Goal: Navigation & Orientation: Find specific page/section

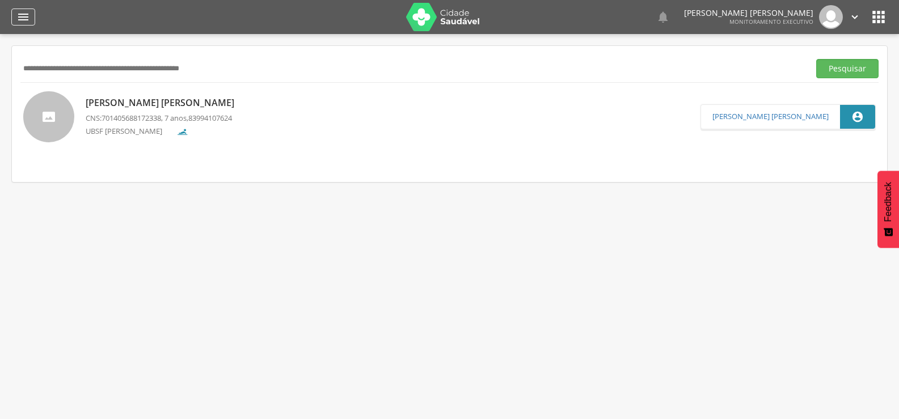
click at [19, 19] on icon "" at bounding box center [23, 17] width 14 height 14
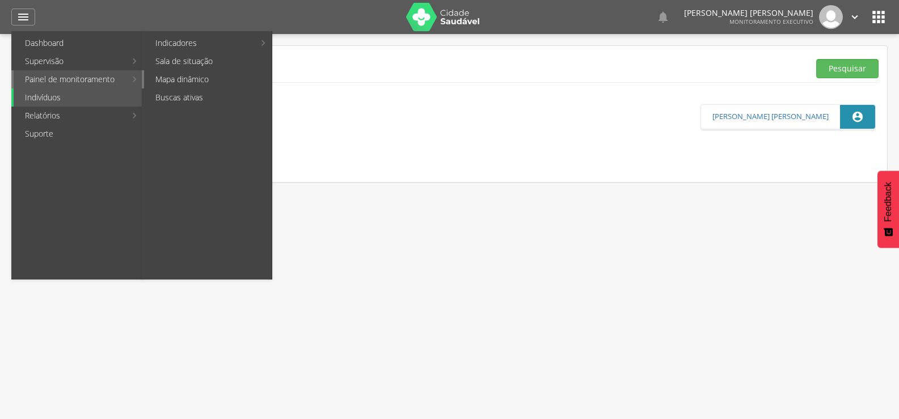
click at [191, 73] on link "Mapa dinâmico" at bounding box center [208, 79] width 128 height 18
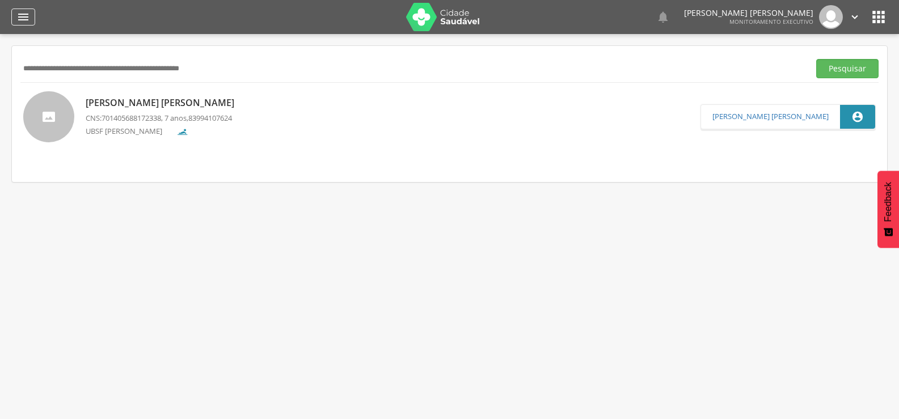
click at [25, 9] on div "" at bounding box center [23, 17] width 24 height 17
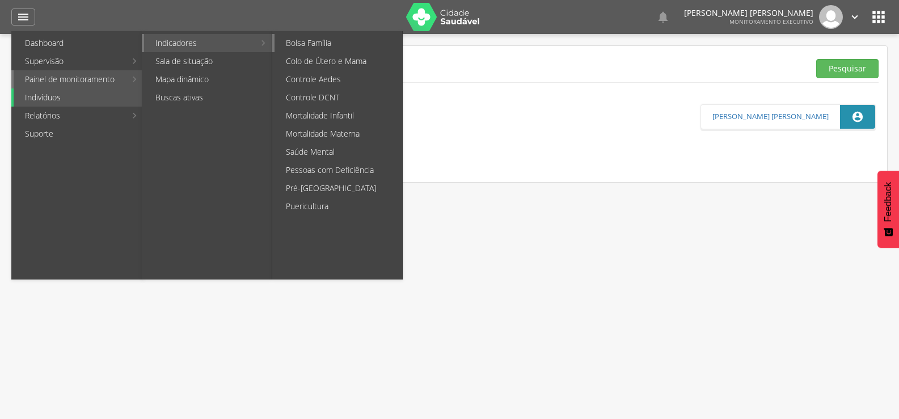
click at [336, 45] on link "Bolsa Família" at bounding box center [339, 43] width 128 height 18
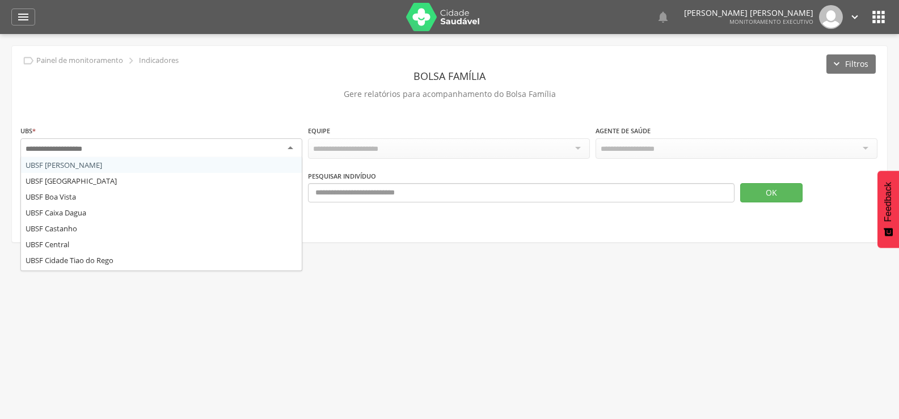
click at [220, 150] on div at bounding box center [161, 148] width 282 height 20
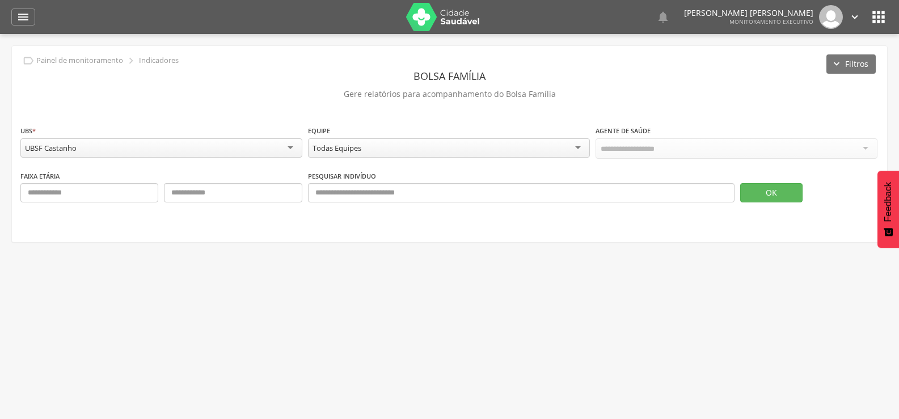
click at [378, 142] on div "Todas Equipes" at bounding box center [449, 147] width 282 height 19
click at [760, 182] on button "OK" at bounding box center [771, 191] width 62 height 19
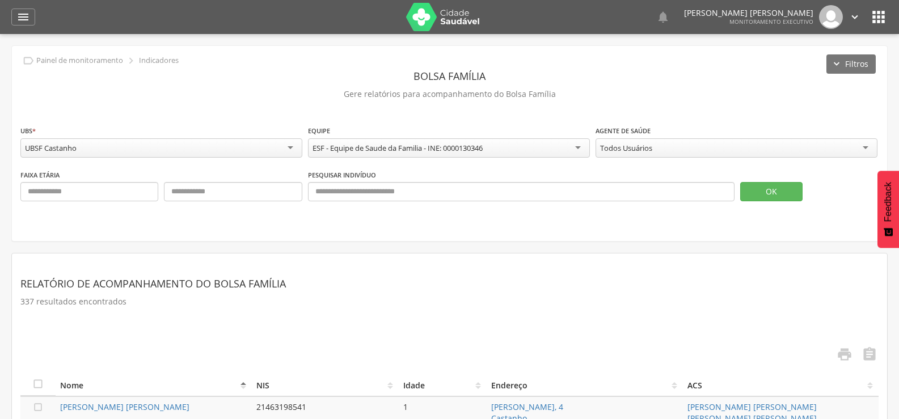
click at [258, 151] on div "UBSF Castanho" at bounding box center [161, 147] width 282 height 19
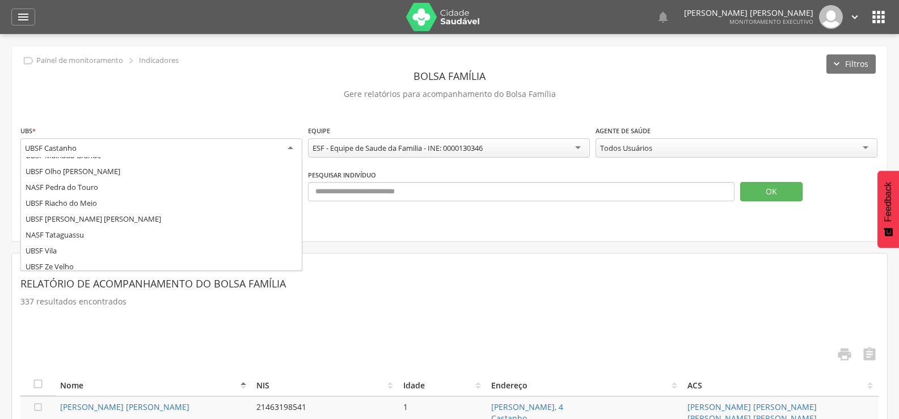
scroll to position [204, 0]
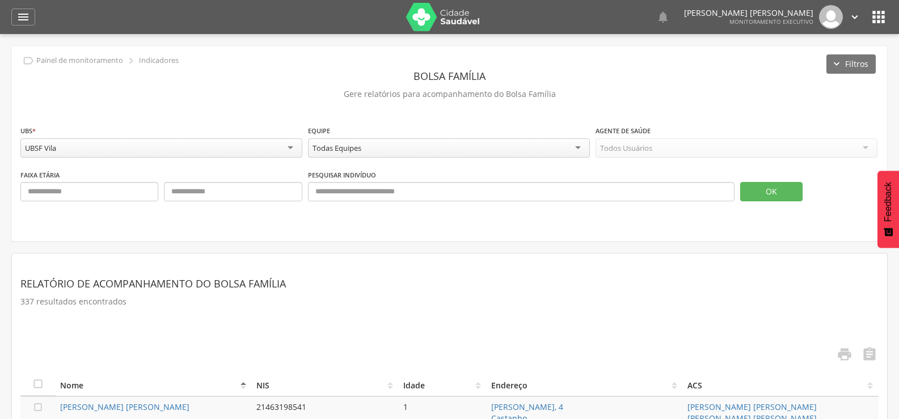
click at [529, 151] on div "Todas Equipes" at bounding box center [449, 147] width 282 height 19
click at [777, 188] on button "OK" at bounding box center [771, 191] width 62 height 19
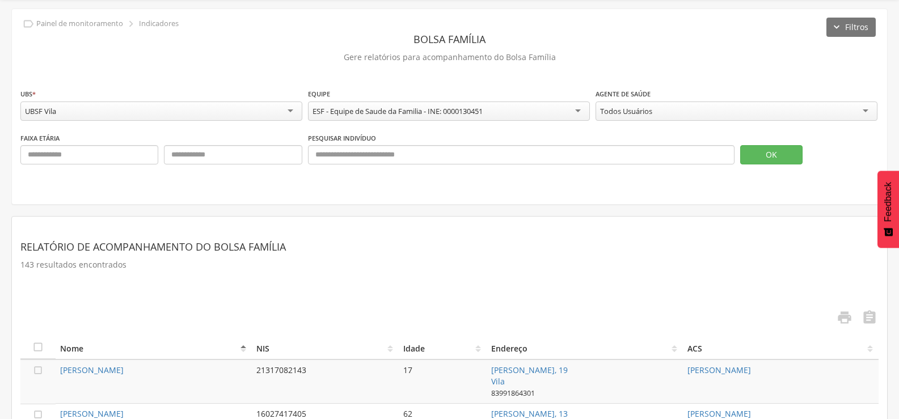
scroll to position [57, 0]
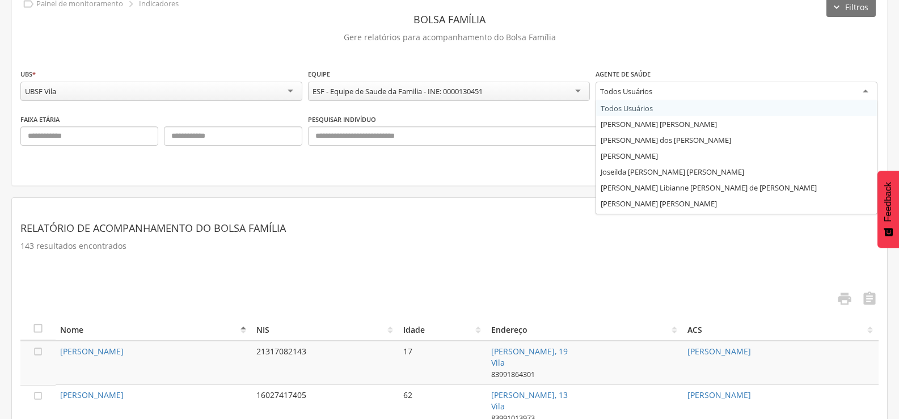
click at [702, 88] on div "Todos Usuários" at bounding box center [737, 92] width 282 height 20
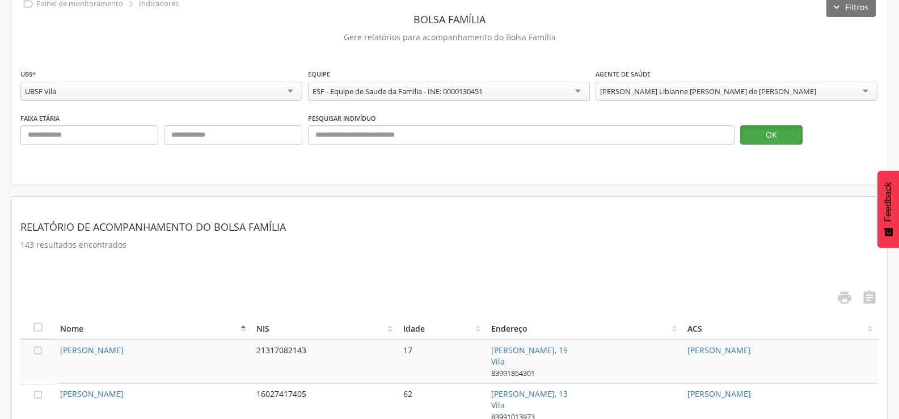
click at [745, 132] on button "OK" at bounding box center [771, 134] width 62 height 19
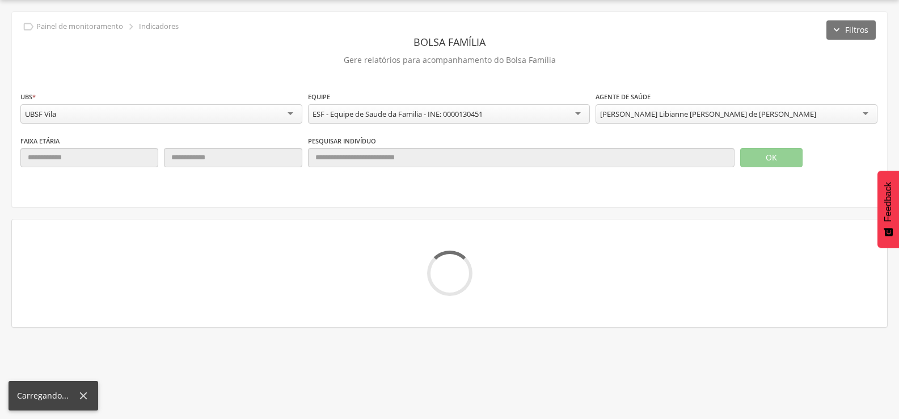
scroll to position [34, 0]
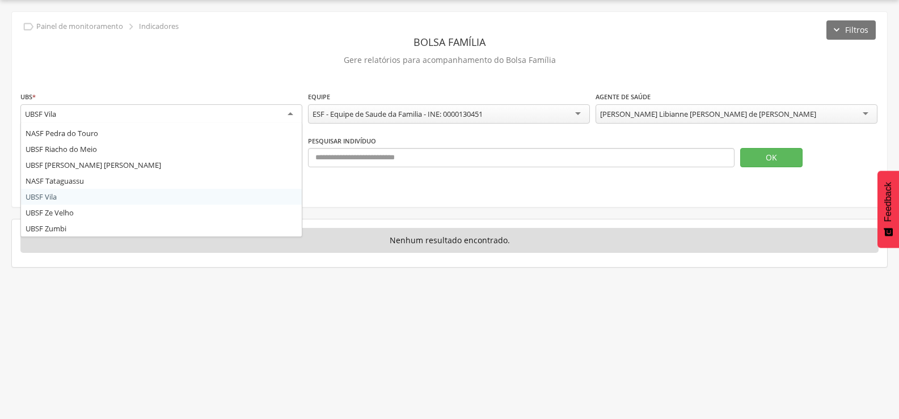
click at [224, 111] on div "UBSF Vila" at bounding box center [161, 114] width 282 height 20
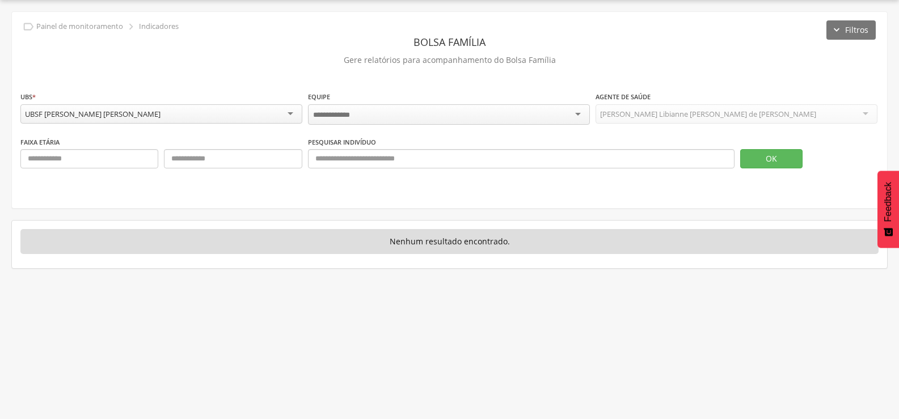
scroll to position [0, 0]
click at [783, 155] on button "OK" at bounding box center [771, 157] width 62 height 19
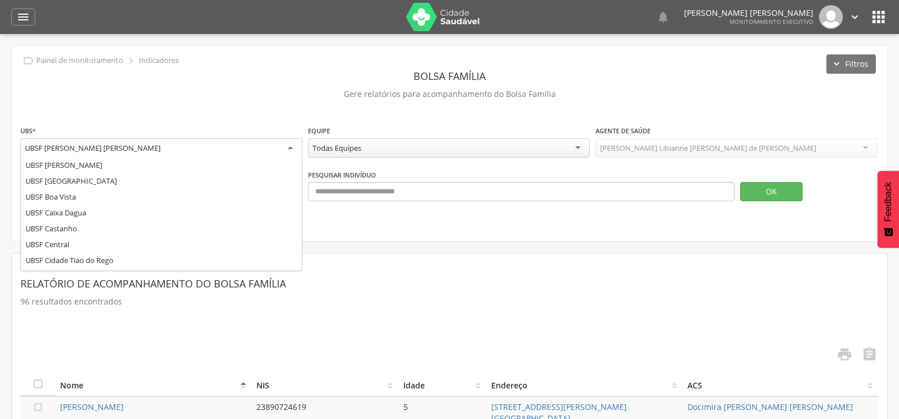
click at [111, 146] on div "UBSF [PERSON_NAME] [PERSON_NAME]" at bounding box center [93, 148] width 136 height 10
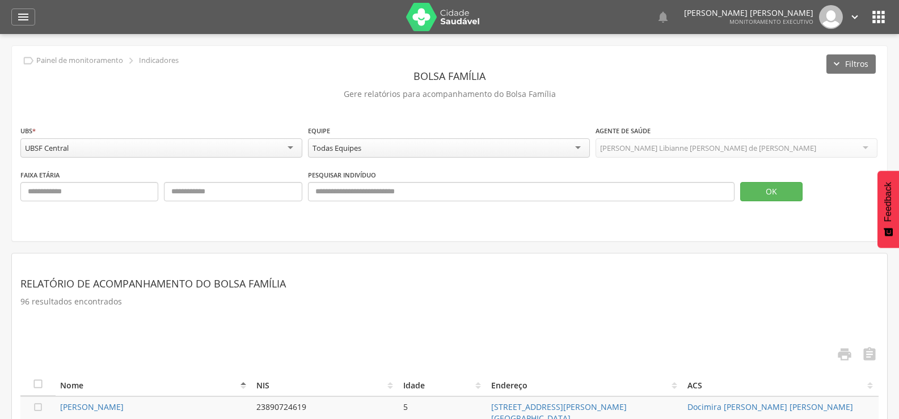
click at [862, 143] on div "[PERSON_NAME] Libianne [PERSON_NAME] de [PERSON_NAME]" at bounding box center [737, 147] width 282 height 19
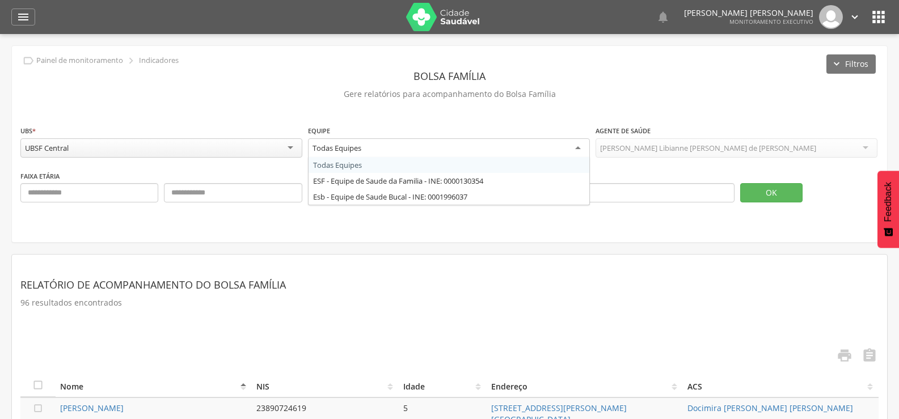
click at [511, 143] on div "Todas Equipes" at bounding box center [449, 148] width 282 height 20
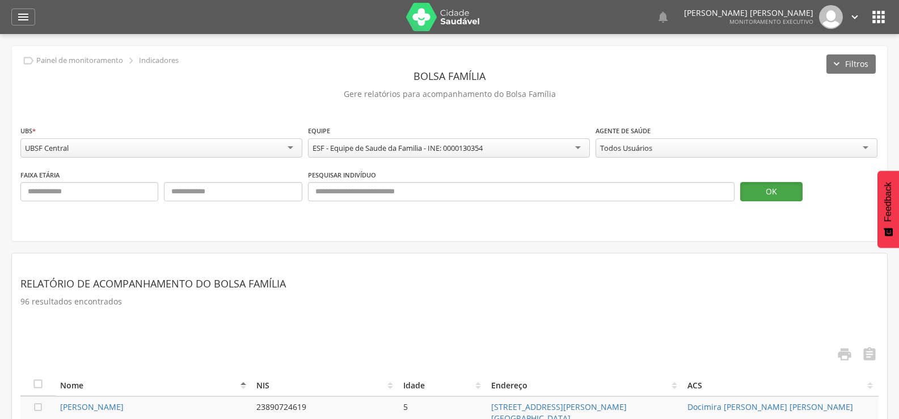
click at [767, 186] on button "OK" at bounding box center [771, 191] width 62 height 19
click at [22, 15] on icon "" at bounding box center [23, 17] width 14 height 14
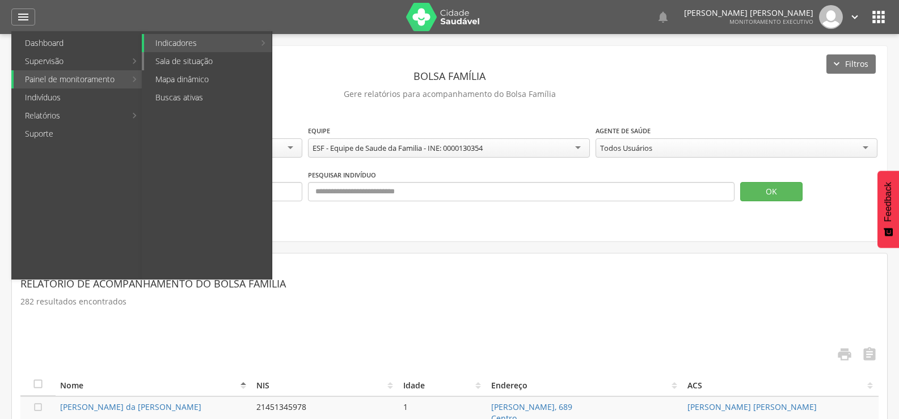
click at [167, 57] on link "Sala de situação" at bounding box center [208, 61] width 128 height 18
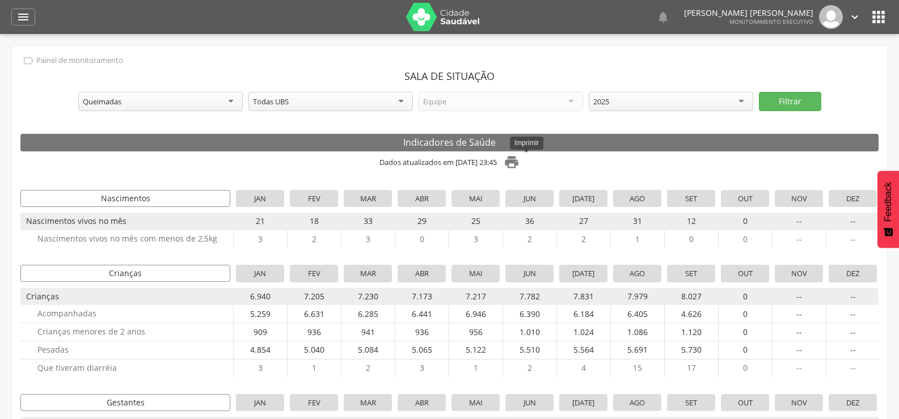
click at [520, 168] on icon "" at bounding box center [512, 162] width 16 height 16
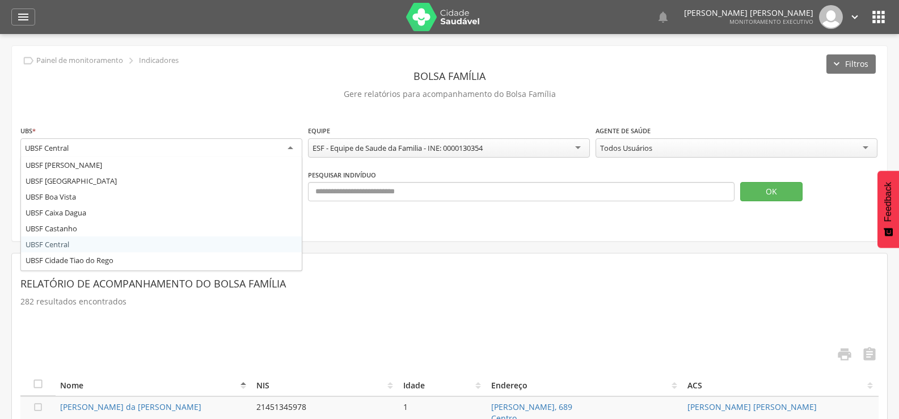
click at [118, 153] on div "UBSF Central" at bounding box center [161, 148] width 282 height 20
click at [12, 22] on div "" at bounding box center [23, 17] width 24 height 17
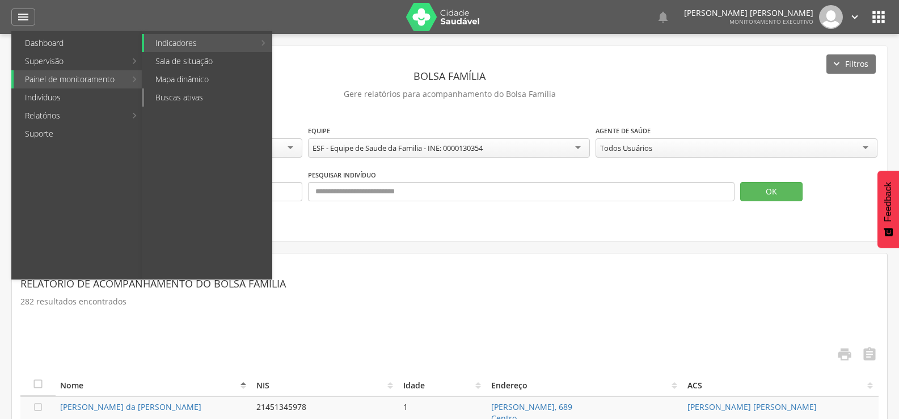
click at [194, 97] on link "Buscas ativas" at bounding box center [208, 97] width 128 height 18
type input "**********"
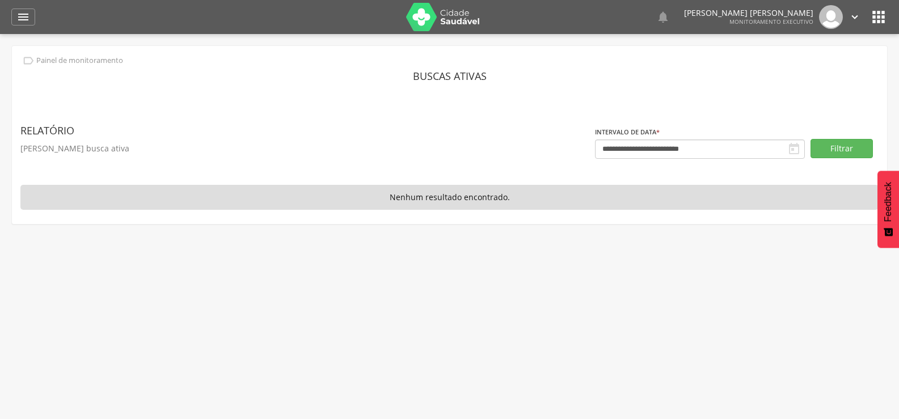
click at [94, 147] on p "[PERSON_NAME] busca ativa" at bounding box center [307, 149] width 575 height 16
click at [60, 130] on header "Relatório" at bounding box center [307, 130] width 575 height 20
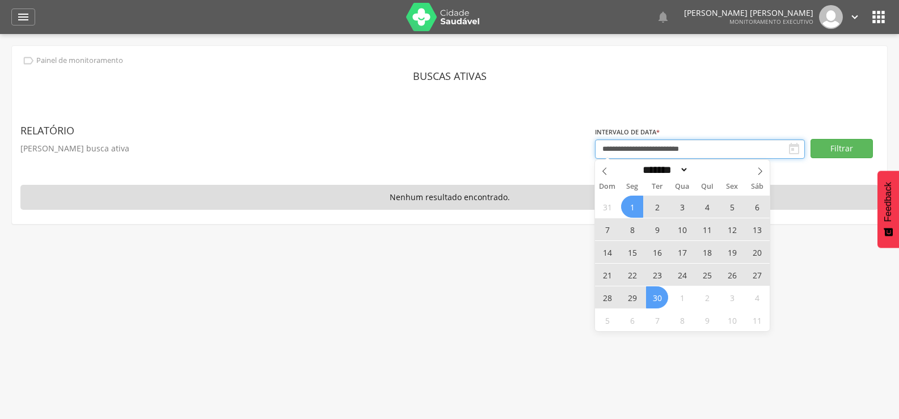
click at [726, 149] on input "**********" at bounding box center [700, 149] width 210 height 19
click at [605, 174] on icon at bounding box center [605, 171] width 8 height 8
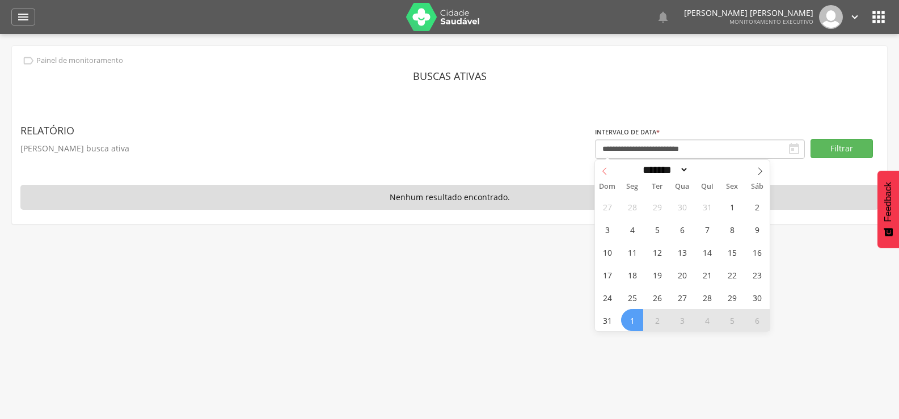
click at [605, 174] on icon at bounding box center [605, 171] width 8 height 8
select select "*"
click at [612, 199] on span "1" at bounding box center [607, 207] width 22 height 22
type input "**********"
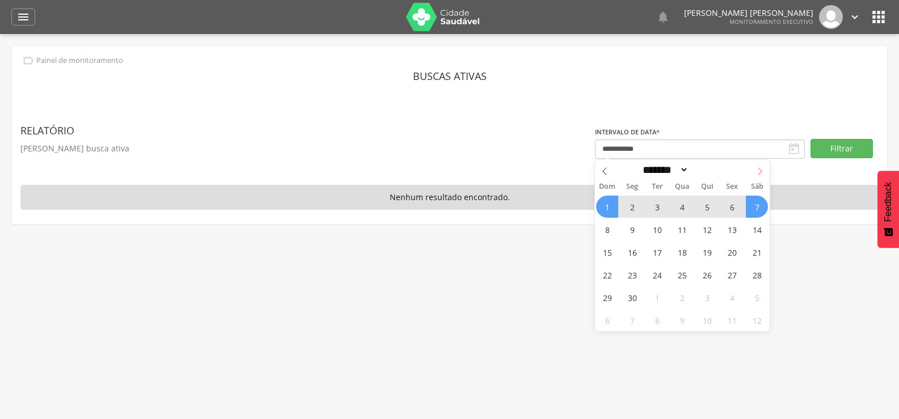
click at [758, 165] on span at bounding box center [759, 169] width 19 height 19
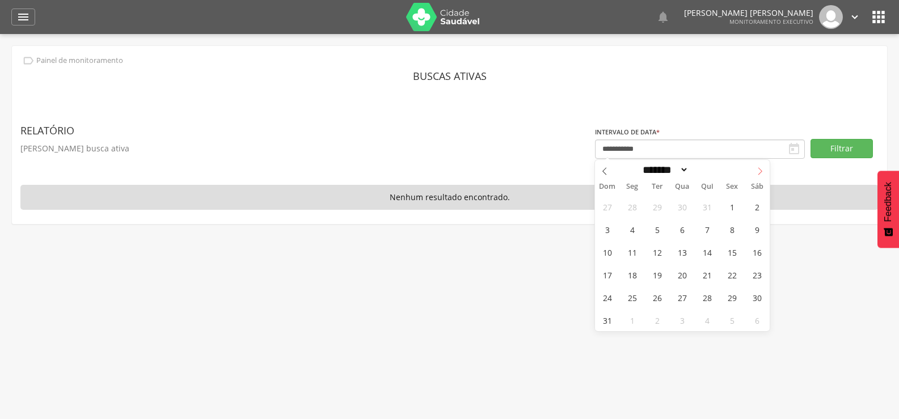
click at [758, 165] on span at bounding box center [759, 169] width 19 height 19
select select "*"
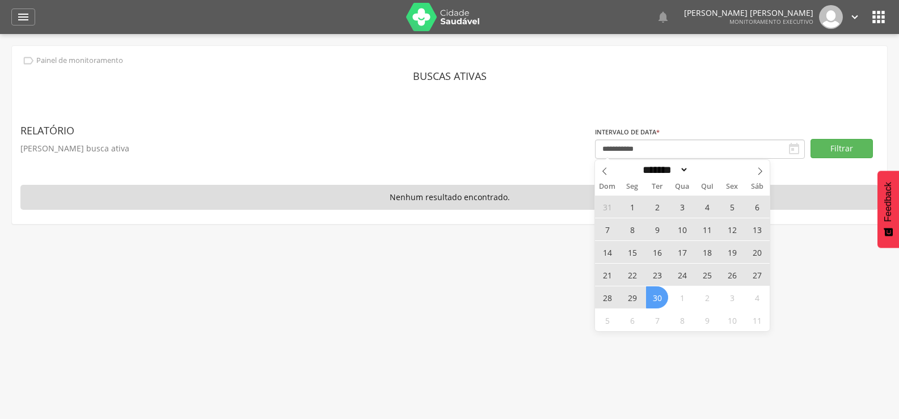
click at [667, 294] on span "30" at bounding box center [657, 297] width 22 height 22
type input "**********"
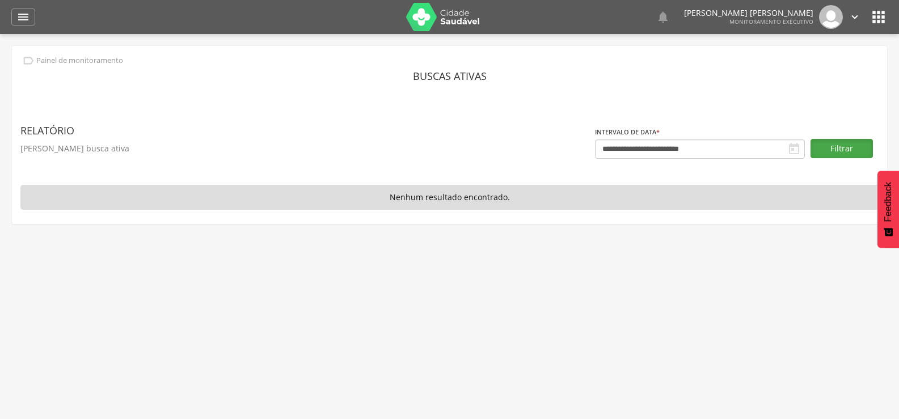
click at [828, 152] on button "Filtrar" at bounding box center [842, 148] width 62 height 19
click at [15, 22] on div "" at bounding box center [23, 17] width 24 height 17
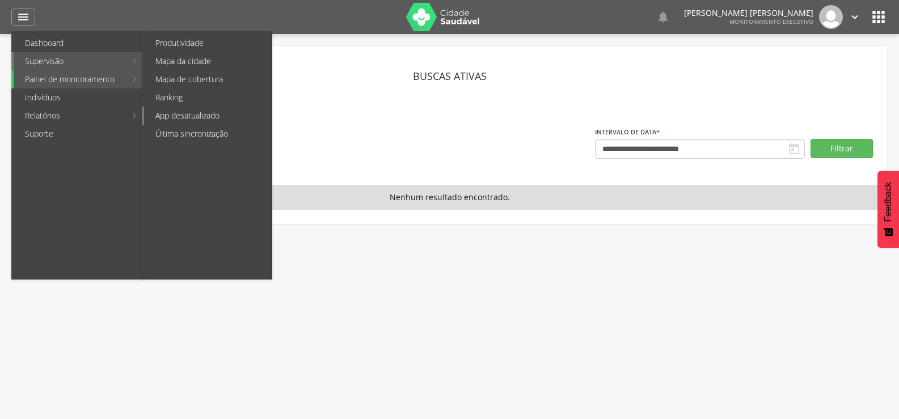
click at [189, 111] on link "App desatualizado" at bounding box center [208, 116] width 128 height 18
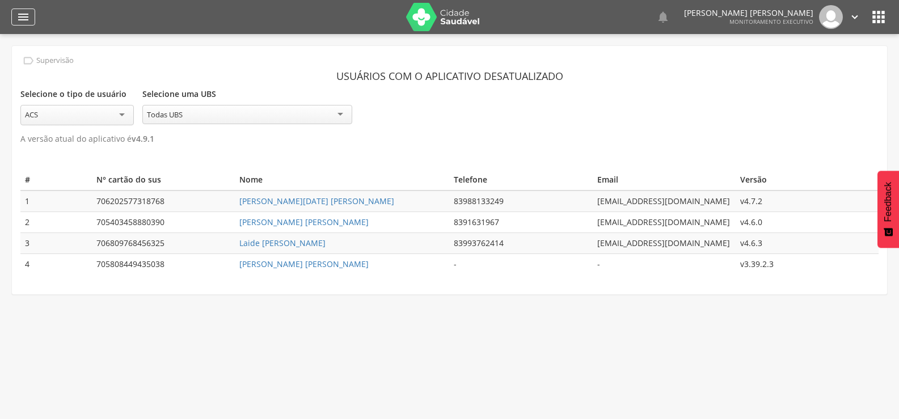
click at [28, 11] on icon "" at bounding box center [23, 17] width 14 height 14
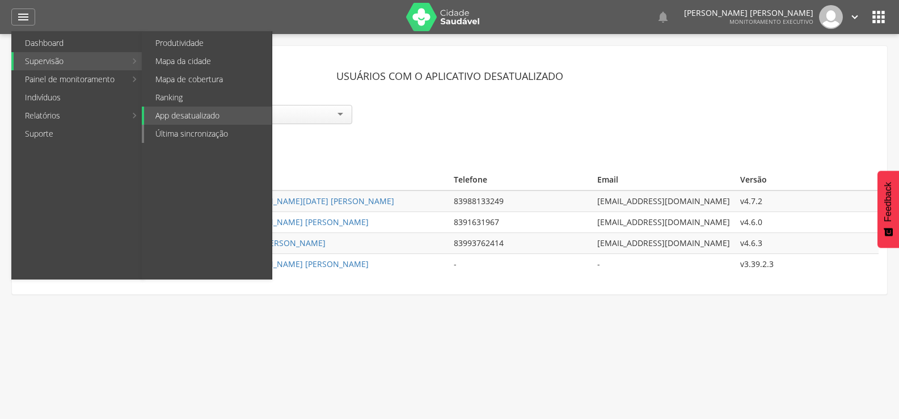
click at [205, 127] on link "Última sincronização" at bounding box center [208, 134] width 128 height 18
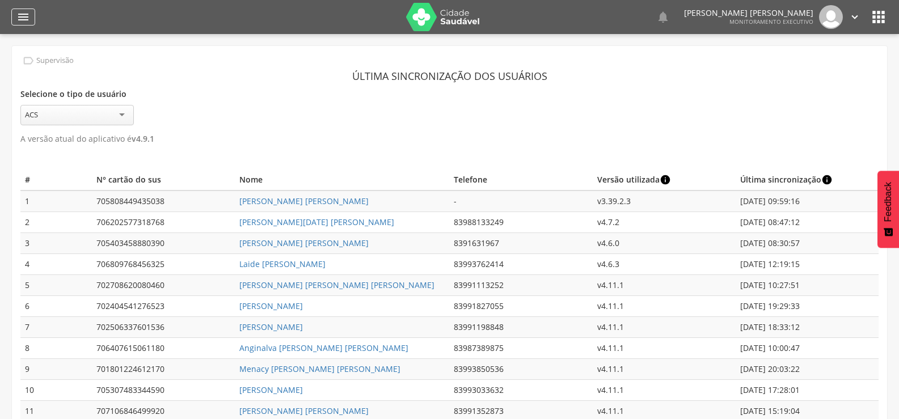
click at [27, 22] on icon "" at bounding box center [23, 17] width 14 height 14
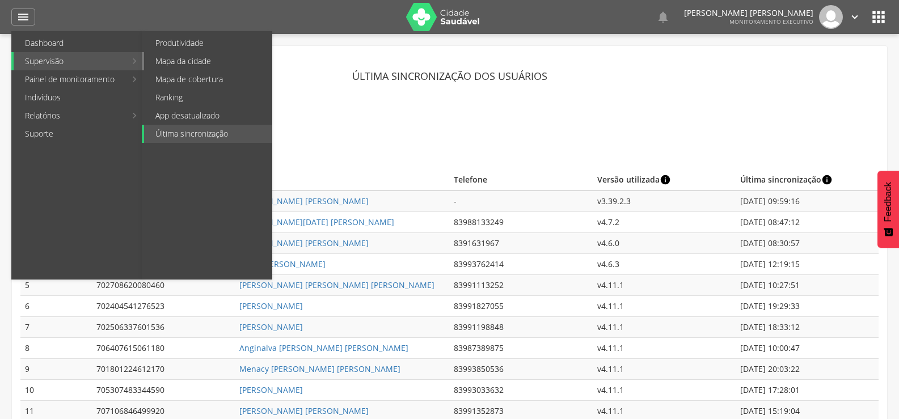
click at [182, 68] on link "Mapa da cidade" at bounding box center [208, 61] width 128 height 18
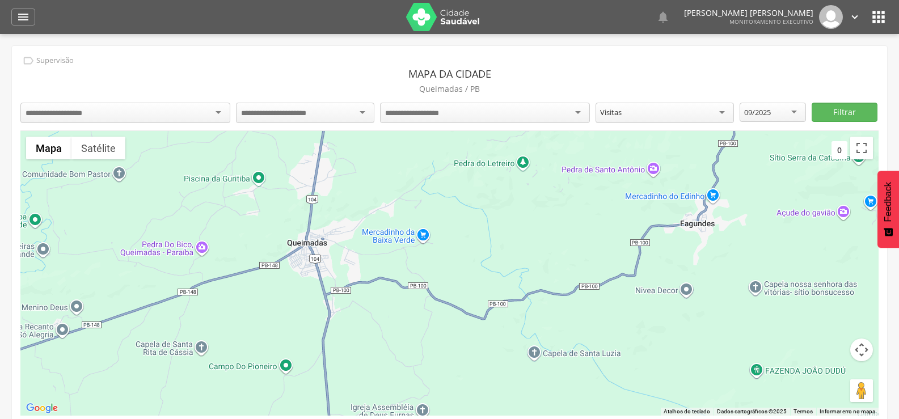
click at [121, 108] on div at bounding box center [125, 113] width 210 height 20
click at [347, 111] on div at bounding box center [305, 113] width 138 height 20
click at [835, 113] on button "Filtrar" at bounding box center [845, 112] width 66 height 19
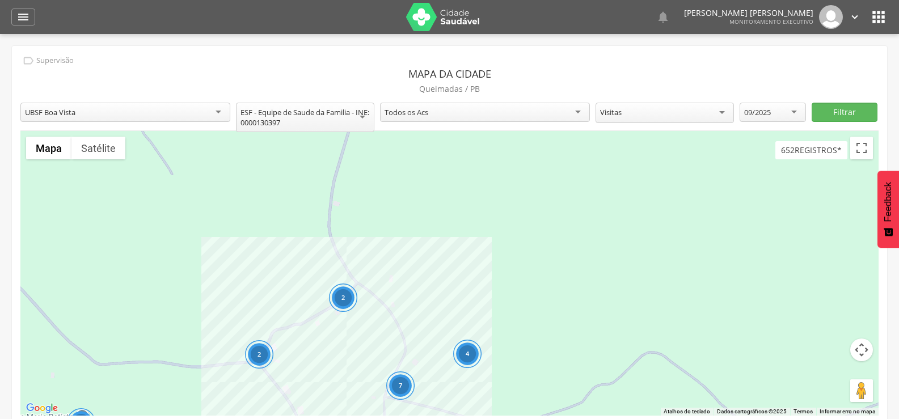
click at [267, 303] on div "4 7 2 2 8" at bounding box center [449, 273] width 858 height 285
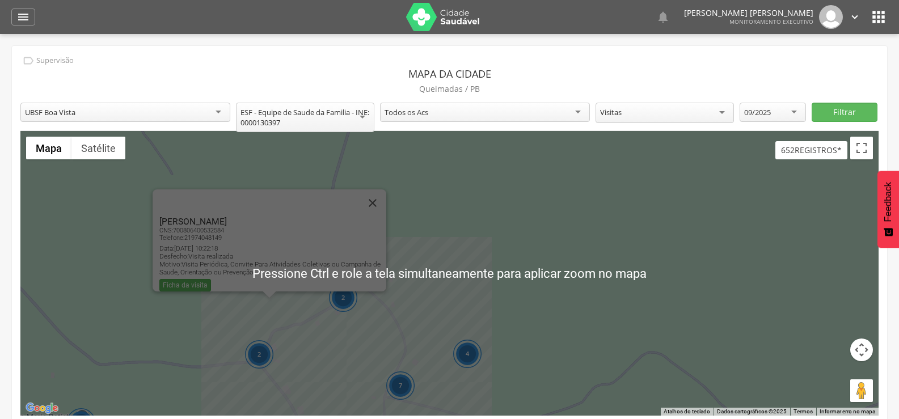
scroll to position [34, 0]
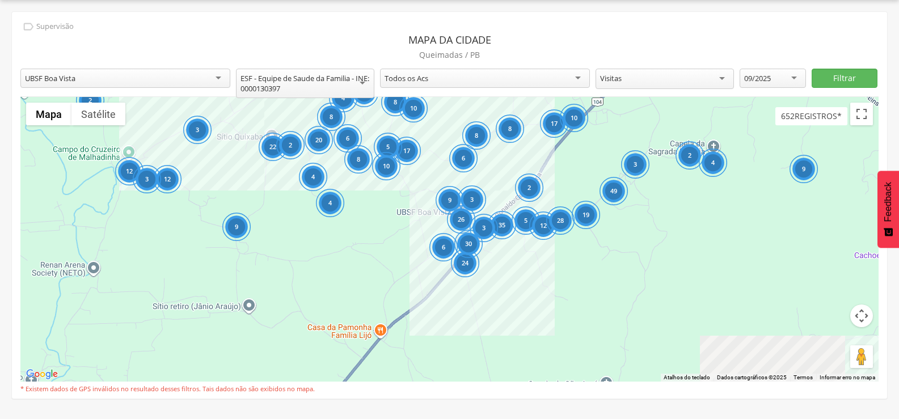
drag, startPoint x: 492, startPoint y: 295, endPoint x: 432, endPoint y: 170, distance: 139.0
click at [432, 170] on div "7 35 5 12 28 19 49 3 26 4 2 9 17 6 8 8 24 6 17 10 3 9 30 3 5 8 10 2 12 6 8 4 22…" at bounding box center [449, 239] width 858 height 285
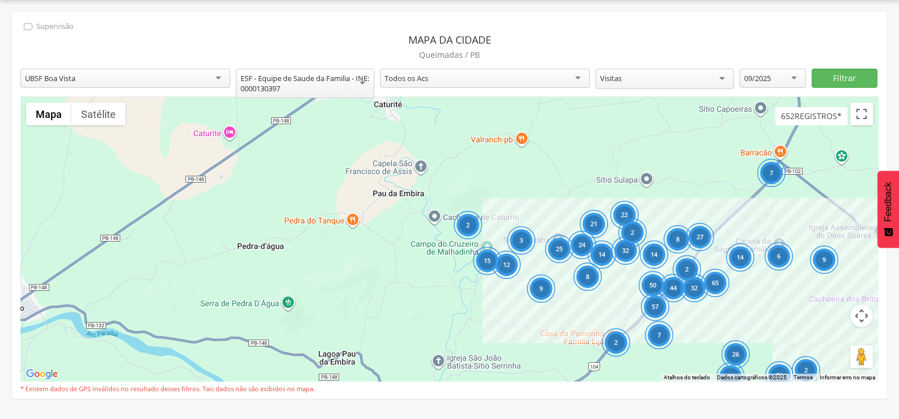
drag, startPoint x: 511, startPoint y: 209, endPoint x: 734, endPoint y: 295, distance: 239.0
click at [729, 295] on div "65" at bounding box center [715, 283] width 28 height 28
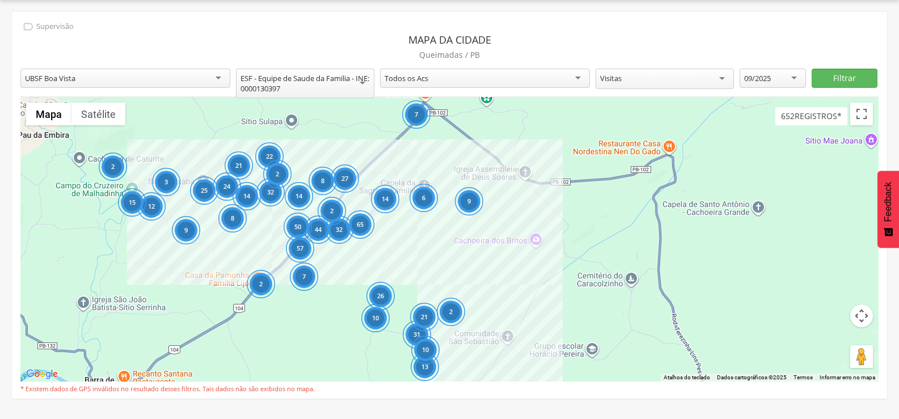
drag, startPoint x: 676, startPoint y: 171, endPoint x: 302, endPoint y: 71, distance: 387.3
click at [302, 70] on div "**********" at bounding box center [449, 205] width 875 height 387
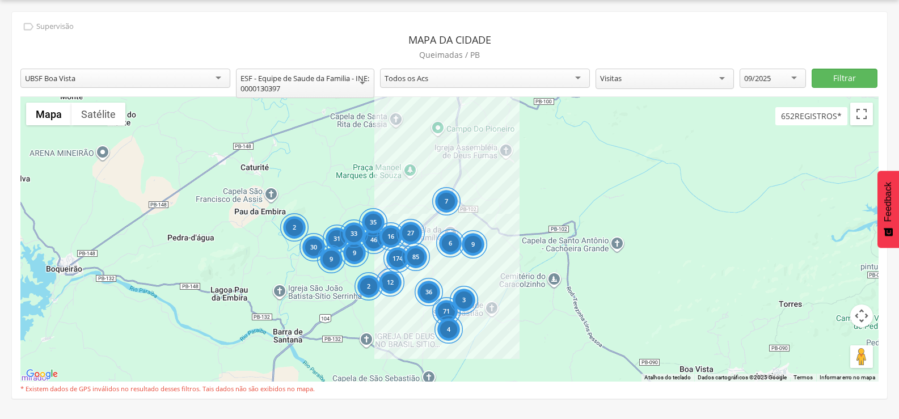
drag, startPoint x: 300, startPoint y: 187, endPoint x: 378, endPoint y: 247, distance: 98.7
click at [378, 247] on div "16" at bounding box center [391, 236] width 28 height 28
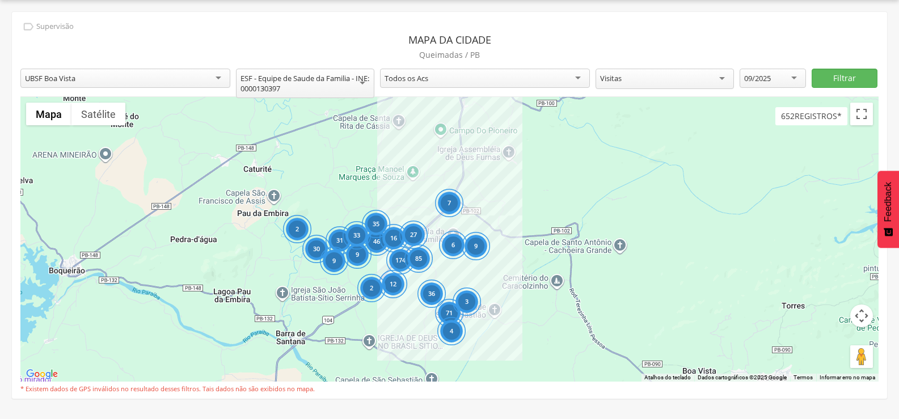
click at [187, 76] on div "UBSF Boa Vista" at bounding box center [125, 78] width 210 height 19
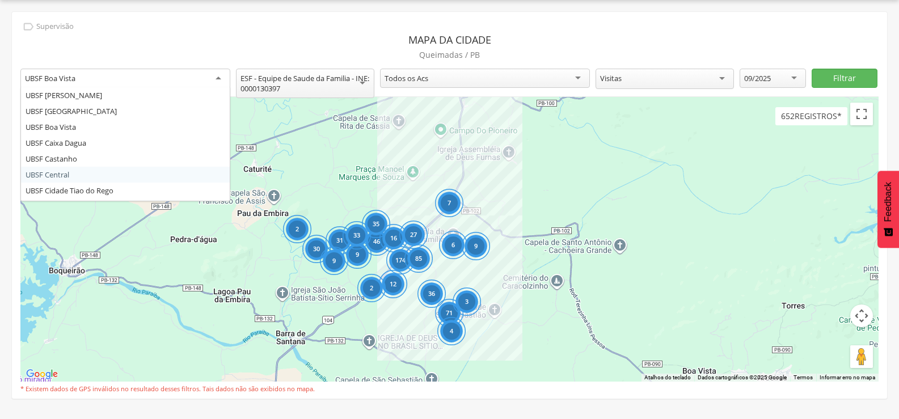
click at [402, 258] on div "174" at bounding box center [400, 260] width 28 height 28
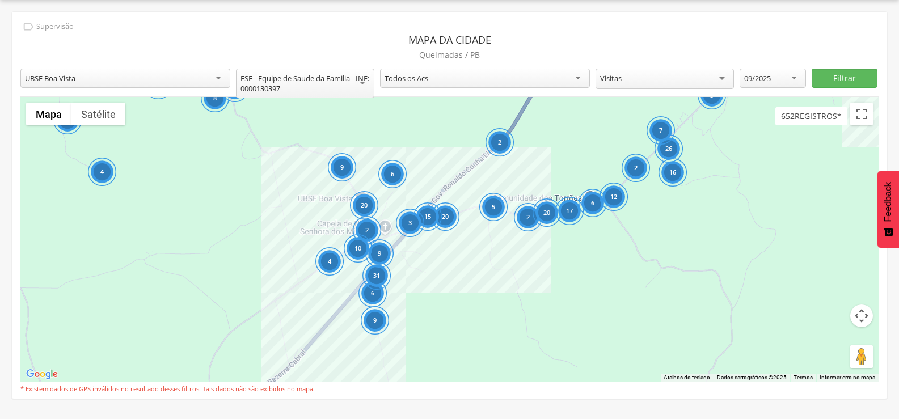
click at [673, 151] on div "26" at bounding box center [669, 148] width 28 height 28
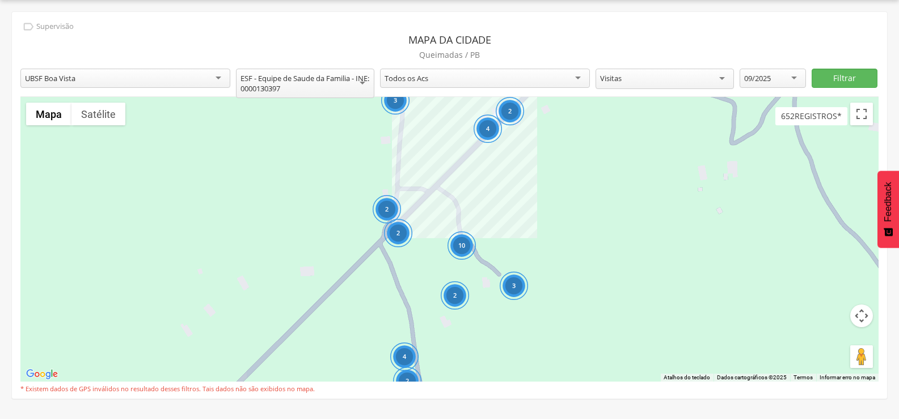
click at [458, 251] on div "10" at bounding box center [462, 245] width 28 height 28
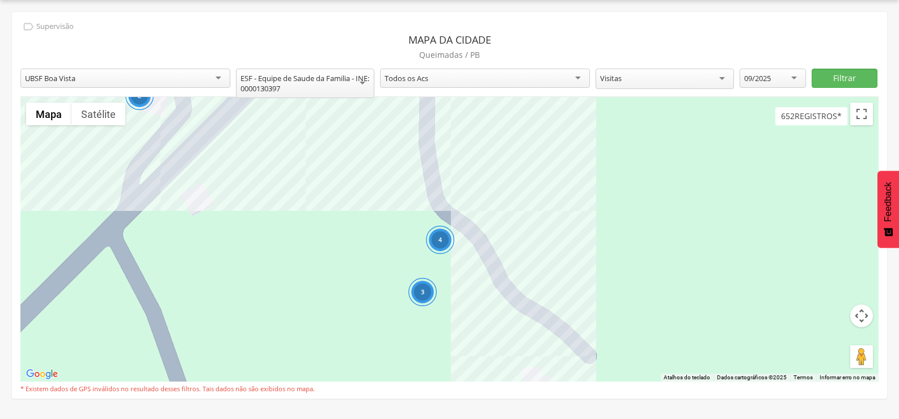
click at [445, 244] on div "4" at bounding box center [439, 240] width 28 height 28
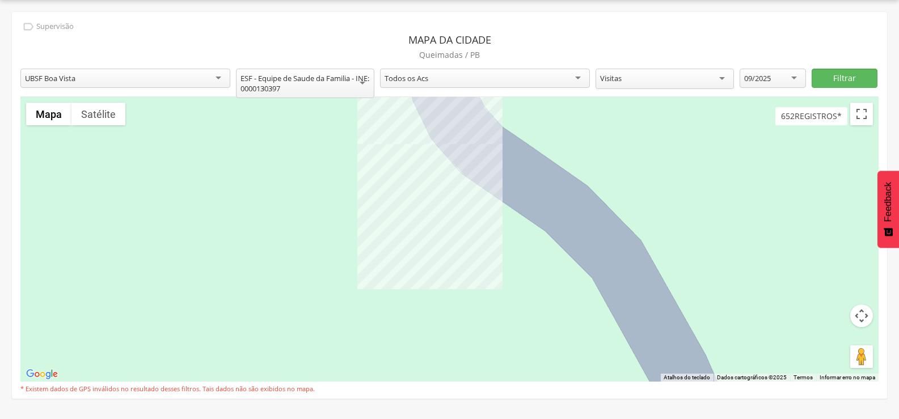
click at [459, 253] on div at bounding box center [449, 239] width 858 height 285
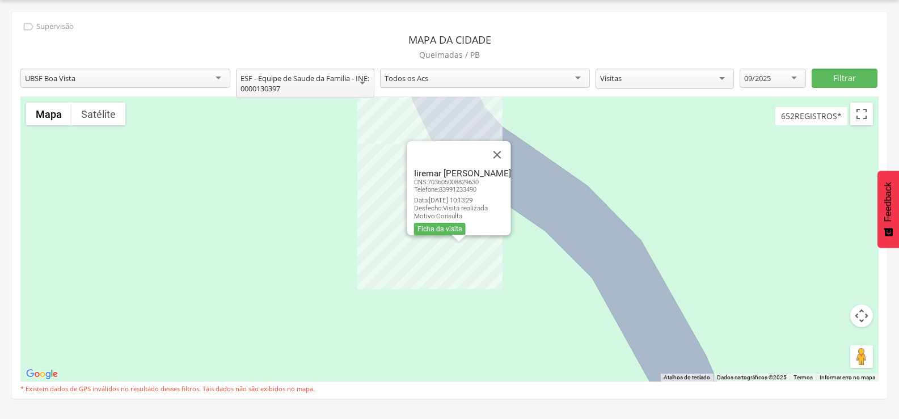
click at [438, 262] on div "Iiremar [PERSON_NAME] CNS: 703605008829630 Telefone: [PHONE_NUMBER] Data: [DATE…" at bounding box center [449, 239] width 858 height 285
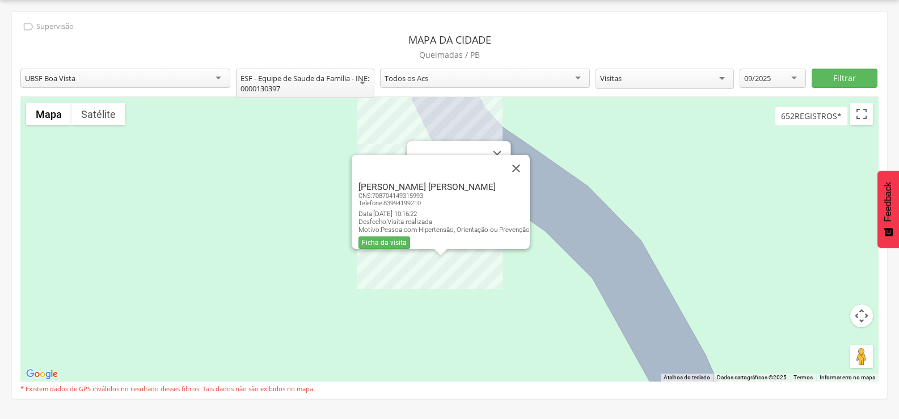
click at [462, 250] on div "Iiremar [PERSON_NAME] CNS: 703605008829630 Telefone: [PHONE_NUMBER] Data: [DATE…" at bounding box center [449, 239] width 858 height 285
click at [399, 295] on div "[PERSON_NAME] [PERSON_NAME] CNS: 708704149315993 Telefone: [PHONE_NUMBER] Data:…" at bounding box center [449, 239] width 858 height 285
click at [520, 162] on button "Fechar" at bounding box center [516, 168] width 27 height 27
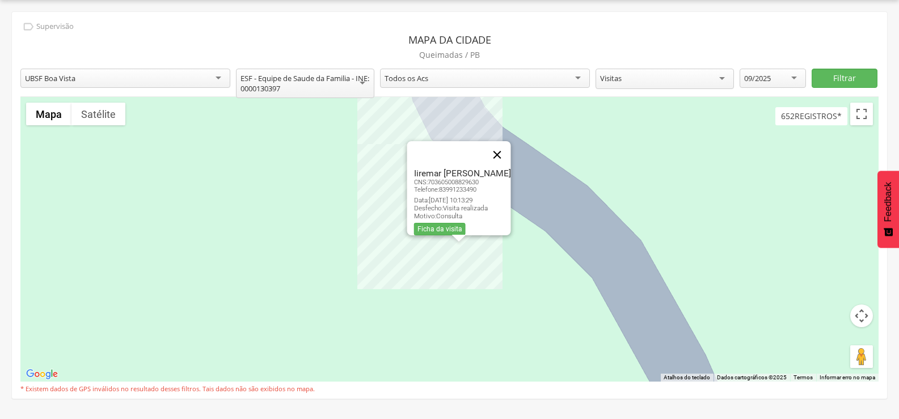
click at [494, 144] on button "Fechar" at bounding box center [496, 154] width 27 height 27
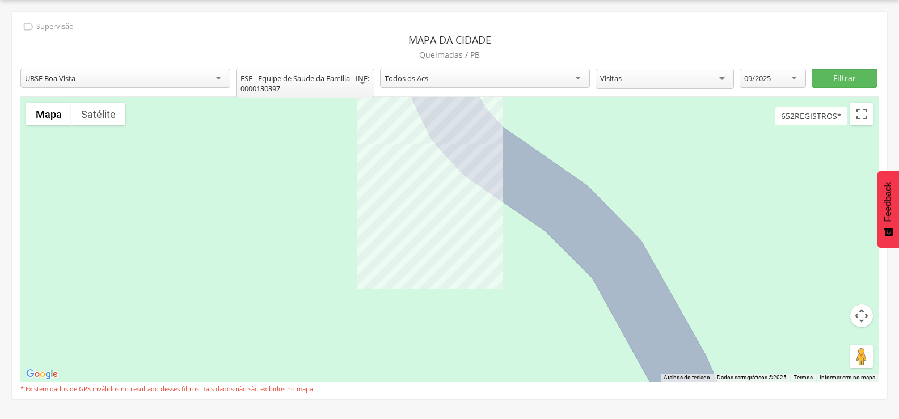
click at [459, 227] on div at bounding box center [449, 239] width 858 height 285
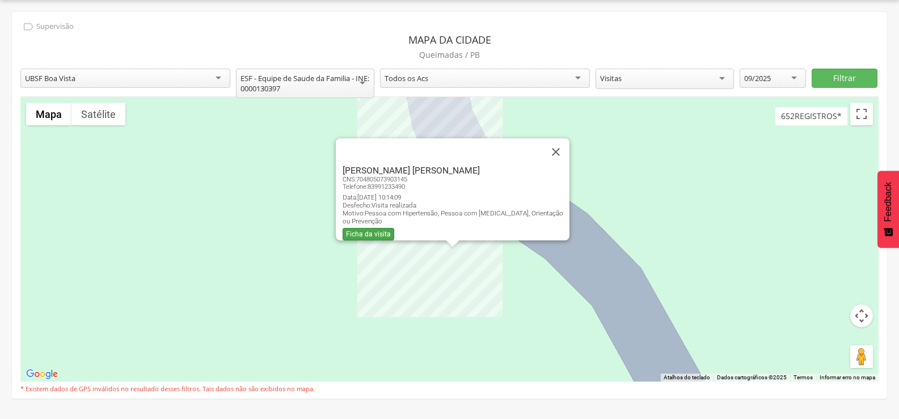
click at [382, 231] on link "Ficha da visita" at bounding box center [369, 234] width 52 height 12
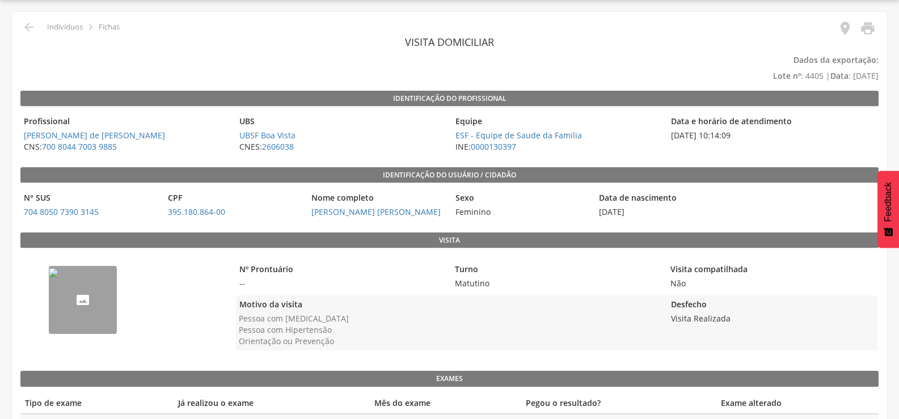
scroll to position [91, 0]
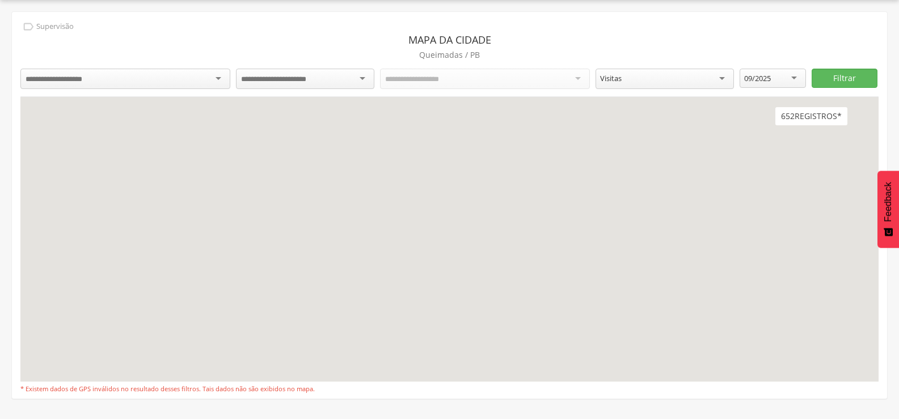
scroll to position [34, 0]
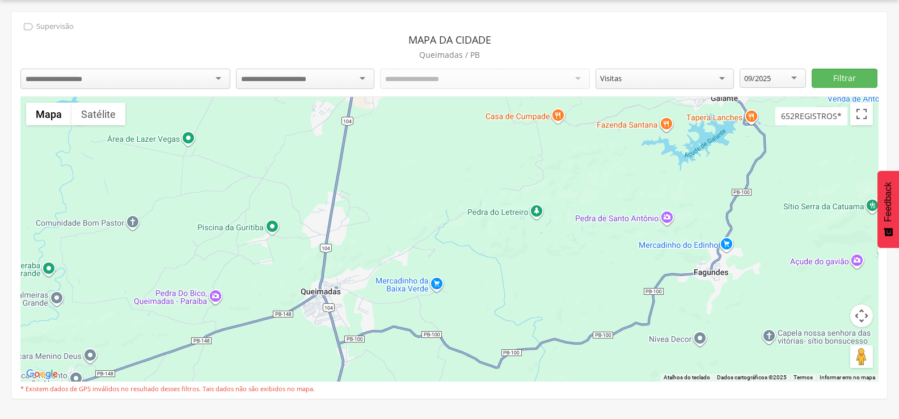
drag, startPoint x: 563, startPoint y: 218, endPoint x: 502, endPoint y: 252, distance: 70.1
click at [502, 252] on div at bounding box center [449, 239] width 858 height 285
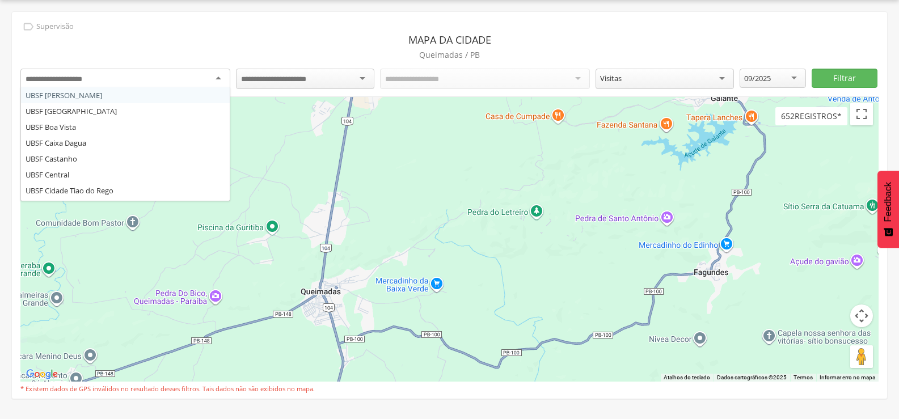
click at [183, 73] on div at bounding box center [125, 79] width 210 height 20
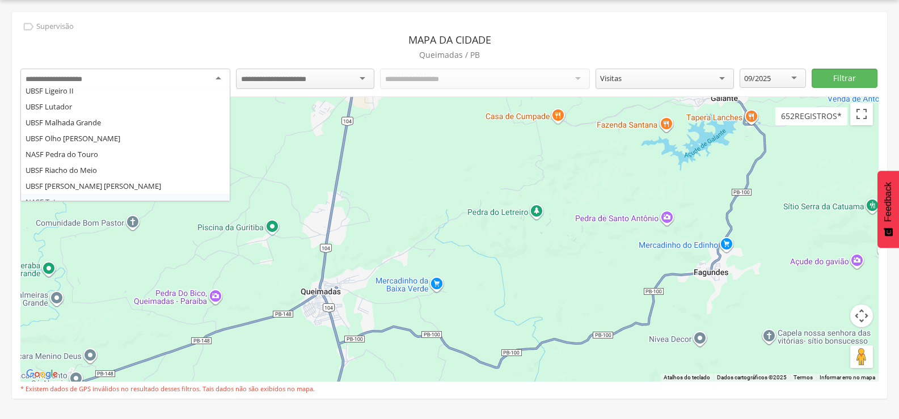
scroll to position [204, 0]
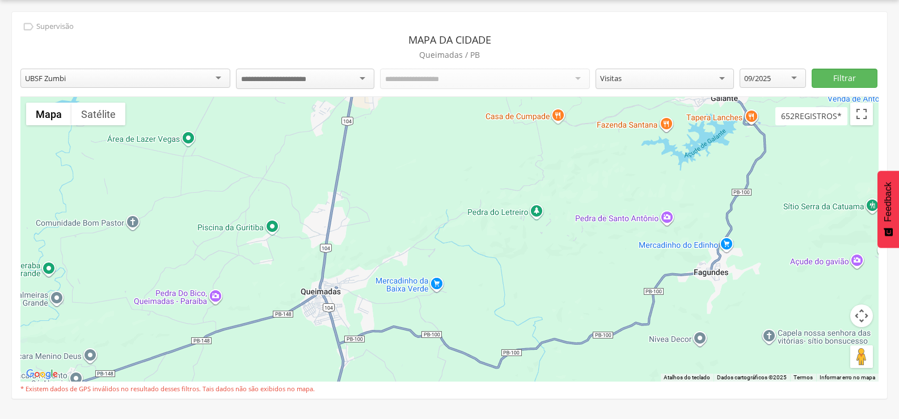
click at [280, 78] on input "select-one" at bounding box center [283, 79] width 84 height 10
click at [823, 82] on button "Filtrar" at bounding box center [845, 78] width 66 height 19
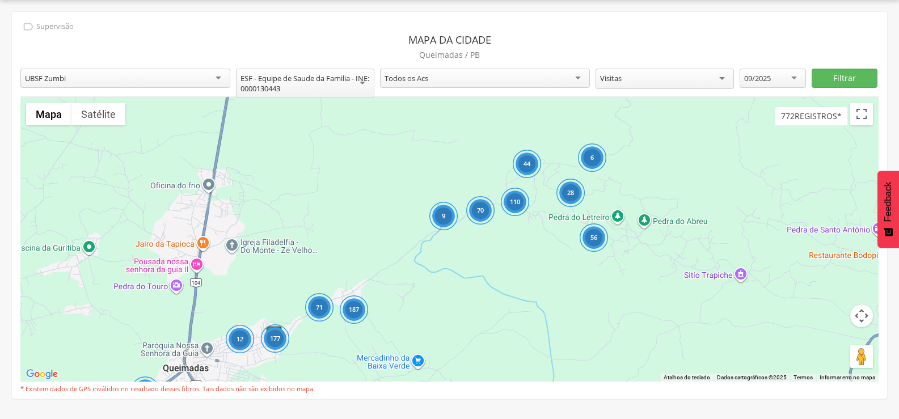
drag, startPoint x: 580, startPoint y: 250, endPoint x: 508, endPoint y: 284, distance: 79.2
click at [508, 284] on div "110 12 177 44 70 9 28 56 2 6 187 71" at bounding box center [449, 239] width 858 height 285
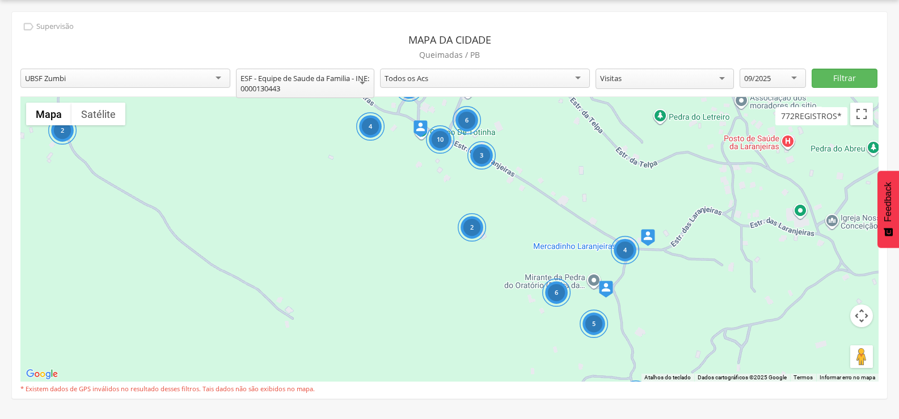
click at [623, 250] on div "4" at bounding box center [624, 250] width 28 height 28
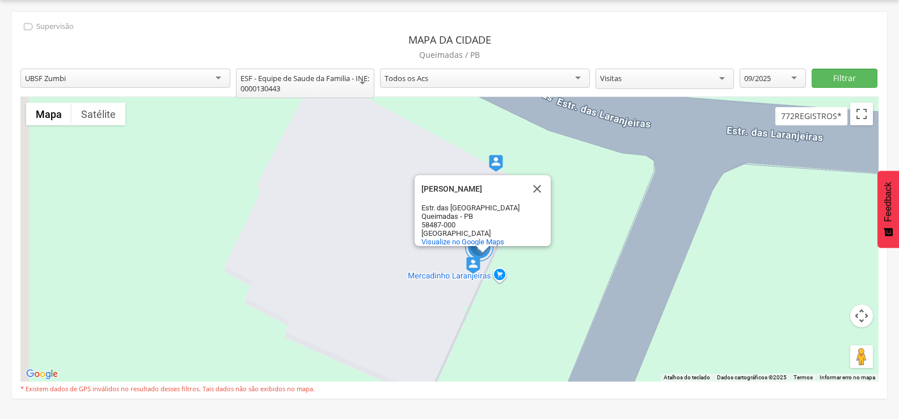
drag, startPoint x: 466, startPoint y: 328, endPoint x: 537, endPoint y: 254, distance: 102.7
click at [528, 264] on div "2 Mercadinho Laranjeiras Mercadinho Laranjeiras Estr. das Laranjeiras Queimadas…" at bounding box center [449, 239] width 858 height 285
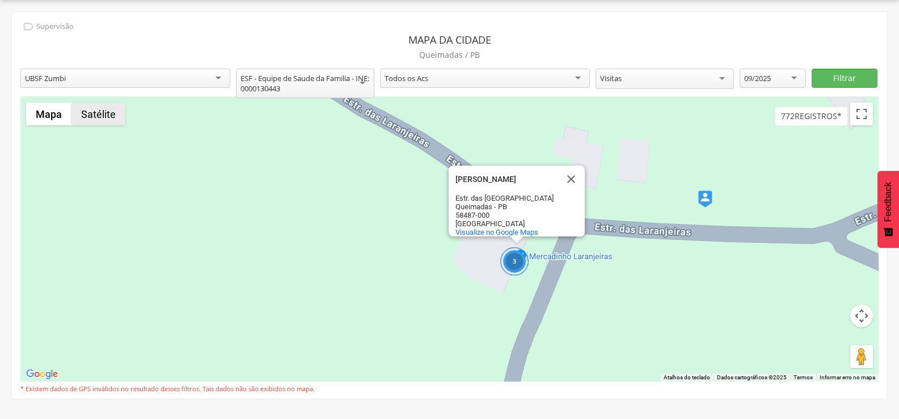
click at [78, 115] on button "Satélite" at bounding box center [98, 114] width 54 height 23
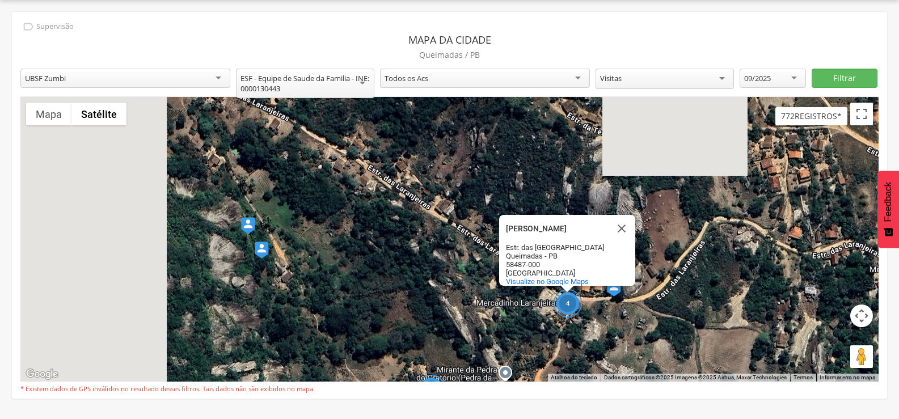
drag, startPoint x: 272, startPoint y: 215, endPoint x: 486, endPoint y: 305, distance: 231.9
click at [486, 305] on div "4 6 4 Mercadinho Laranjeiras Mercadinho Laranjeiras Estr. das Laranjeiras Queim…" at bounding box center [449, 239] width 858 height 285
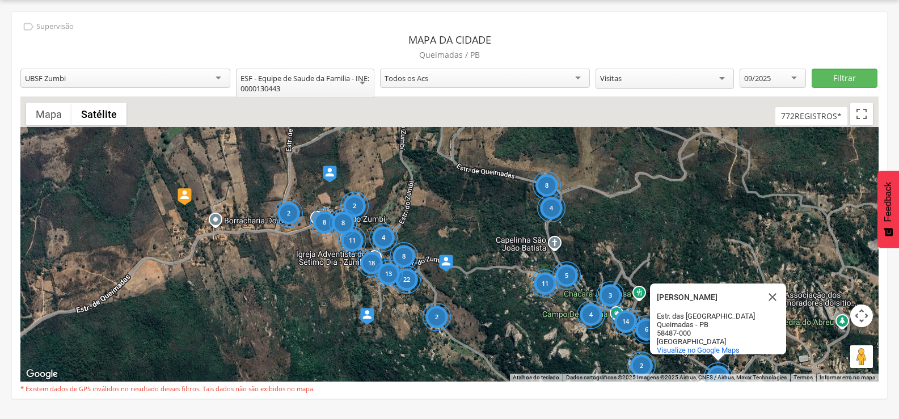
drag, startPoint x: 298, startPoint y: 231, endPoint x: 566, endPoint y: 330, distance: 285.2
click at [566, 330] on div "8 2 11 8 2 18 4 22 8 4 2 14 8 3 6 6 4 6 13 2 5 11 5 6 4 Mercadinho Laranjeiras …" at bounding box center [449, 239] width 858 height 285
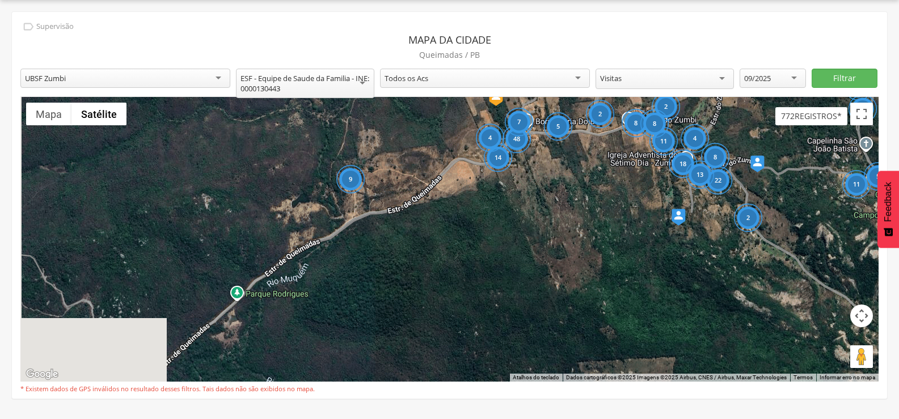
drag, startPoint x: 302, startPoint y: 295, endPoint x: 604, endPoint y: 192, distance: 318.4
click at [604, 192] on div "8 2 11 8 2 18 4 22 8 4 2 14 8 3 6 6 4 6 13 2 5 11 5 6 4 48 5 14 9 4 3 4 7 7 10 …" at bounding box center [449, 239] width 858 height 285
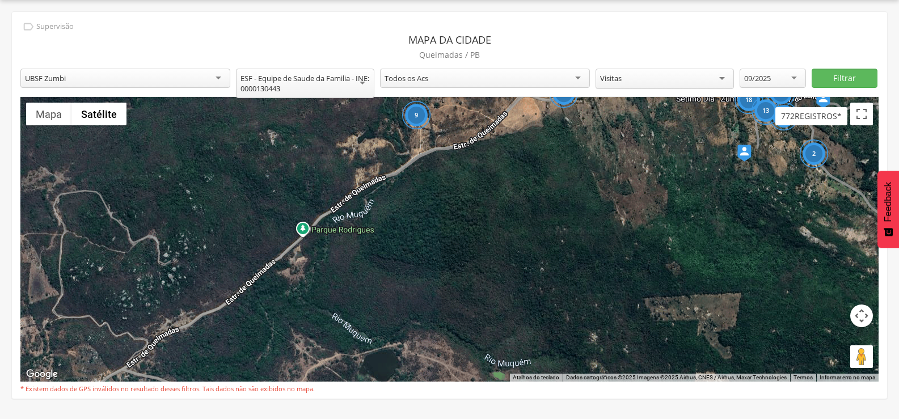
drag, startPoint x: 417, startPoint y: 237, endPoint x: 521, endPoint y: 139, distance: 142.9
click at [521, 139] on div "8 2 11 8 2 18 4 22 8 4 2 14 8 3 6 6 4 6 13 2 5 11 5 6 4 48 5 14 9 4 3 4 7 7 10 …" at bounding box center [449, 239] width 858 height 285
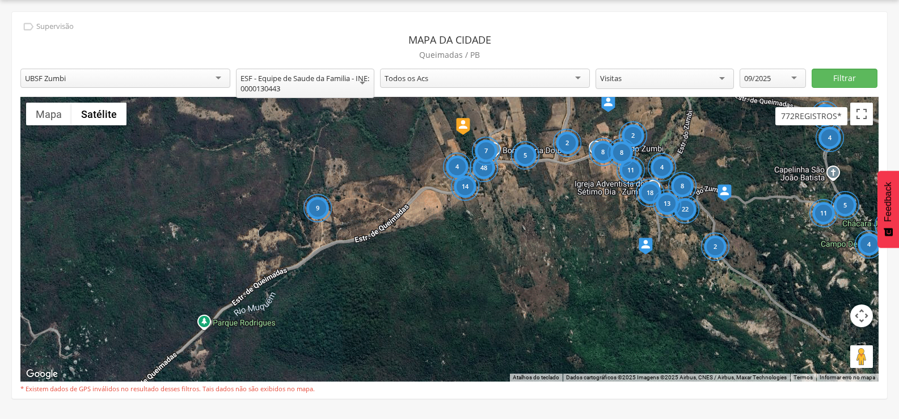
drag, startPoint x: 521, startPoint y: 141, endPoint x: 370, endPoint y: 284, distance: 208.3
click at [370, 284] on div "8 2 11 8 2 18 4 22 8 4 2 14 8 3 6 6 4 6 13 2 5 11 5 6 4 48 5 14 9 4 3 4 7 7 10 …" at bounding box center [449, 239] width 858 height 285
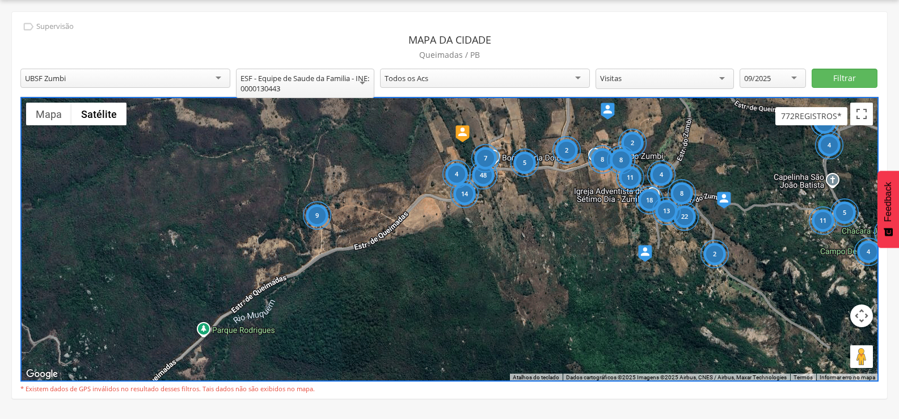
click at [319, 215] on div "9" at bounding box center [317, 216] width 28 height 28
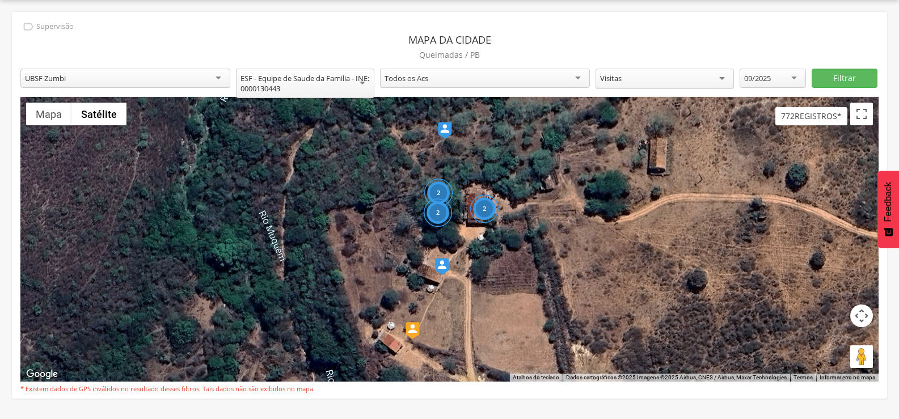
click at [448, 263] on img at bounding box center [442, 266] width 14 height 17
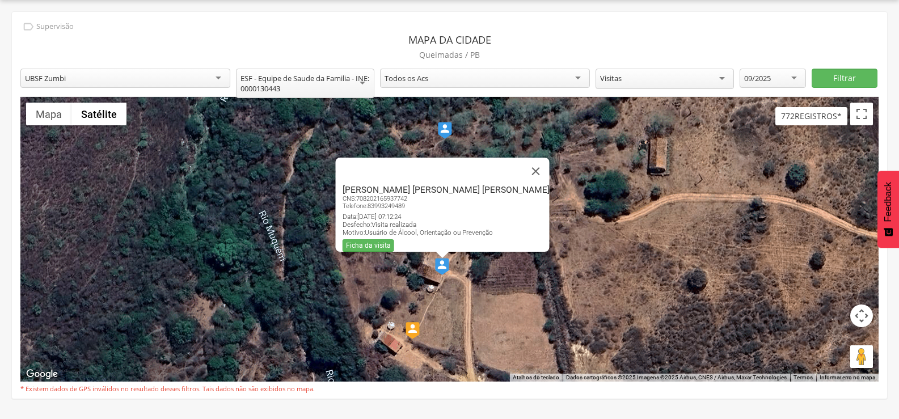
click at [523, 295] on div "2 2 2 [PERSON_NAME] [PERSON_NAME] [PERSON_NAME] CNS: 708202165937742 Telefone: …" at bounding box center [449, 239] width 858 height 285
click at [522, 172] on button "Fechar" at bounding box center [535, 171] width 27 height 27
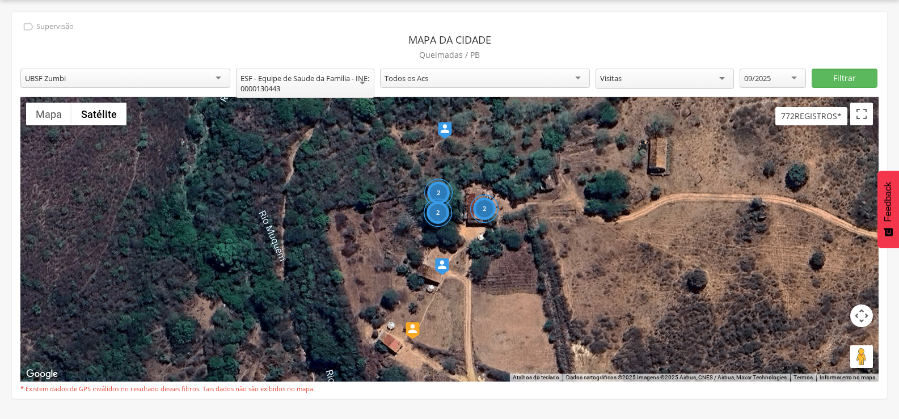
click at [448, 133] on img at bounding box center [445, 130] width 14 height 17
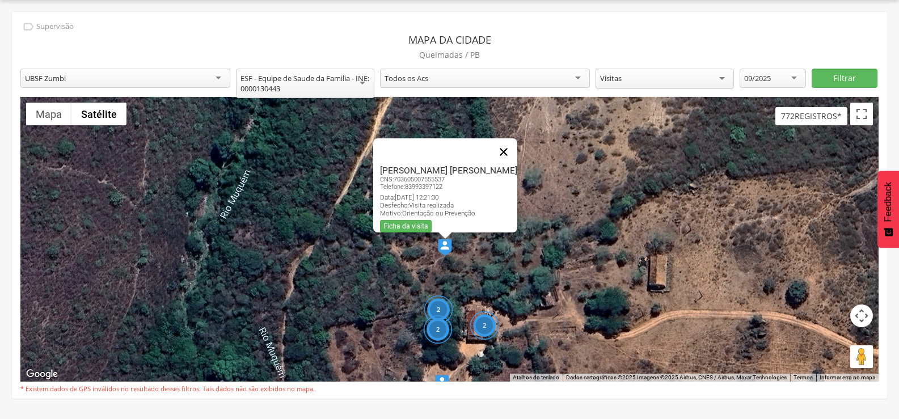
click at [507, 149] on button "Fechar" at bounding box center [503, 151] width 27 height 27
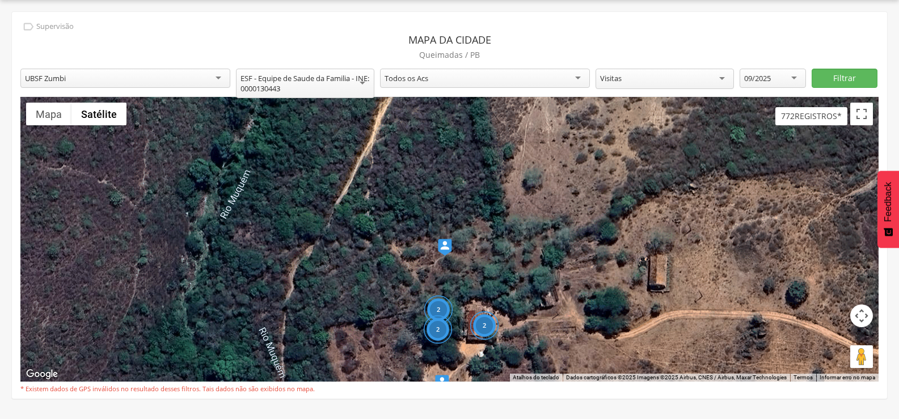
click at [492, 328] on div "2" at bounding box center [484, 325] width 28 height 28
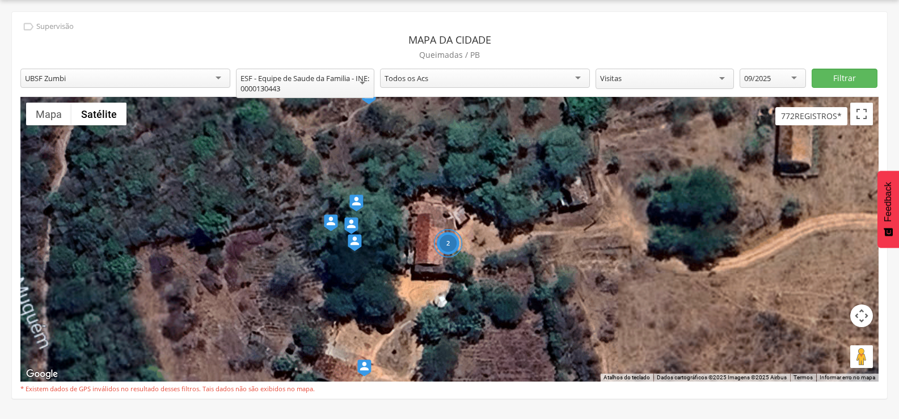
click at [445, 250] on div "2" at bounding box center [448, 243] width 28 height 28
click at [453, 240] on div "2" at bounding box center [448, 243] width 28 height 28
click at [356, 247] on img at bounding box center [355, 242] width 14 height 17
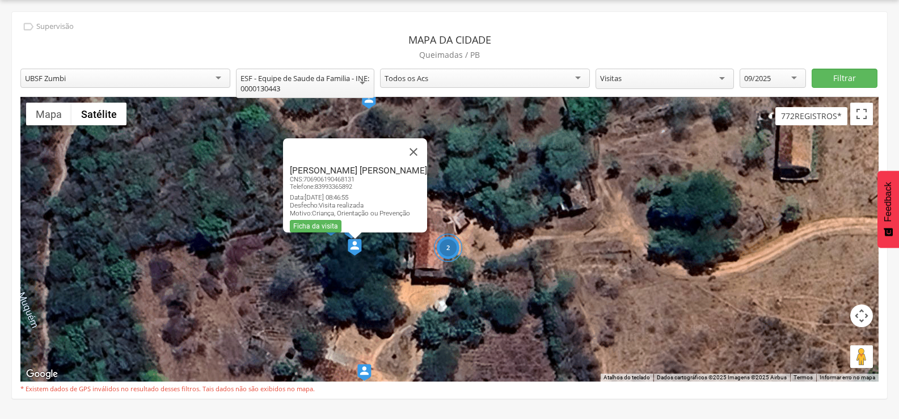
click at [324, 282] on div "2 [PERSON_NAME] [PERSON_NAME] CNS: 706906190468131 Telefone: [PHONE_NUMBER] Dat…" at bounding box center [449, 239] width 858 height 285
click at [411, 141] on button "Fechar" at bounding box center [413, 151] width 27 height 27
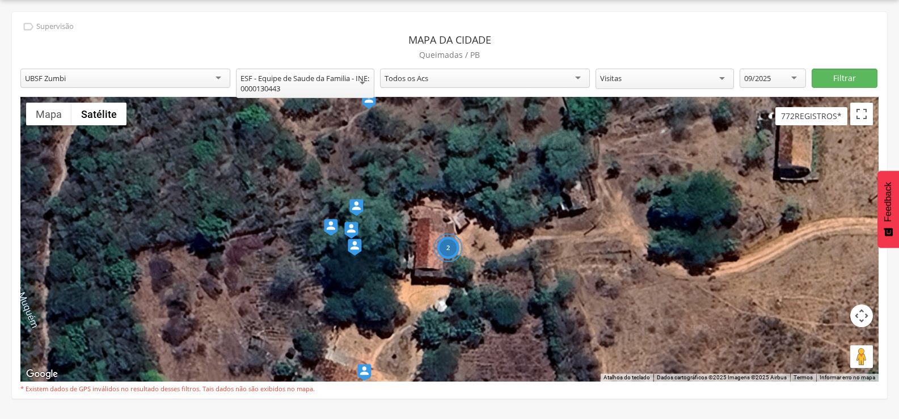
click at [337, 225] on img at bounding box center [331, 227] width 14 height 17
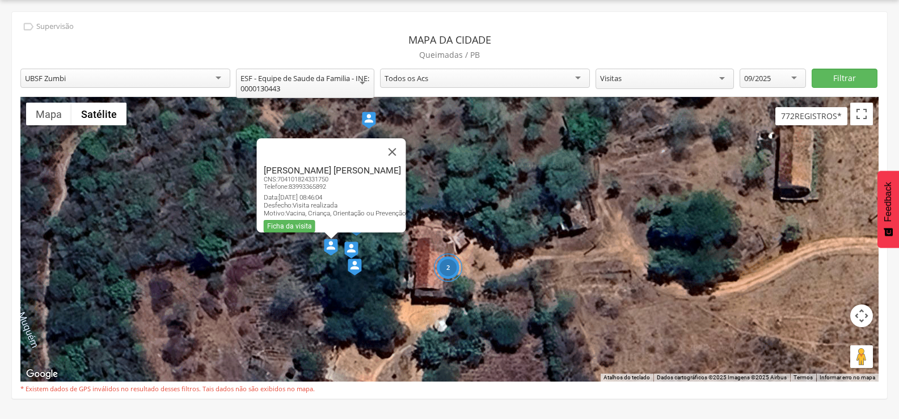
click at [452, 269] on div "2" at bounding box center [448, 268] width 28 height 28
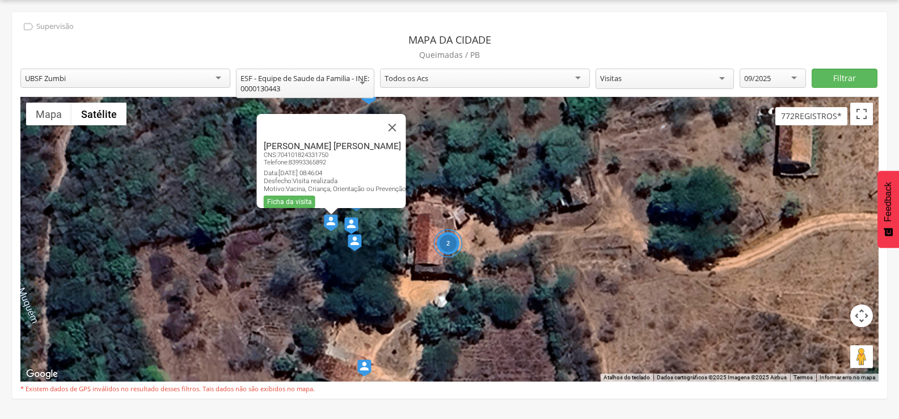
click at [442, 233] on div "2" at bounding box center [448, 243] width 28 height 28
drag, startPoint x: 524, startPoint y: 263, endPoint x: 340, endPoint y: 242, distance: 184.5
click at [357, 245] on div "2 [PERSON_NAME] [PERSON_NAME] CNS: 704101824331750 Telefone: [PHONE_NUMBER] Dat…" at bounding box center [449, 239] width 858 height 285
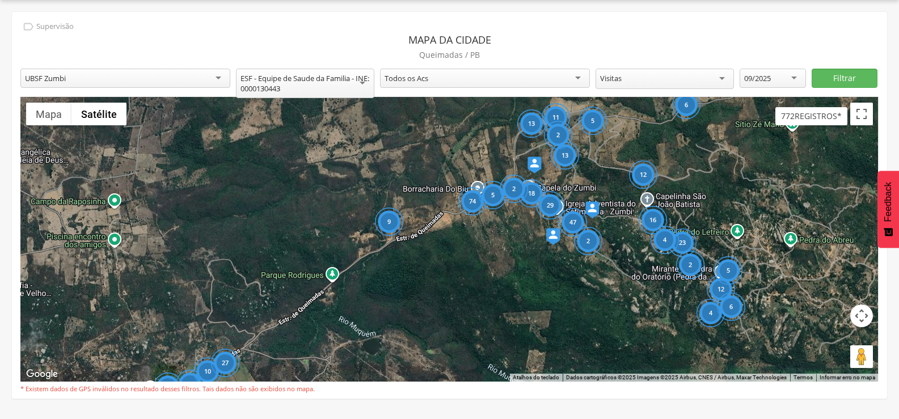
drag, startPoint x: 591, startPoint y: 247, endPoint x: 511, endPoint y: 248, distance: 80.6
click at [511, 248] on div "18 29 74 5 11 2 9 13 13 47 12 2 23 12 4 6 5 2 16 5 4 6 2 17 40 10 23 27" at bounding box center [449, 239] width 858 height 285
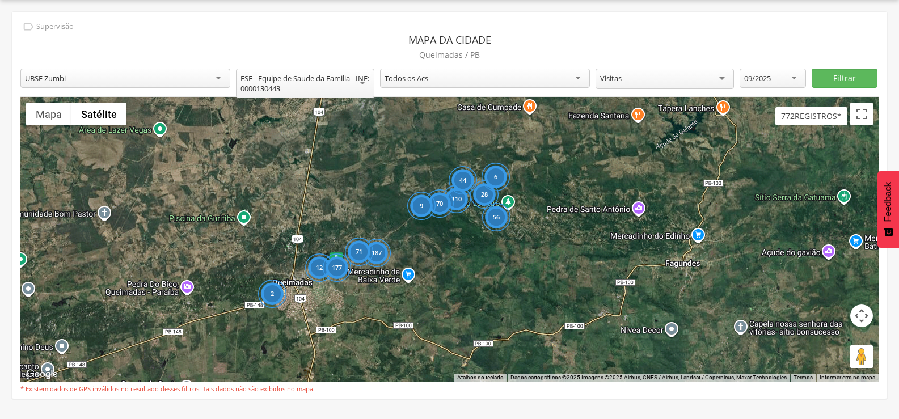
drag, startPoint x: 443, startPoint y: 301, endPoint x: 384, endPoint y: 282, distance: 62.1
click at [384, 282] on div "110 12 177 44 70 9 28 56 2 6 187 71" at bounding box center [449, 239] width 858 height 285
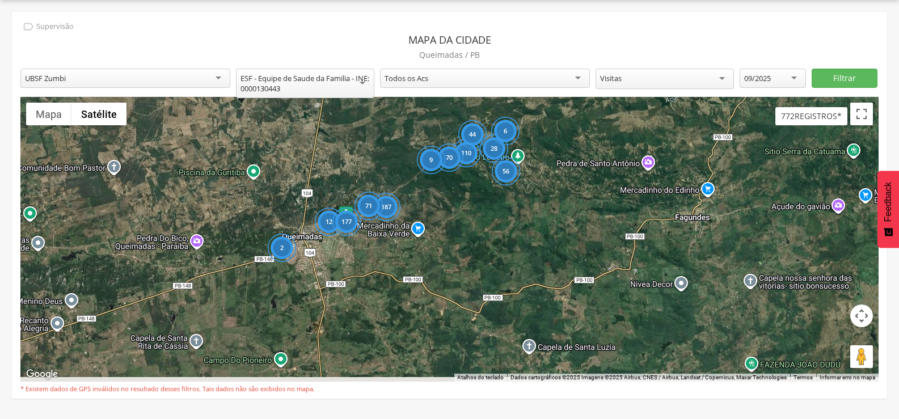
drag, startPoint x: 560, startPoint y: 246, endPoint x: 584, endPoint y: 196, distance: 55.6
click at [583, 195] on div "110 12 177 44 70 9 28 56 2 6 187 71" at bounding box center [449, 239] width 858 height 285
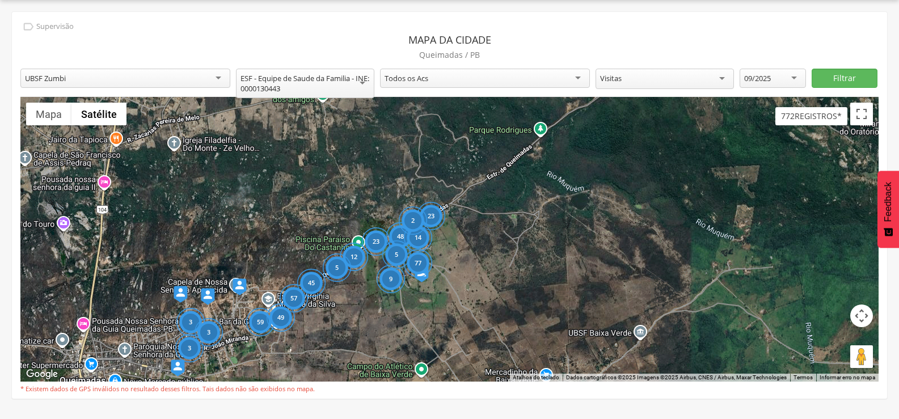
drag, startPoint x: 450, startPoint y: 198, endPoint x: 425, endPoint y: 334, distance: 138.5
click at [425, 334] on div "3 59 2 57 3 3 45 49 77 12 48 14 23 23 9 2 5 5" at bounding box center [449, 239] width 858 height 285
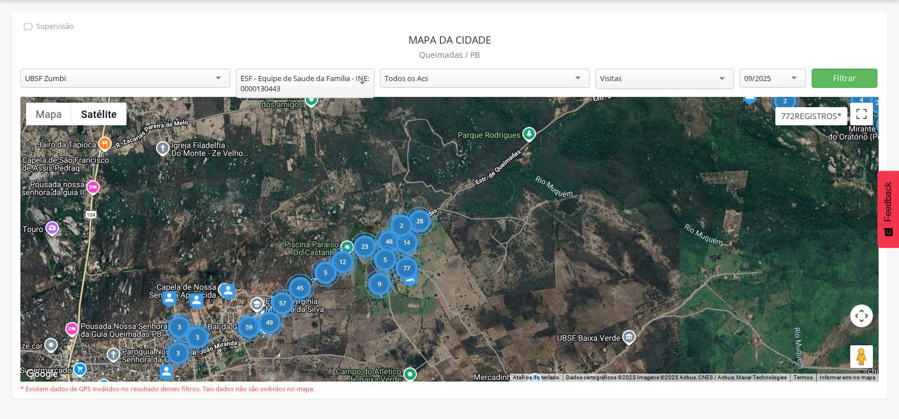
drag, startPoint x: 556, startPoint y: 225, endPoint x: 446, endPoint y: 308, distance: 138.5
click at [448, 300] on div "3 59 2 57 3 3 45 49 77 12 48 14 23 28 9 2 5 5 2 17 2 23 2 11 4" at bounding box center [449, 239] width 858 height 285
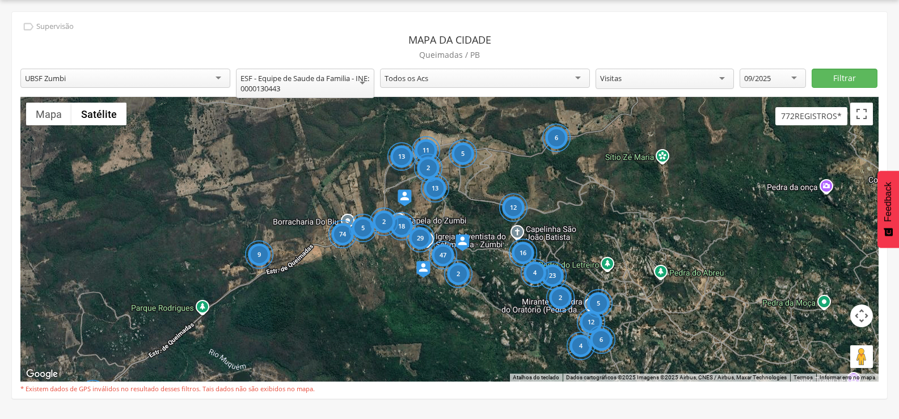
drag, startPoint x: 497, startPoint y: 256, endPoint x: 486, endPoint y: 201, distance: 56.2
click at [486, 201] on div "3 59 2 57 3 3 45 49 77 12 48 14 23 28 9 2 5 5 9 47 2 23 2 16 4 18 29 74 5 11 2 …" at bounding box center [449, 239] width 858 height 285
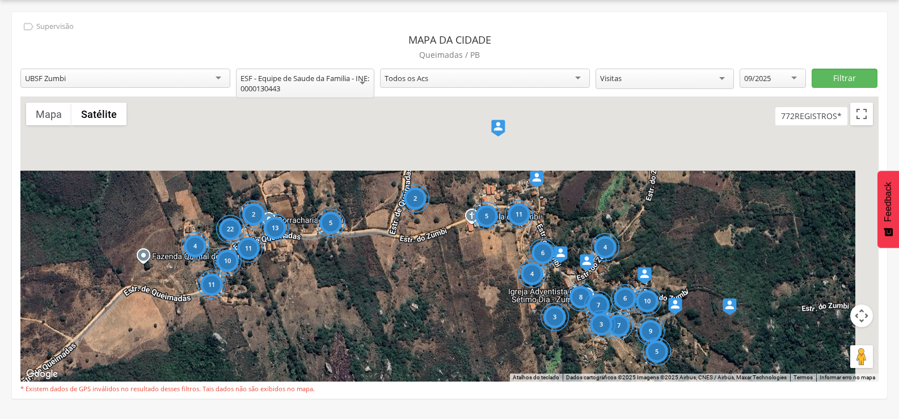
drag, startPoint x: 424, startPoint y: 222, endPoint x: 332, endPoint y: 330, distance: 142.1
click at [332, 330] on div "5 6 11 5 11 11 10 13 2 4 2 6 22 8 4 7 4 9 6 10 7 5 3 2 3" at bounding box center [449, 239] width 858 height 285
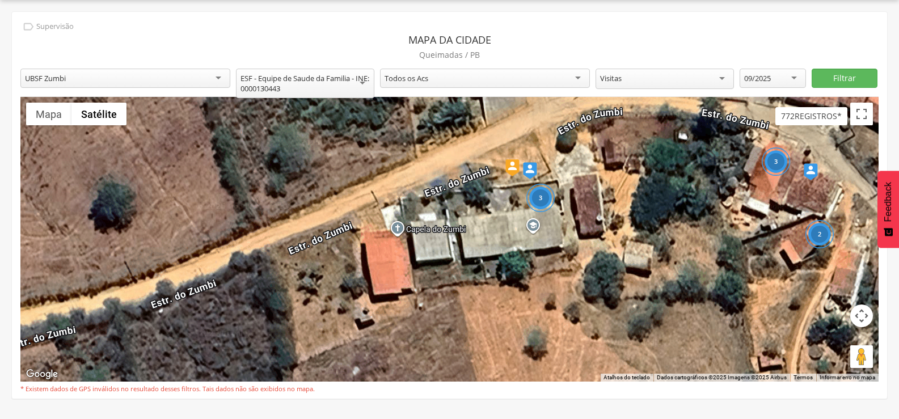
drag, startPoint x: 495, startPoint y: 200, endPoint x: 621, endPoint y: 206, distance: 125.5
click at [588, 230] on div "3 3 2" at bounding box center [449, 239] width 858 height 285
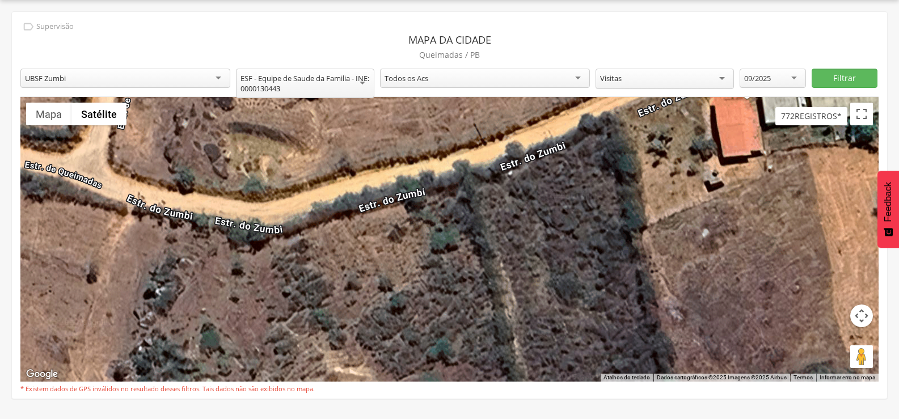
drag, startPoint x: 353, startPoint y: 273, endPoint x: 508, endPoint y: 254, distance: 156.1
click at [457, 259] on div "3 3 2" at bounding box center [449, 239] width 858 height 285
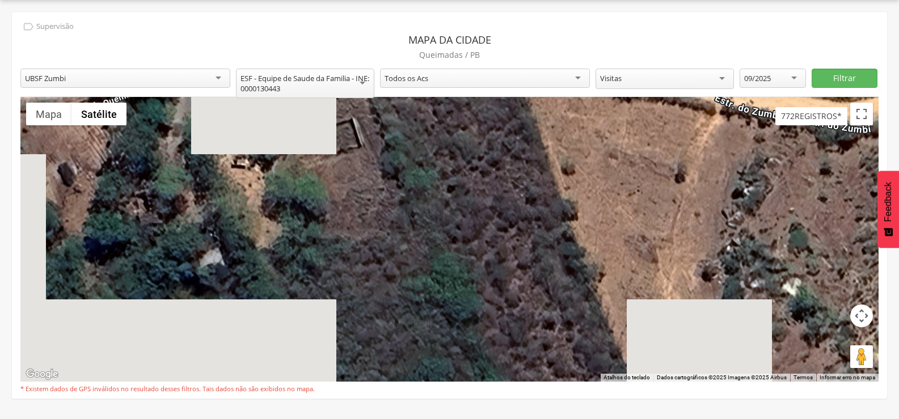
drag, startPoint x: 353, startPoint y: 220, endPoint x: 459, endPoint y: 265, distance: 115.6
click at [452, 263] on div "3 3 2" at bounding box center [449, 239] width 858 height 285
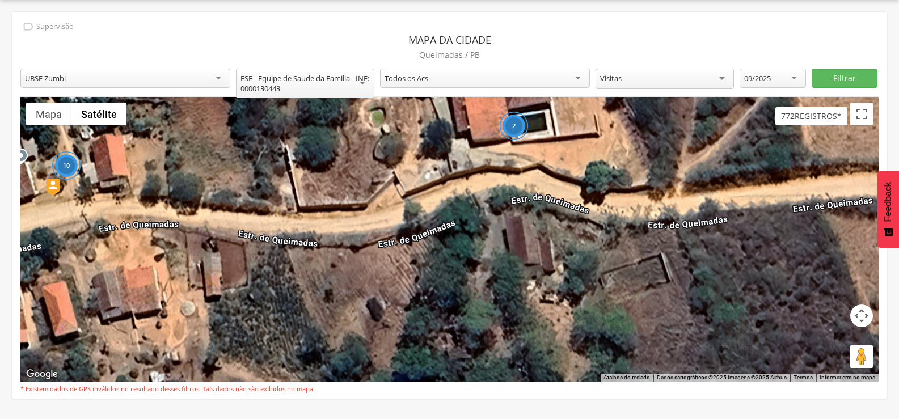
drag, startPoint x: 357, startPoint y: 231, endPoint x: 551, endPoint y: 257, distance: 195.1
click at [529, 257] on div "3 3 2 2 10" at bounding box center [449, 239] width 858 height 285
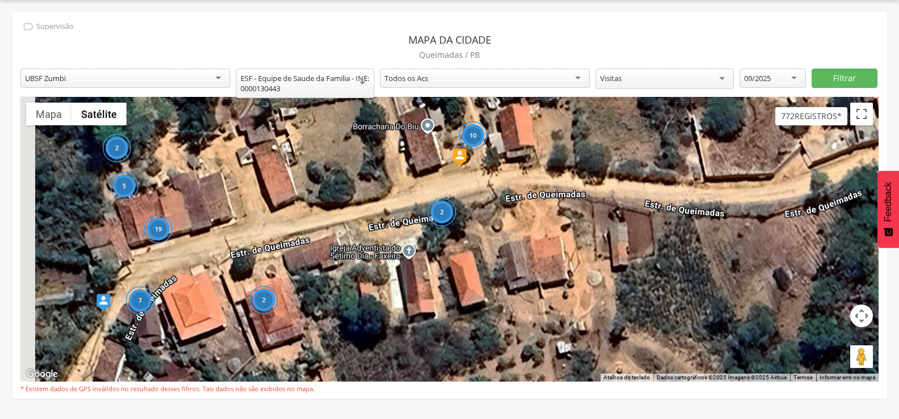
drag, startPoint x: 416, startPoint y: 273, endPoint x: 462, endPoint y: 207, distance: 80.4
click at [462, 207] on div "3 3 2 2 10 2 7 3 2 19 2 5" at bounding box center [449, 239] width 858 height 285
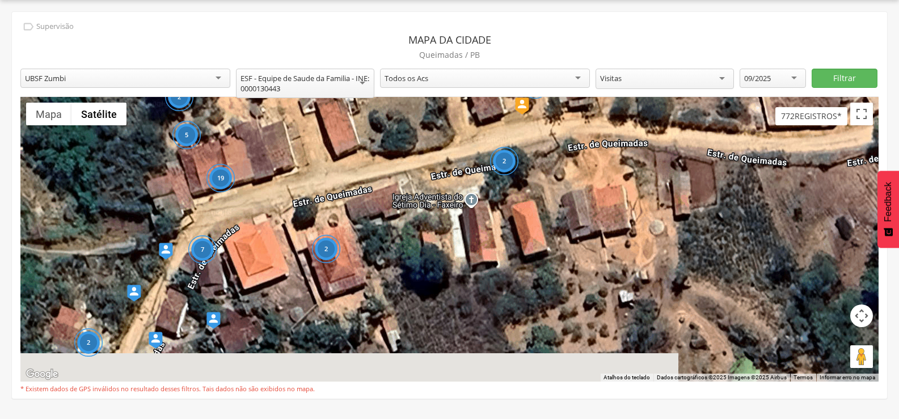
drag, startPoint x: 415, startPoint y: 248, endPoint x: 477, endPoint y: 205, distance: 75.4
click at [477, 205] on div "3 3 2 2 10 2 7 3 2 19 2 5 2" at bounding box center [449, 239] width 858 height 285
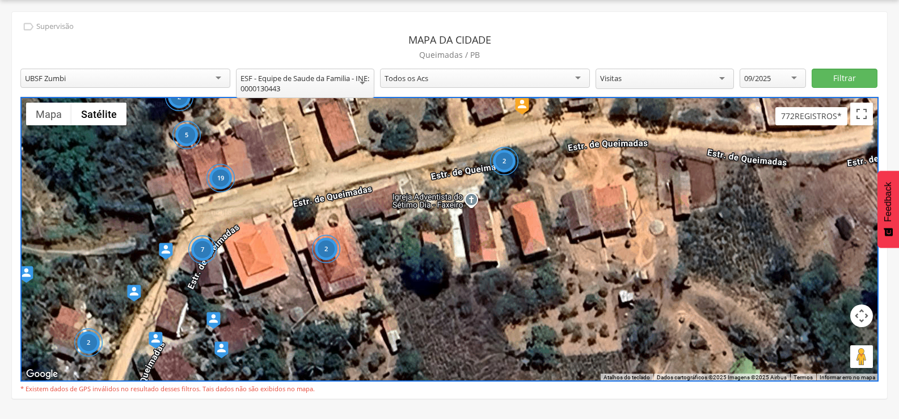
click at [505, 157] on div "2" at bounding box center [504, 161] width 28 height 28
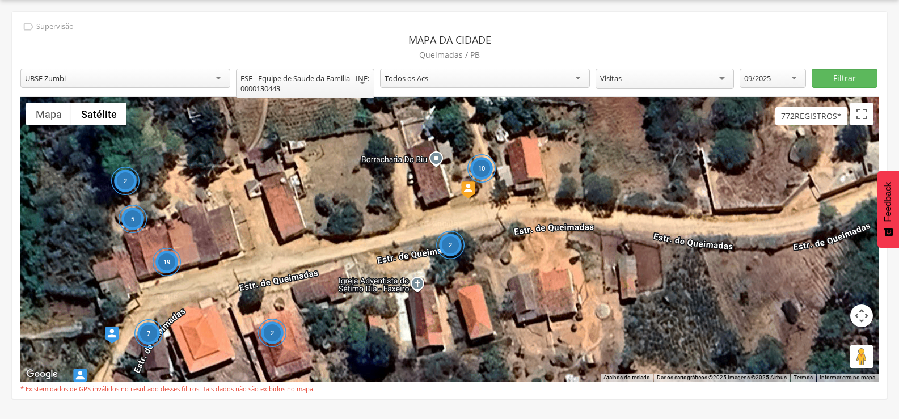
click at [453, 250] on div "2" at bounding box center [450, 245] width 28 height 28
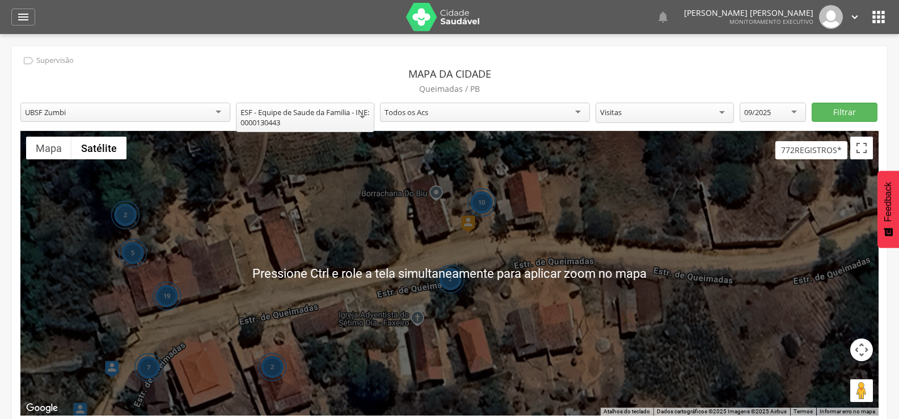
scroll to position [34, 0]
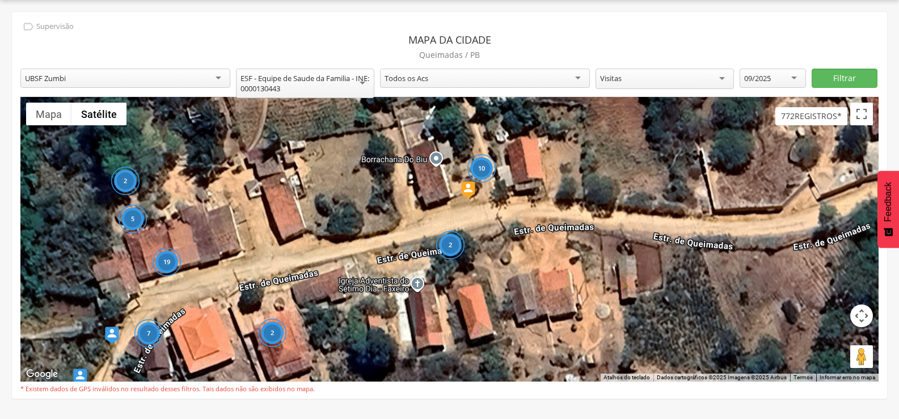
click at [451, 250] on div "2" at bounding box center [450, 245] width 28 height 28
click at [451, 241] on div "2" at bounding box center [450, 245] width 28 height 28
click at [481, 165] on div "10" at bounding box center [481, 168] width 28 height 28
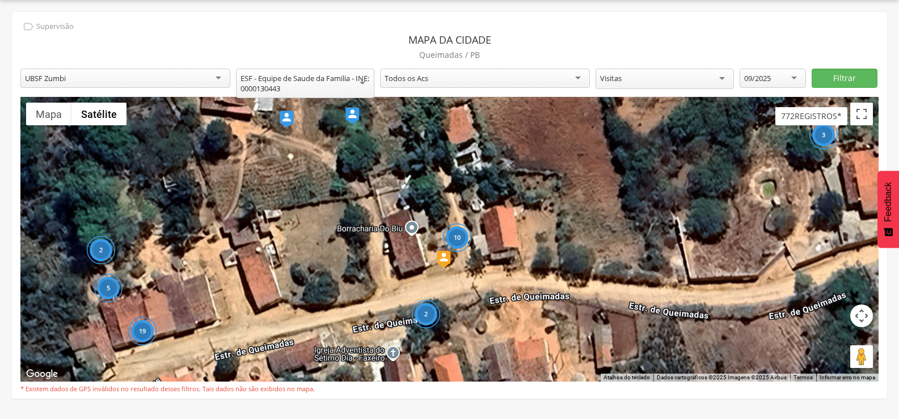
click at [461, 240] on div "10" at bounding box center [456, 237] width 28 height 28
click at [460, 239] on div "10" at bounding box center [456, 237] width 28 height 28
click at [290, 119] on img at bounding box center [287, 119] width 14 height 17
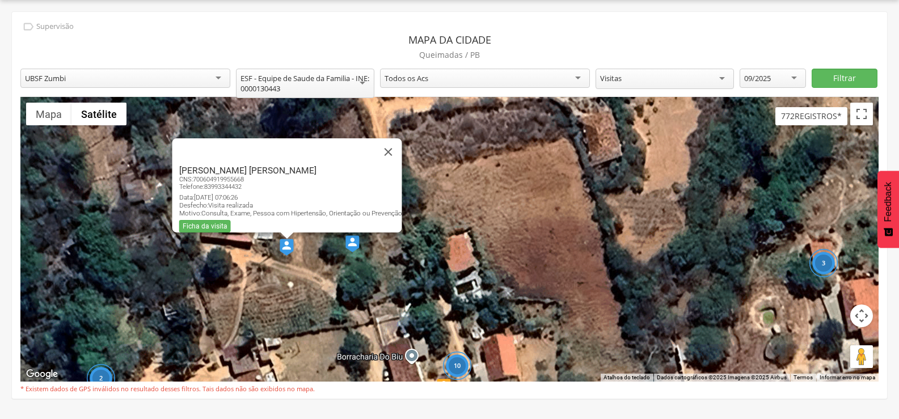
click at [351, 249] on img at bounding box center [352, 243] width 14 height 17
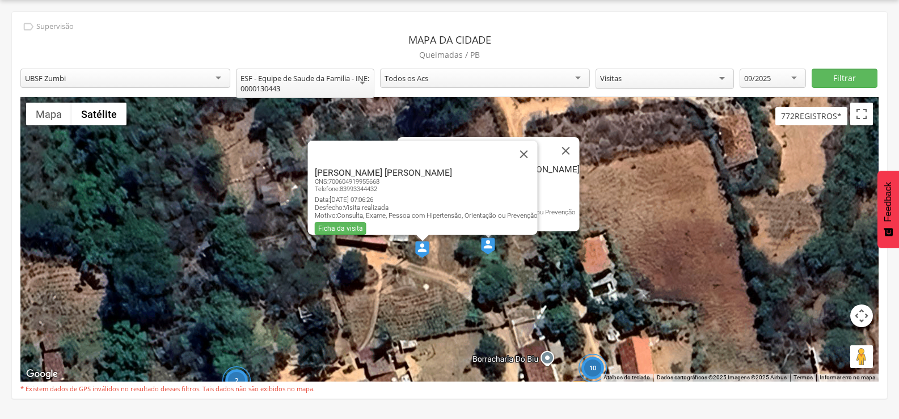
drag, startPoint x: 352, startPoint y: 318, endPoint x: 488, endPoint y: 315, distance: 136.2
click at [488, 315] on div "2 7 10 2 19 2 5 3 [PERSON_NAME] [PERSON_NAME] CNS: 700604919955668 Telefone: [P…" at bounding box center [449, 239] width 858 height 285
click at [531, 142] on button "Fechar" at bounding box center [524, 154] width 27 height 27
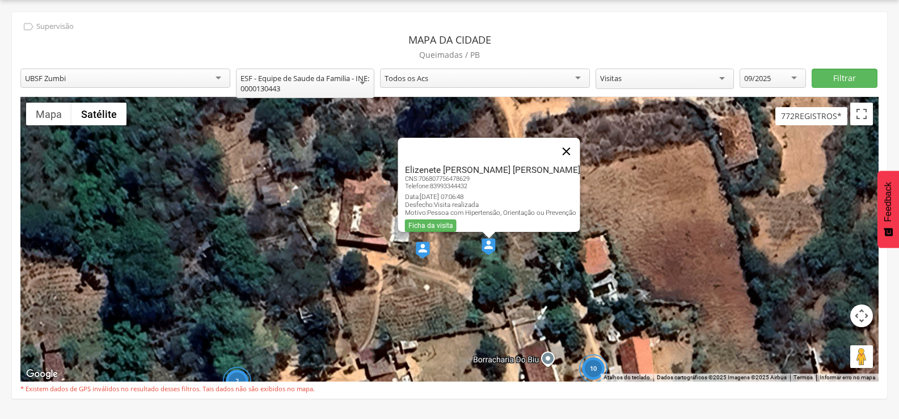
click at [572, 142] on button "Fechar" at bounding box center [566, 151] width 27 height 27
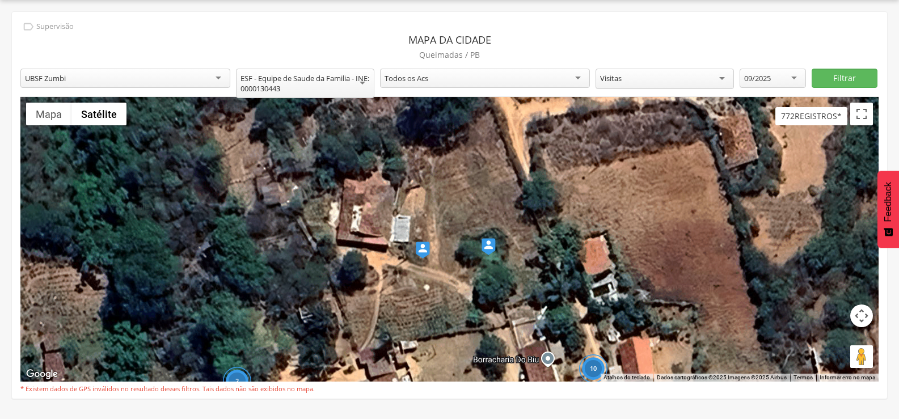
click at [497, 243] on div "Para iniciar o trajeto, pressione as teclas de seta. 2 7 10 2 19 2 5 3" at bounding box center [449, 239] width 858 height 285
click at [494, 251] on img at bounding box center [489, 246] width 14 height 17
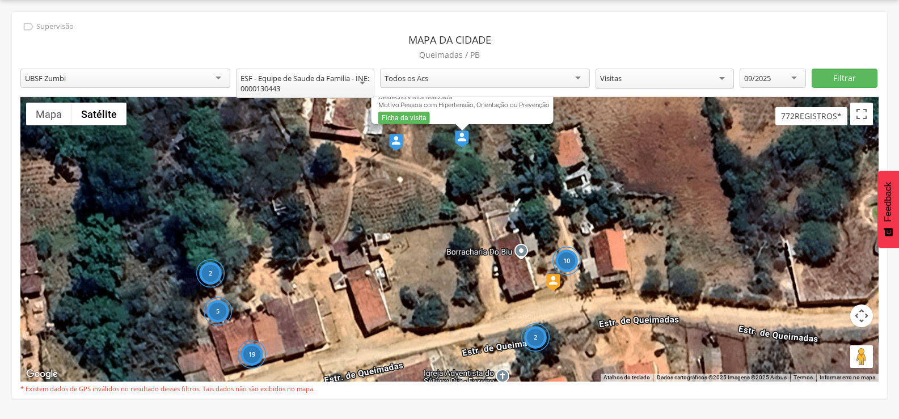
drag, startPoint x: 460, startPoint y: 309, endPoint x: 431, endPoint y: 184, distance: 128.8
click at [431, 184] on div "2 7 10 2 19 2 5 3 Elizenete [PERSON_NAME] [PERSON_NAME] CNS: 706807756478629 Te…" at bounding box center [449, 239] width 858 height 285
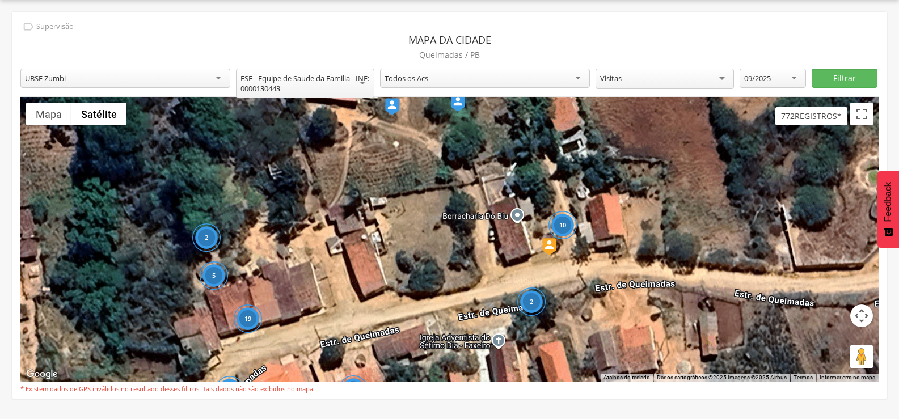
click at [560, 221] on div "10" at bounding box center [562, 225] width 28 height 28
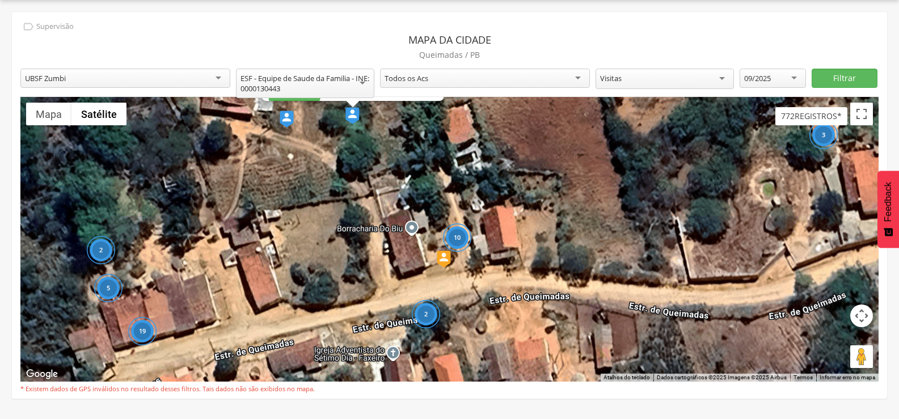
click at [464, 250] on div "10" at bounding box center [456, 237] width 28 height 28
click at [462, 234] on div "10" at bounding box center [456, 237] width 28 height 28
click at [423, 322] on div "2" at bounding box center [425, 315] width 28 height 28
click at [424, 305] on div "2" at bounding box center [425, 315] width 28 height 28
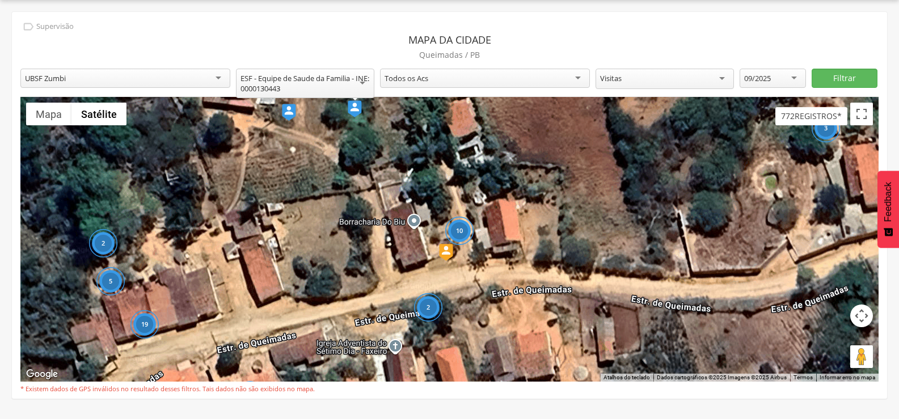
click at [424, 305] on div "2 7 10 2 19 2 5 3 Elizenete [PERSON_NAME] [PERSON_NAME] CNS: 706807756478629 Te…" at bounding box center [449, 239] width 858 height 285
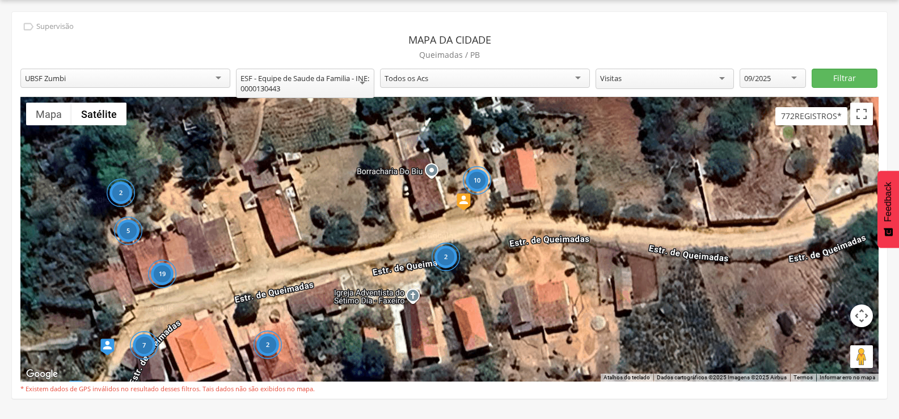
click at [280, 348] on div "2" at bounding box center [267, 345] width 28 height 28
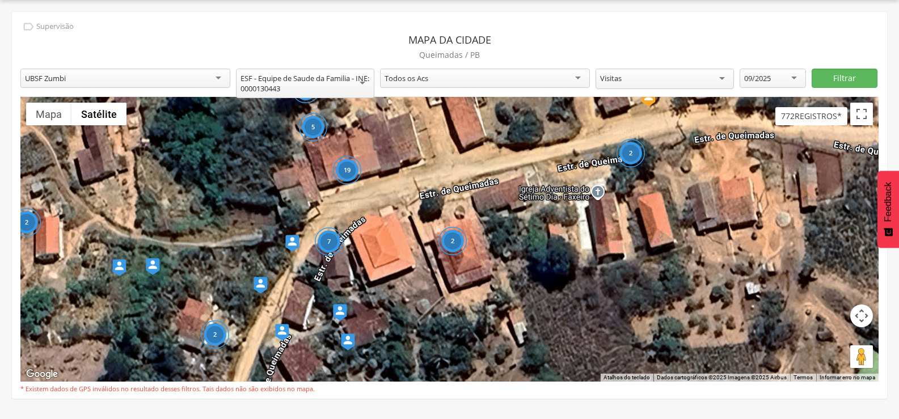
click at [452, 237] on div "2" at bounding box center [452, 241] width 28 height 28
click at [335, 247] on div "7" at bounding box center [328, 242] width 28 height 28
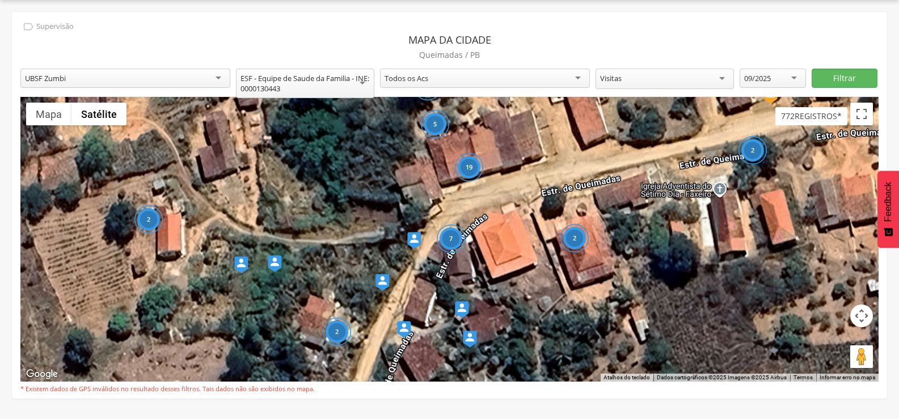
click at [415, 239] on img at bounding box center [414, 240] width 14 height 17
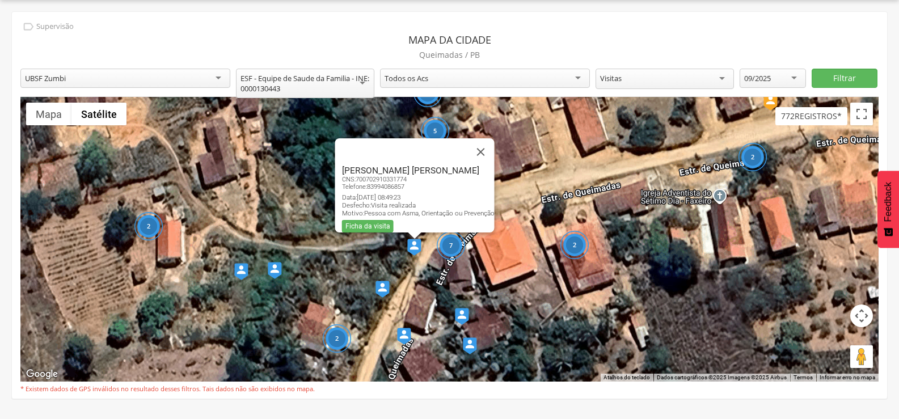
click at [384, 296] on img at bounding box center [383, 289] width 14 height 17
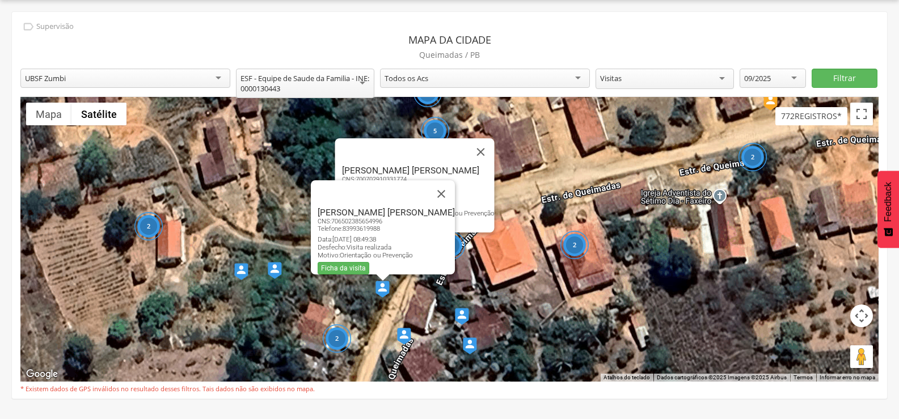
click at [407, 341] on img at bounding box center [404, 336] width 14 height 17
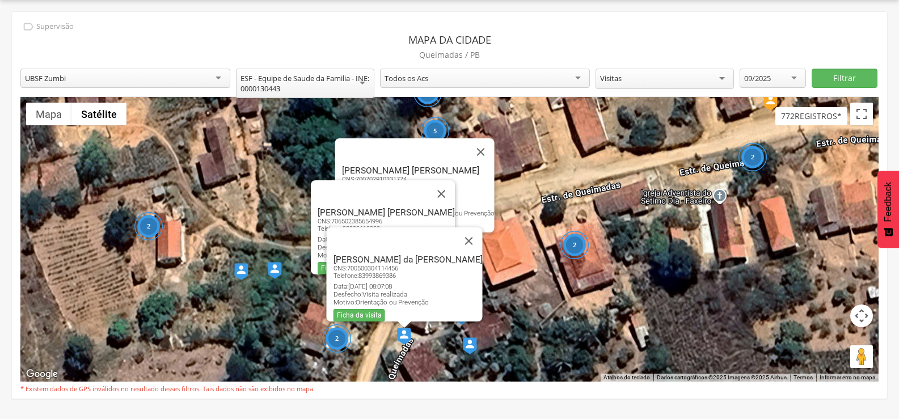
click at [470, 347] on img at bounding box center [470, 346] width 14 height 17
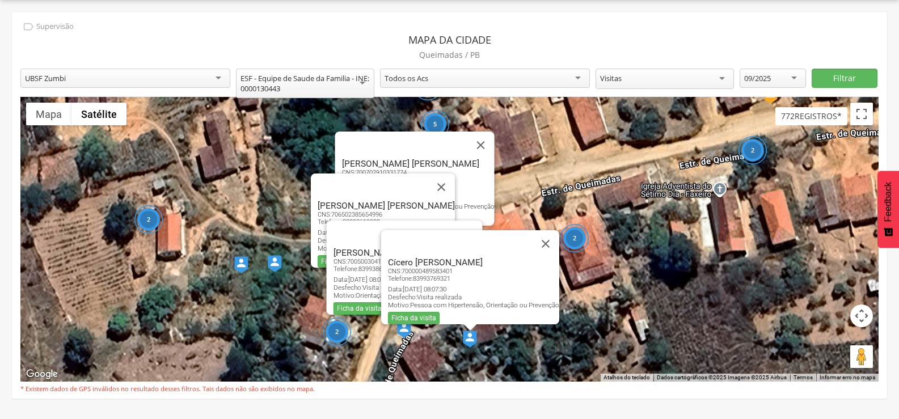
click at [246, 268] on img at bounding box center [241, 264] width 14 height 17
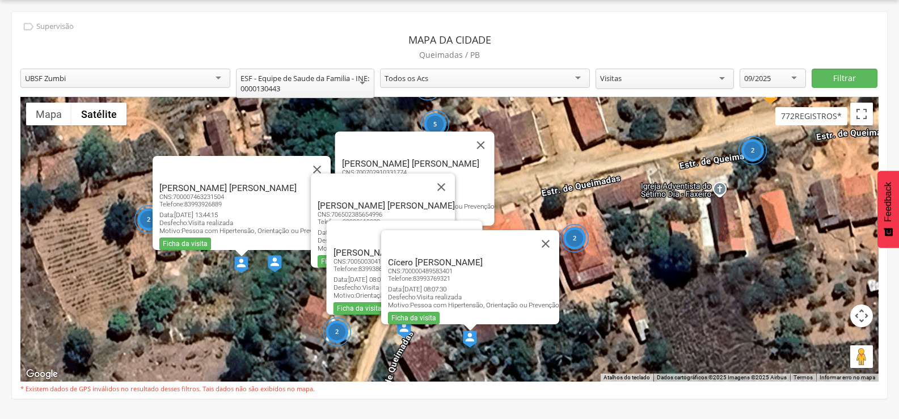
click at [272, 264] on img at bounding box center [275, 263] width 14 height 17
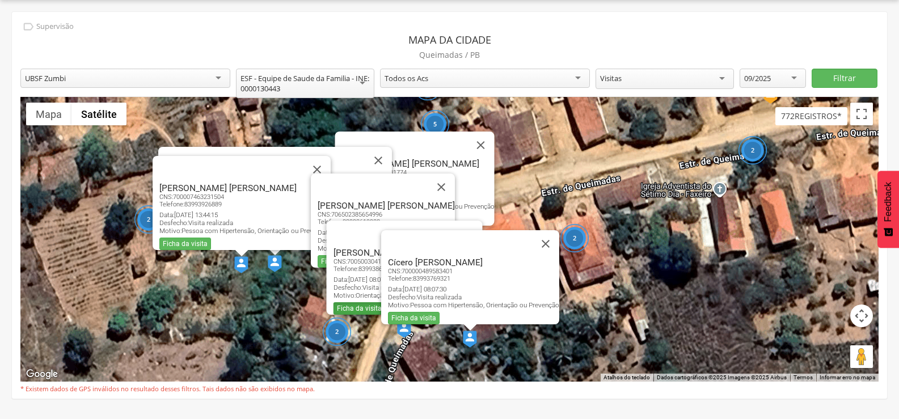
click at [349, 302] on link "Ficha da visita" at bounding box center [359, 308] width 52 height 12
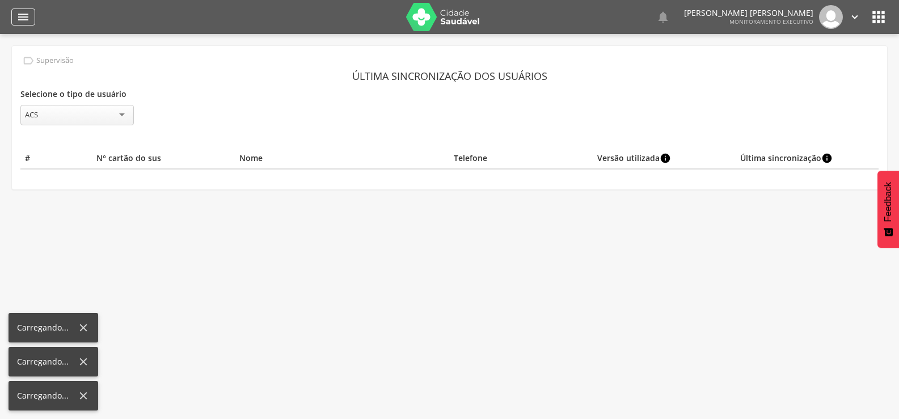
click at [27, 12] on icon "" at bounding box center [23, 17] width 14 height 14
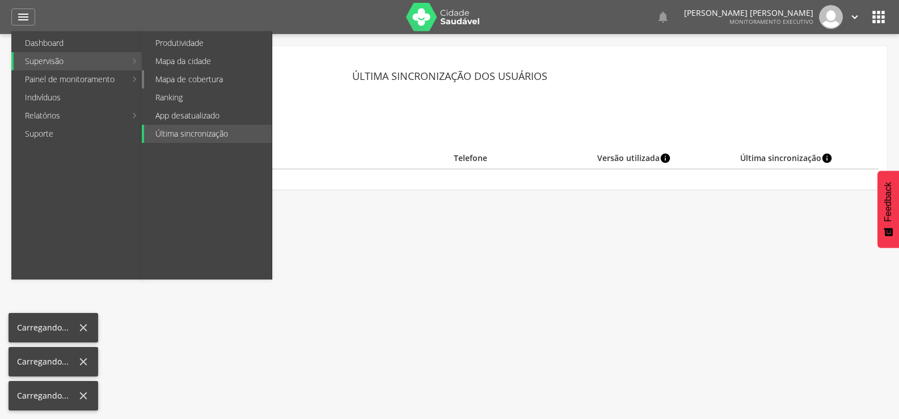
click at [221, 83] on link "Mapa de cobertura" at bounding box center [208, 79] width 128 height 18
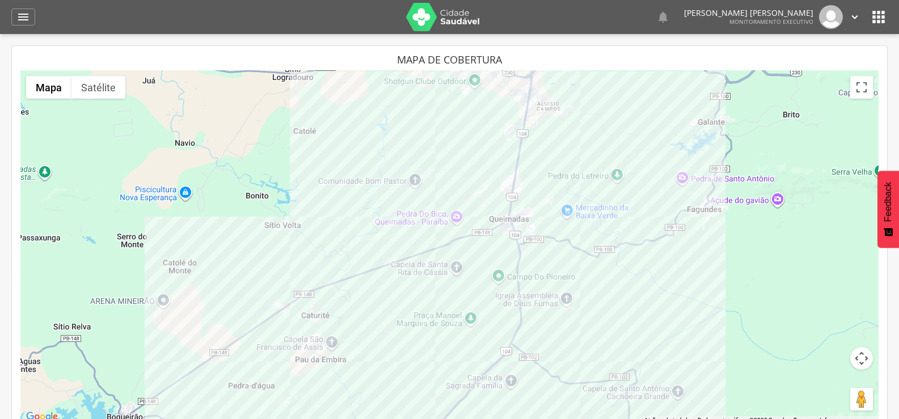
drag, startPoint x: 570, startPoint y: 171, endPoint x: 587, endPoint y: 141, distance: 34.3
click at [587, 141] on div at bounding box center [449, 247] width 858 height 354
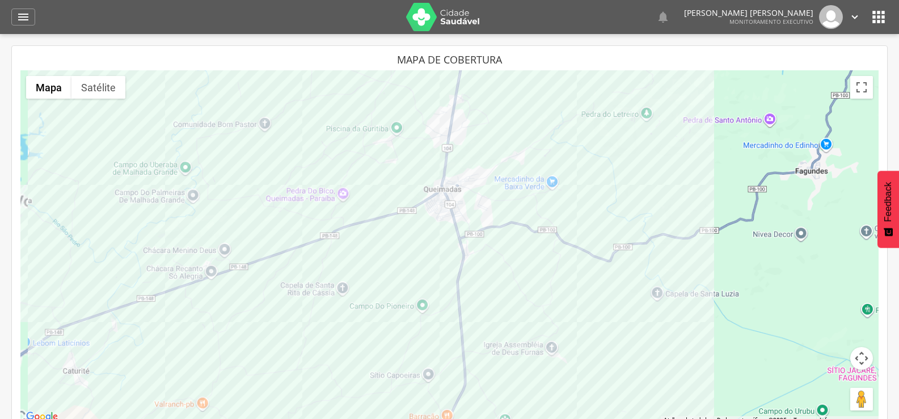
click at [97, 84] on button "Satélite" at bounding box center [98, 87] width 54 height 23
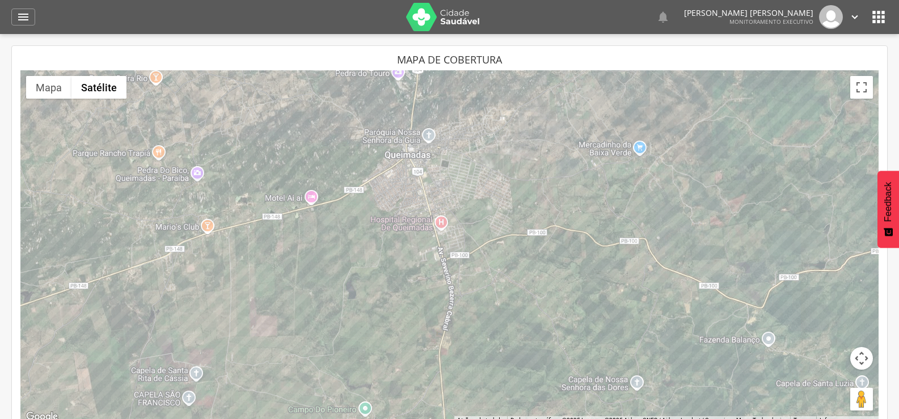
drag, startPoint x: 527, startPoint y: 166, endPoint x: 565, endPoint y: 231, distance: 75.5
click at [565, 231] on div at bounding box center [449, 247] width 858 height 354
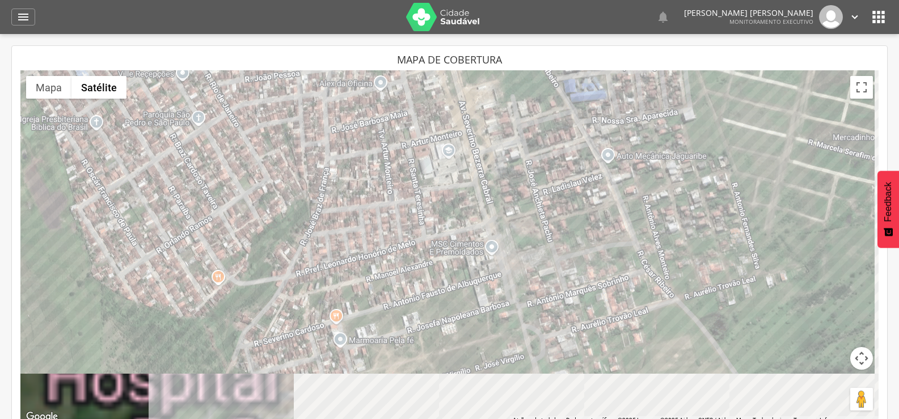
drag, startPoint x: 546, startPoint y: 237, endPoint x: 517, endPoint y: 170, distance: 72.9
click at [517, 170] on div at bounding box center [449, 247] width 858 height 354
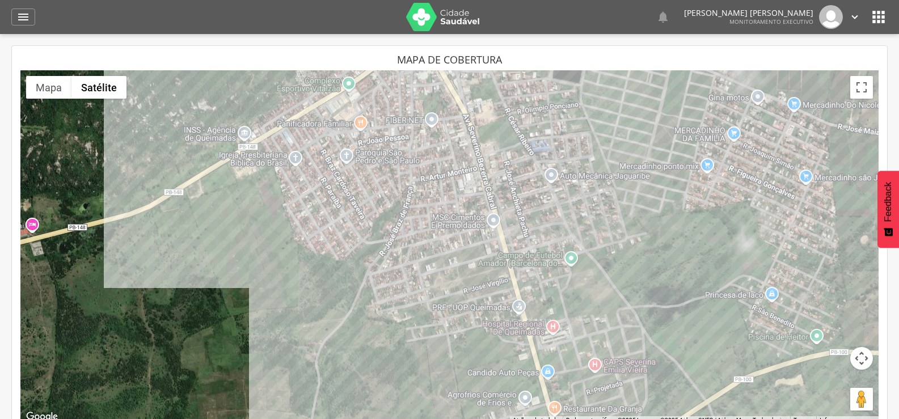
click at [485, 185] on div at bounding box center [449, 247] width 858 height 354
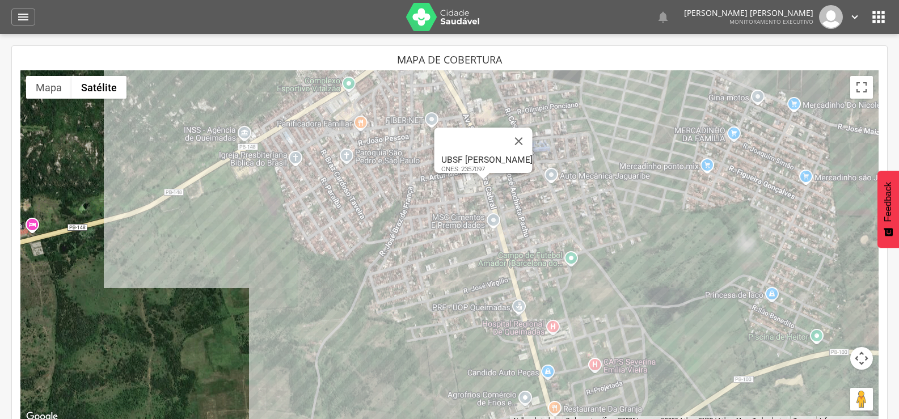
click at [528, 288] on div "UBSF [PERSON_NAME] CNES: 2357097" at bounding box center [449, 247] width 858 height 354
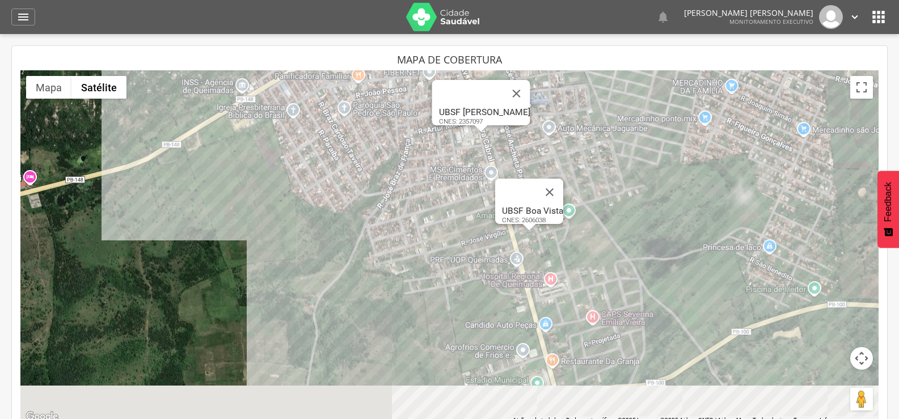
drag, startPoint x: 555, startPoint y: 309, endPoint x: 553, endPoint y: 260, distance: 48.8
click at [553, 260] on div "UBSF [PERSON_NAME] CNES: 2357097 UBSF Boa Vista CNES: 2606038" at bounding box center [449, 247] width 858 height 354
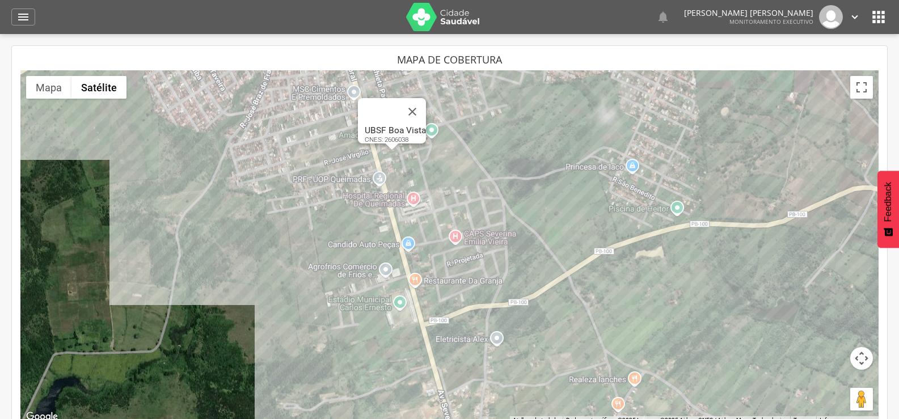
drag, startPoint x: 446, startPoint y: 311, endPoint x: 294, endPoint y: 311, distance: 152.0
click at [295, 307] on div "UBSF [PERSON_NAME] CNES: 2357097 UBSF Boa Vista CNES: 2606038" at bounding box center [449, 247] width 858 height 354
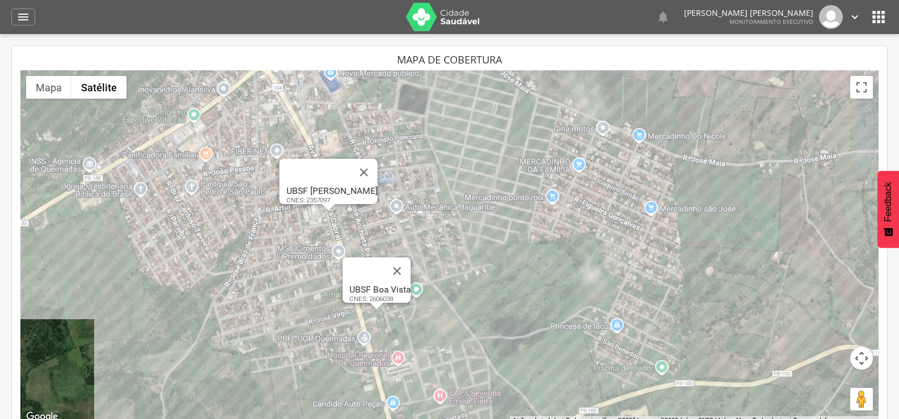
drag, startPoint x: 551, startPoint y: 254, endPoint x: 564, endPoint y: 365, distance: 112.0
click at [564, 365] on div "UBSF [PERSON_NAME] CNES: 2357097 UBSF Boa Vista CNES: 2606038" at bounding box center [449, 247] width 858 height 354
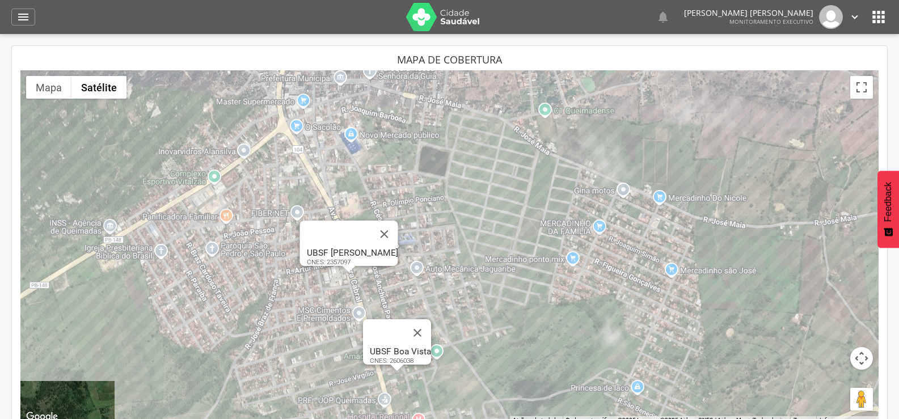
click at [376, 182] on div "UBSF [PERSON_NAME] CNES: 2357097 UBSF Boa Vista CNES: 2606038" at bounding box center [449, 247] width 858 height 354
click at [629, 180] on div "UBSF [PERSON_NAME] CNES: 2357097 UBSF Boa Vista CNES: 2606038 UBSF Caixa Dagua …" at bounding box center [449, 247] width 858 height 354
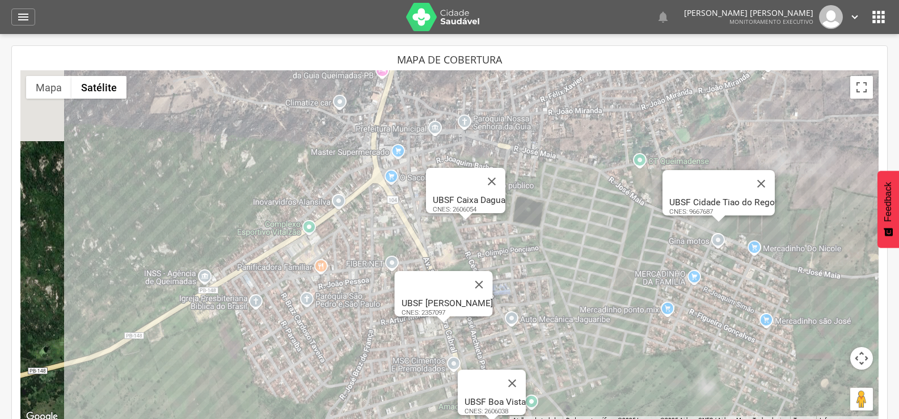
drag, startPoint x: 513, startPoint y: 150, endPoint x: 650, endPoint y: 267, distance: 179.5
click at [650, 267] on div "UBSF [PERSON_NAME] CNES: 2357097 UBSF Boa Vista CNES: 2606038 UBSF Caixa Dagua …" at bounding box center [449, 247] width 858 height 354
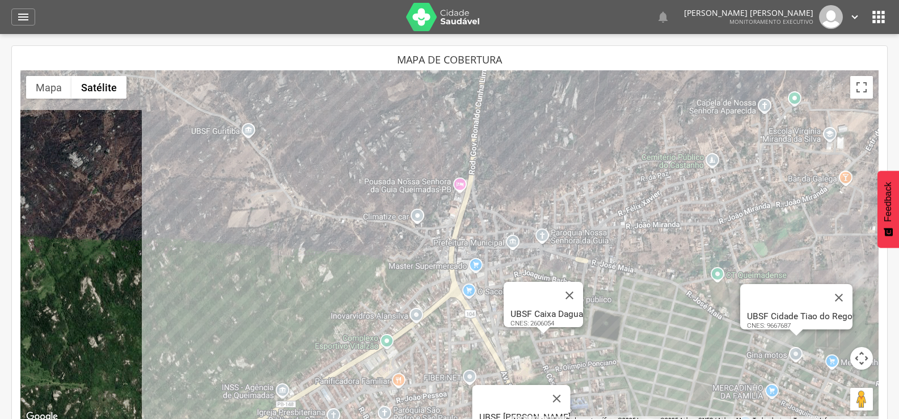
click at [496, 264] on div "UBSF [PERSON_NAME] CNES: 2357097 UBSF Boa Vista CNES: 2606038 UBSF Caixa Dagua …" at bounding box center [449, 247] width 858 height 354
click at [387, 315] on div "UBSF [PERSON_NAME] CNES: 2357097 UBSF Boa Vista CNES: 2606038 UBSF Caixa Dagua …" at bounding box center [449, 247] width 858 height 354
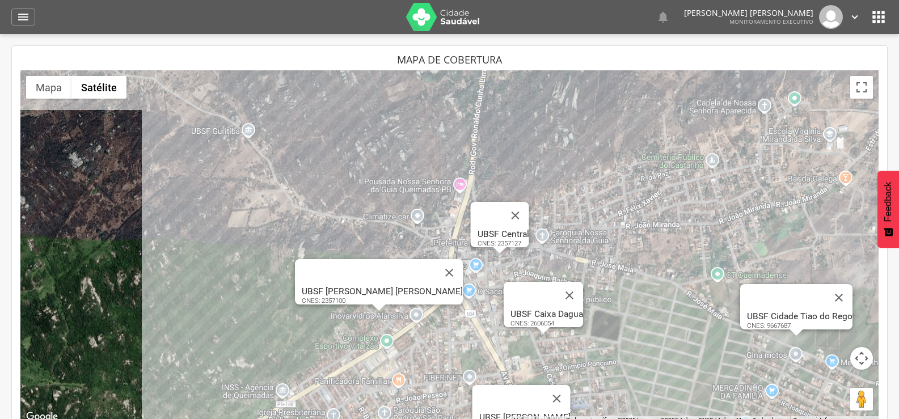
click at [354, 310] on div "UBSF [PERSON_NAME] CNES: 2357097 UBSF Boa Vista CNES: 2606038 UBSF Caixa Dagua …" at bounding box center [449, 247] width 858 height 354
click at [436, 267] on button "Fechar" at bounding box center [449, 272] width 27 height 27
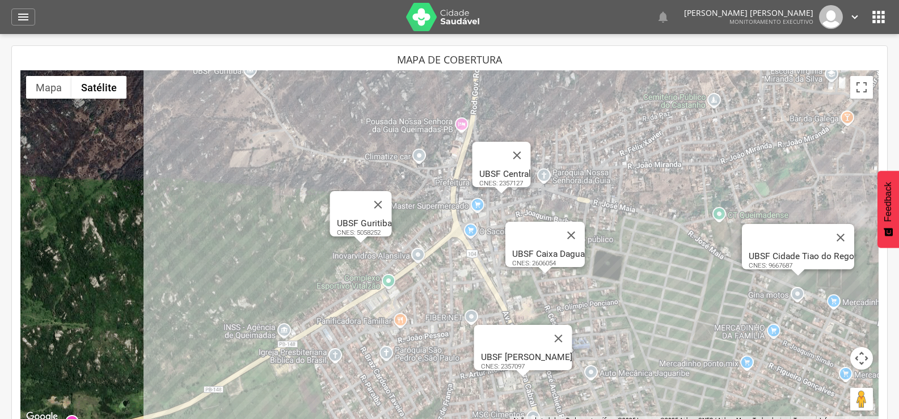
drag, startPoint x: 420, startPoint y: 289, endPoint x: 432, endPoint y: 179, distance: 110.7
click at [427, 188] on div "UBSF [PERSON_NAME] CNES: 2357097 UBSF Boa Vista CNES: 2606038 UBSF Caixa Dagua …" at bounding box center [449, 247] width 858 height 354
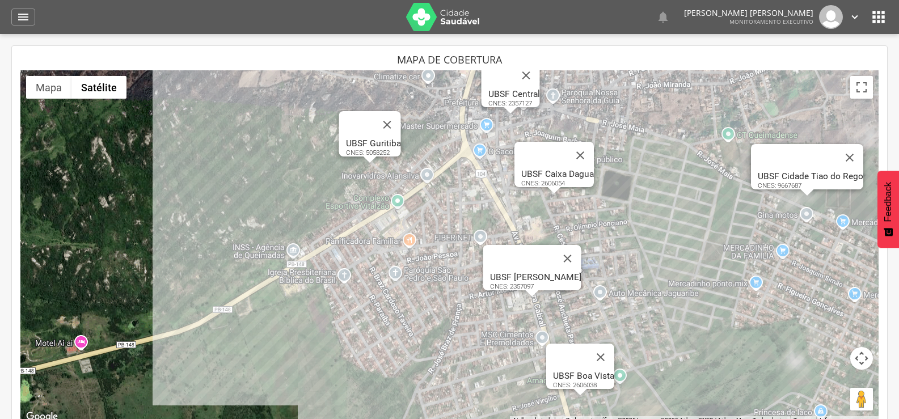
drag, startPoint x: 357, startPoint y: 231, endPoint x: 362, endPoint y: 328, distance: 97.7
click at [360, 314] on div "UBSF [PERSON_NAME] CNES: 2357097 UBSF Boa Vista CNES: 2606038 UBSF Caixa Dagua …" at bounding box center [449, 247] width 858 height 354
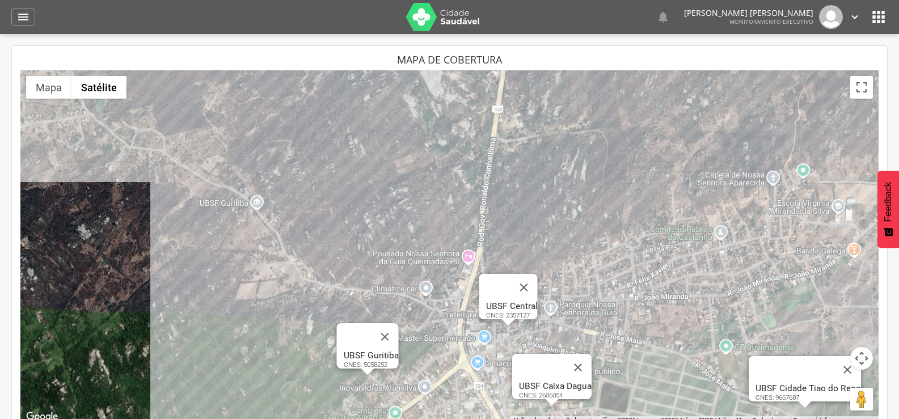
drag, startPoint x: 417, startPoint y: 237, endPoint x: 370, endPoint y: 204, distance: 57.3
click at [370, 204] on div "UBSF [PERSON_NAME] CNES: 2357097 UBSF Boa Vista CNES: 2606038 UBSF Caixa Dagua …" at bounding box center [449, 247] width 858 height 354
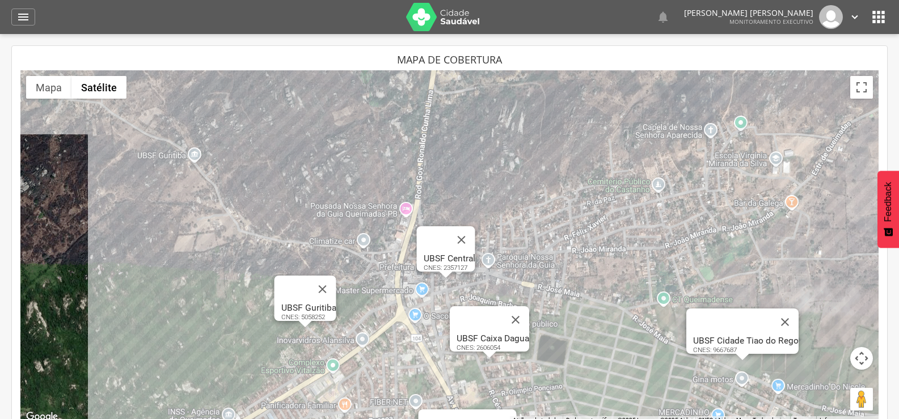
click at [570, 211] on div "UBSF [PERSON_NAME] CNES: 2357097 UBSF Boa Vista CNES: 2606038 UBSF Caixa Dagua …" at bounding box center [449, 247] width 858 height 354
click at [756, 206] on div "UBSF [PERSON_NAME] CNES: 2357097 UBSF Boa Vista CNES: 2606038 UBSF Caixa Dagua …" at bounding box center [449, 247] width 858 height 354
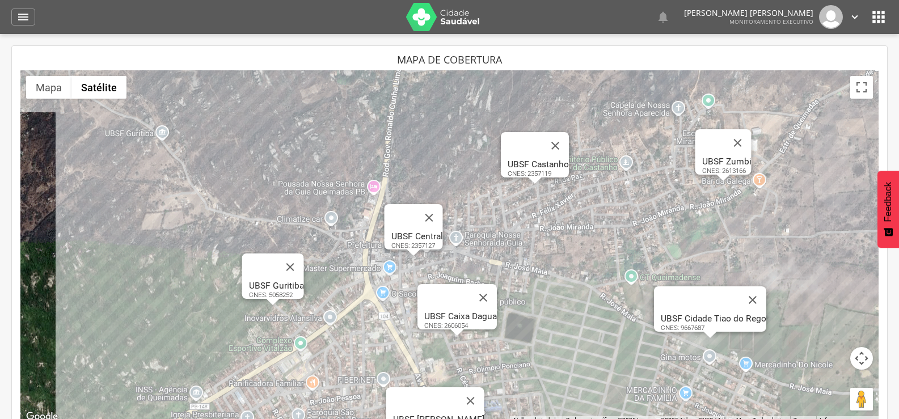
drag, startPoint x: 707, startPoint y: 263, endPoint x: 625, endPoint y: 161, distance: 131.0
click at [625, 161] on div "UBSF [PERSON_NAME] CNES: 2357097 UBSF Boa Vista CNES: 2606038 UBSF Caixa Dagua …" at bounding box center [449, 247] width 858 height 354
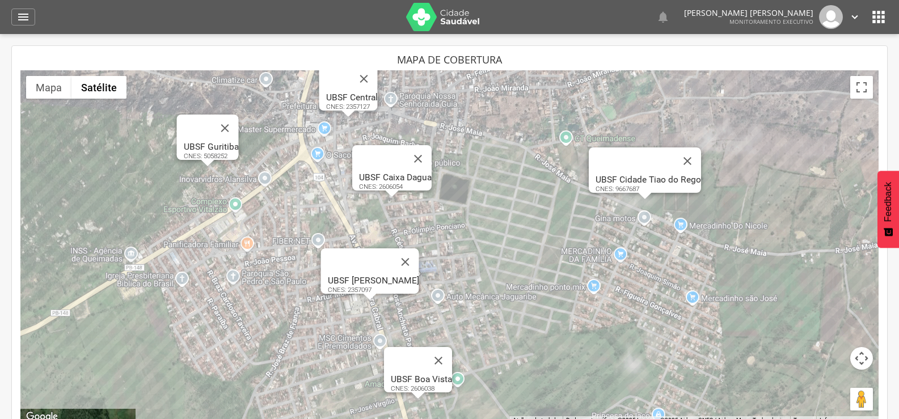
drag, startPoint x: 573, startPoint y: 270, endPoint x: 589, endPoint y: 184, distance: 87.0
click at [582, 210] on div "UBSF [PERSON_NAME] CNES: 2357097 UBSF Boa Vista CNES: 2606038 UBSF Caixa Dagua …" at bounding box center [449, 247] width 858 height 354
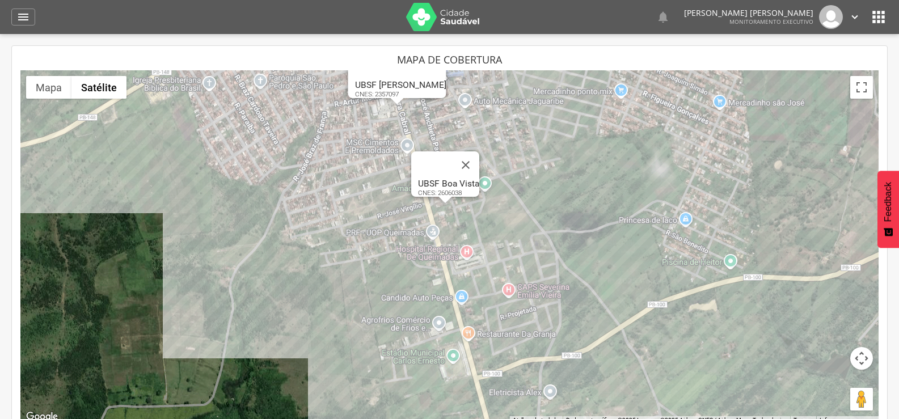
drag, startPoint x: 567, startPoint y: 249, endPoint x: 567, endPoint y: 147, distance: 102.1
click at [567, 162] on div "UBSF [PERSON_NAME] CNES: 2357097 UBSF Boa Vista CNES: 2606038 UBSF Caixa Dagua …" at bounding box center [449, 247] width 858 height 354
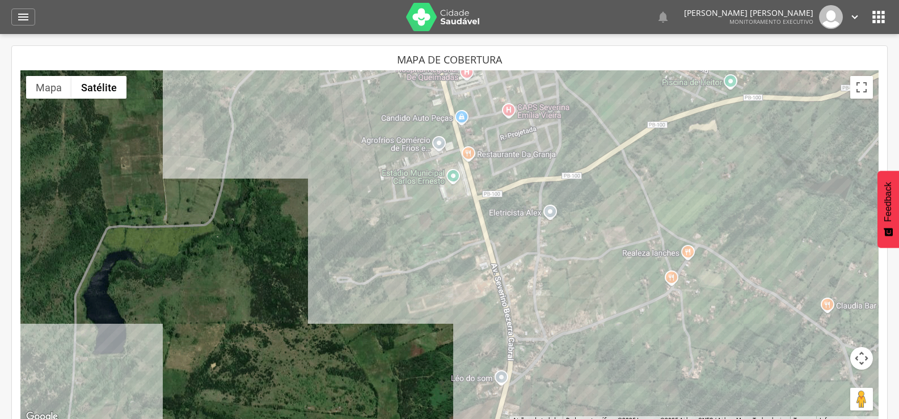
drag, startPoint x: 549, startPoint y: 267, endPoint x: 546, endPoint y: 113, distance: 153.8
click at [546, 199] on div "UBSF [PERSON_NAME] CNES: 2357097 UBSF Boa Vista CNES: 2606038 UBSF Caixa Dagua …" at bounding box center [449, 247] width 858 height 354
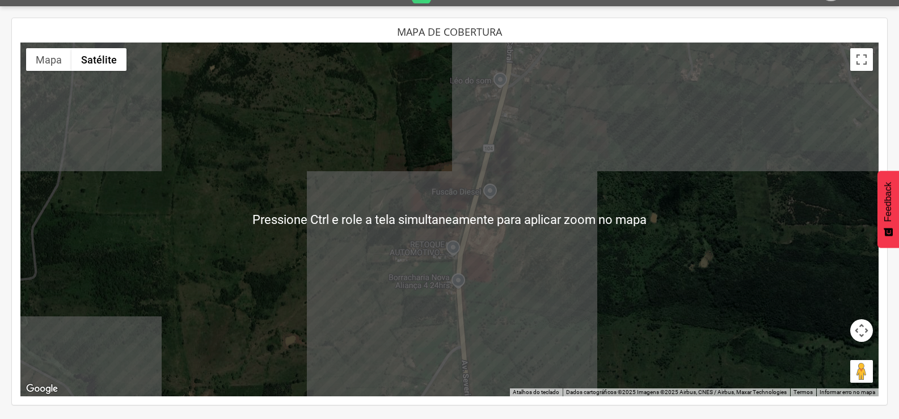
scroll to position [34, 0]
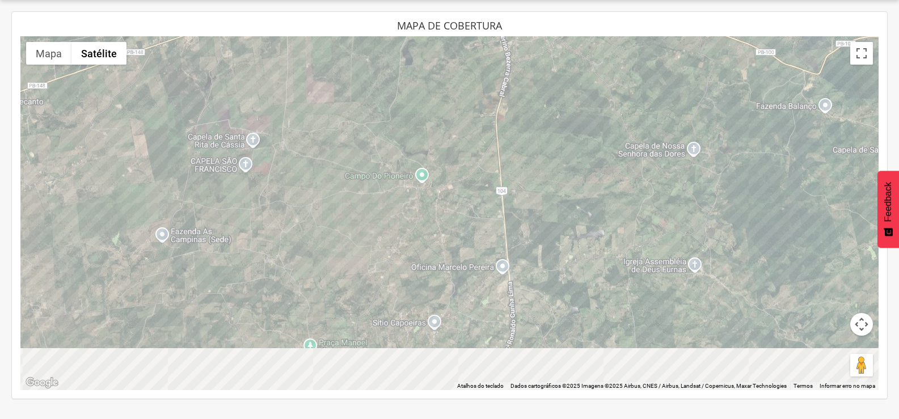
drag, startPoint x: 526, startPoint y: 256, endPoint x: 521, endPoint y: 116, distance: 139.6
click at [521, 116] on div "UBSF [PERSON_NAME] CNES: 2357097 UBSF Boa Vista CNES: 2606038 UBSF Caixa Dagua …" at bounding box center [449, 213] width 858 height 354
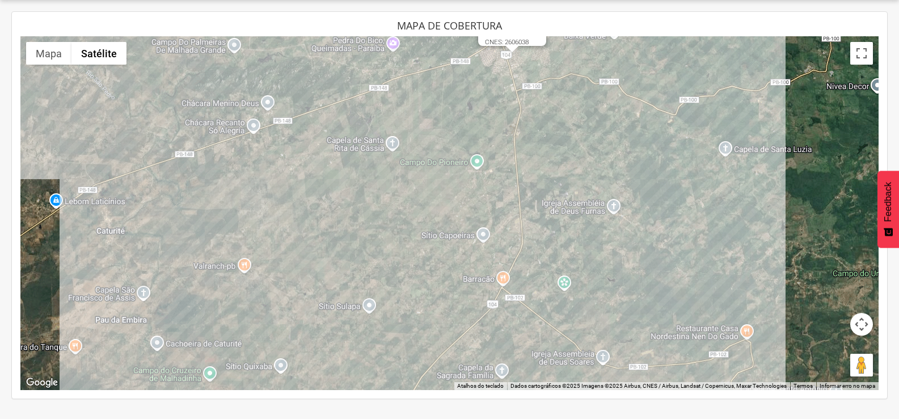
drag, startPoint x: 545, startPoint y: 141, endPoint x: 539, endPoint y: 137, distance: 7.3
click at [539, 137] on div "UBSF [PERSON_NAME] CNES: 2357097 UBSF Boa Vista CNES: 2606038 UBSF Caixa Dagua …" at bounding box center [449, 213] width 858 height 354
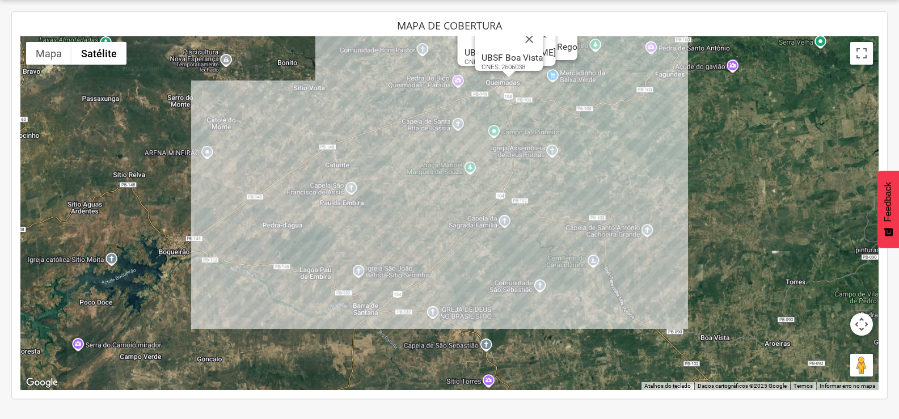
drag, startPoint x: 539, startPoint y: 133, endPoint x: 520, endPoint y: 122, distance: 21.6
click at [520, 122] on div "UBSF [PERSON_NAME] CNES: 2357097 UBSF Boa Vista CNES: 2606038 UBSF Caixa Dagua …" at bounding box center [449, 213] width 858 height 354
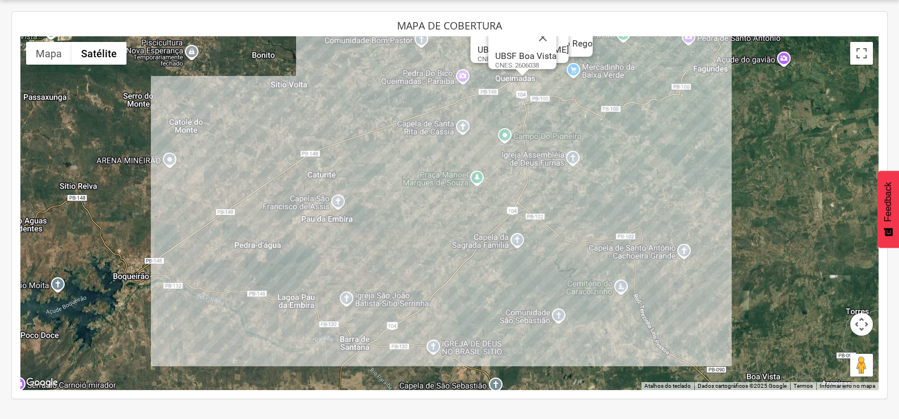
drag, startPoint x: 535, startPoint y: 275, endPoint x: 543, endPoint y: 318, distance: 43.8
click at [543, 318] on div "UBSF [PERSON_NAME] CNES: 2357097 UBSF Boa Vista CNES: 2606038 UBSF Caixa Dagua …" at bounding box center [449, 213] width 858 height 354
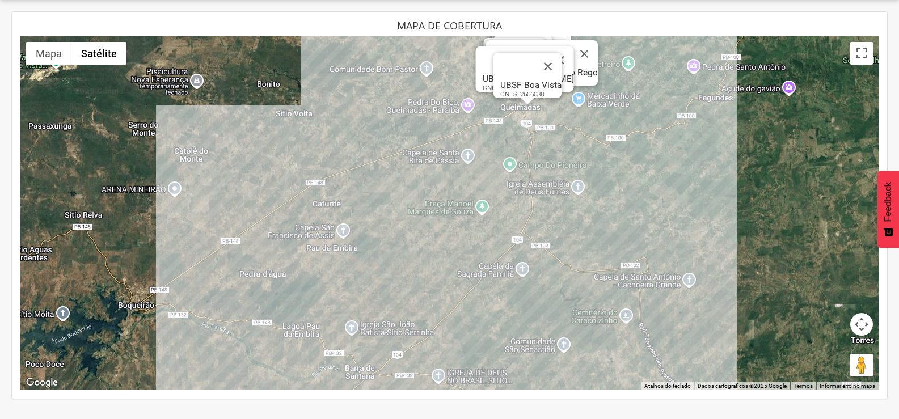
click at [521, 216] on div "UBSF [PERSON_NAME] CNES: 2357097 UBSF Boa Vista CNES: 2606038 UBSF Caixa Dagua …" at bounding box center [449, 213] width 858 height 354
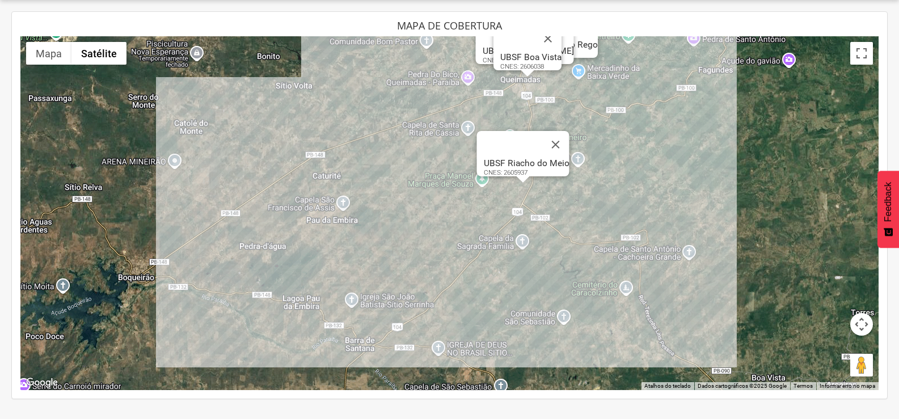
drag, startPoint x: 563, startPoint y: 276, endPoint x: 563, endPoint y: 251, distance: 25.0
click at [563, 251] on div "UBSF [PERSON_NAME] CNES: 2357097 UBSF Boa Vista CNES: 2606038 UBSF Caixa Dagua …" at bounding box center [449, 213] width 858 height 354
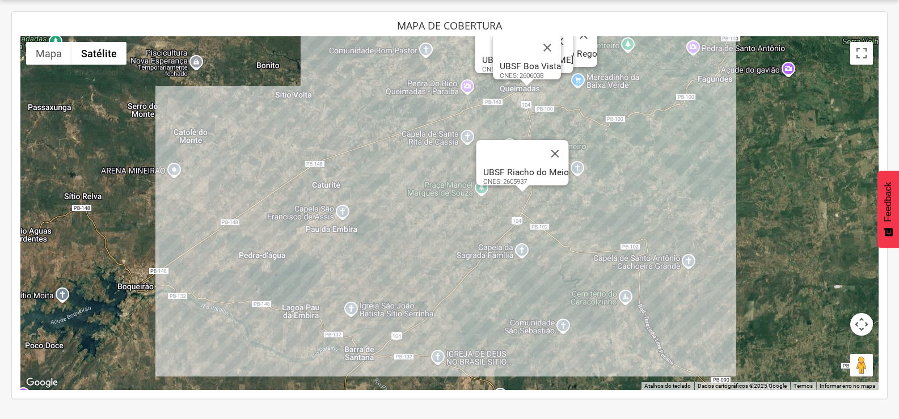
drag, startPoint x: 559, startPoint y: 265, endPoint x: 558, endPoint y: 271, distance: 5.8
click at [558, 271] on div "UBSF [PERSON_NAME] CNES: 2357097 UBSF Boa Vista CNES: 2606038 UBSF Caixa Dagua …" at bounding box center [449, 213] width 858 height 354
click at [559, 120] on div "UBSF [PERSON_NAME] CNES: 2357097 UBSF Boa Vista CNES: 2606038 UBSF Caixa Dagua …" at bounding box center [449, 213] width 858 height 354
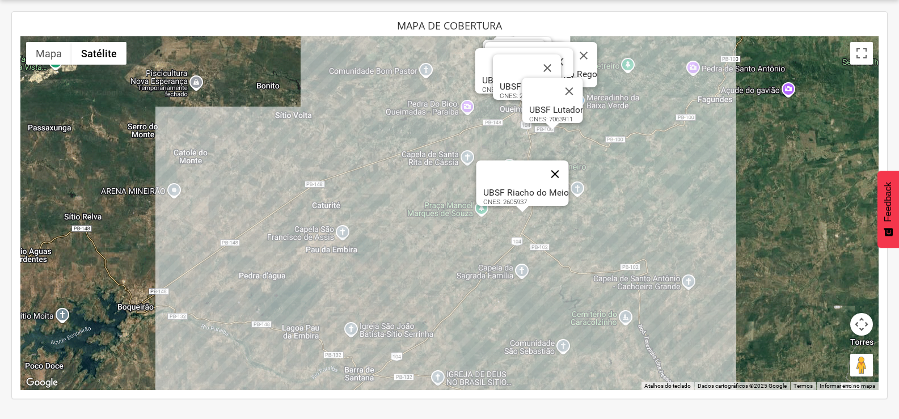
click at [561, 169] on button "Fechar" at bounding box center [554, 174] width 27 height 27
click at [499, 169] on div "UBSF [PERSON_NAME] CNES: 2357097 UBSF Boa Vista CNES: 2606038 UBSF Caixa Dagua …" at bounding box center [449, 213] width 858 height 354
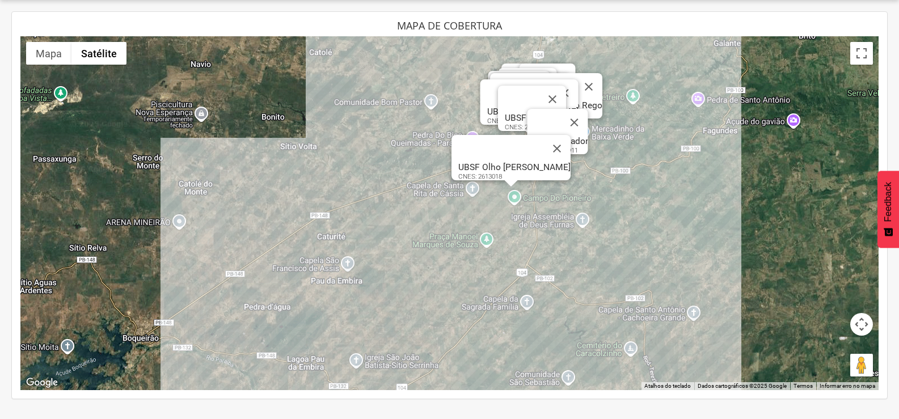
drag, startPoint x: 625, startPoint y: 213, endPoint x: 630, endPoint y: 269, distance: 56.4
click at [630, 269] on div "UBSF [PERSON_NAME] CNES: 2357097 UBSF Boa Vista CNES: 2606038 UBSF Caixa Dagua …" at bounding box center [449, 213] width 858 height 354
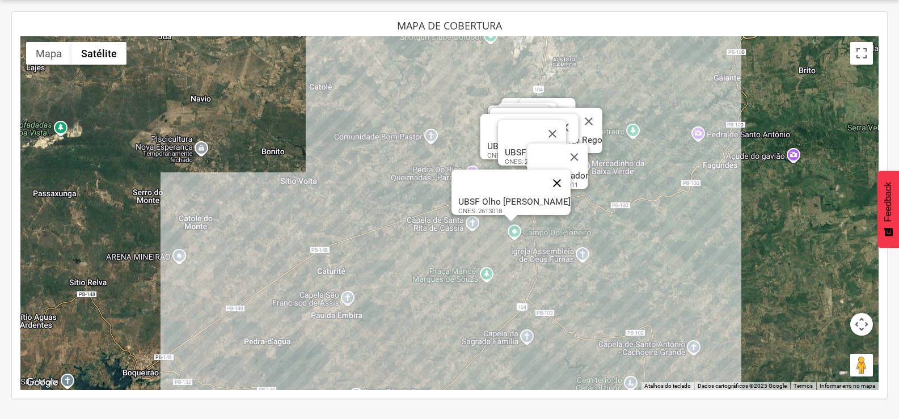
click at [564, 172] on button "Fechar" at bounding box center [556, 183] width 27 height 27
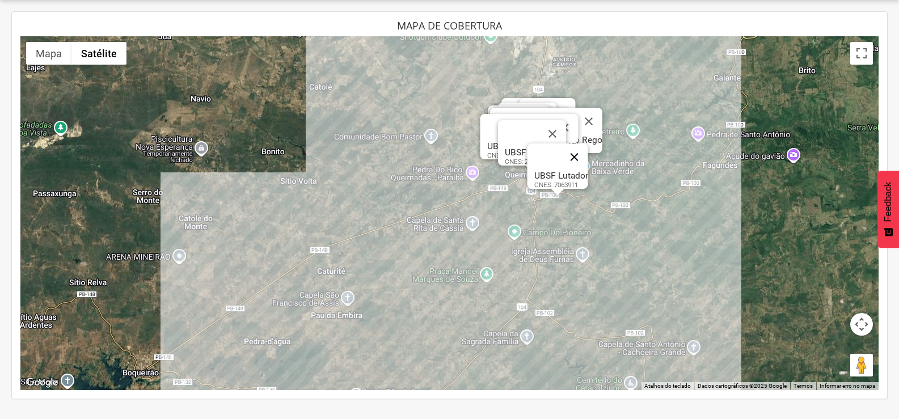
click at [583, 148] on button "Fechar" at bounding box center [573, 157] width 27 height 27
click at [553, 130] on button "Fechar" at bounding box center [552, 133] width 27 height 27
click at [572, 117] on button "Fechar" at bounding box center [564, 127] width 27 height 27
click at [587, 114] on button "Fechar" at bounding box center [588, 121] width 27 height 27
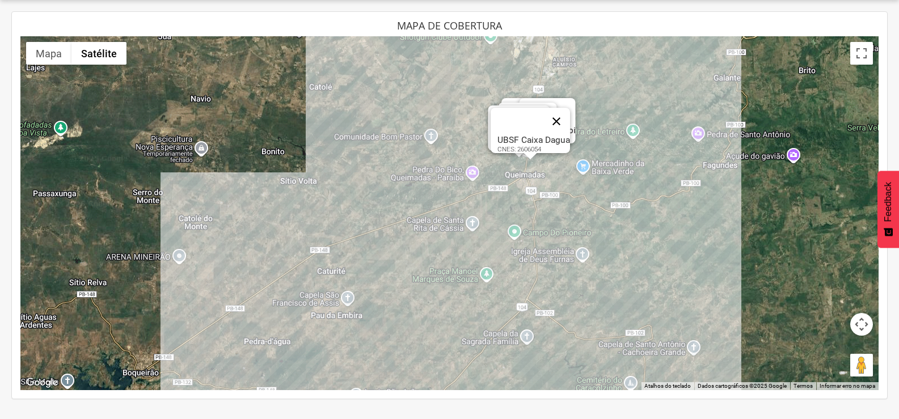
click at [559, 113] on button "Fechar" at bounding box center [556, 121] width 27 height 27
click at [550, 110] on button "Fechar" at bounding box center [535, 119] width 27 height 27
click at [551, 109] on button "Fechar" at bounding box center [542, 116] width 27 height 27
click at [562, 104] on button "Fechar" at bounding box center [561, 111] width 27 height 27
click at [555, 98] on button "Fechar" at bounding box center [555, 111] width 27 height 27
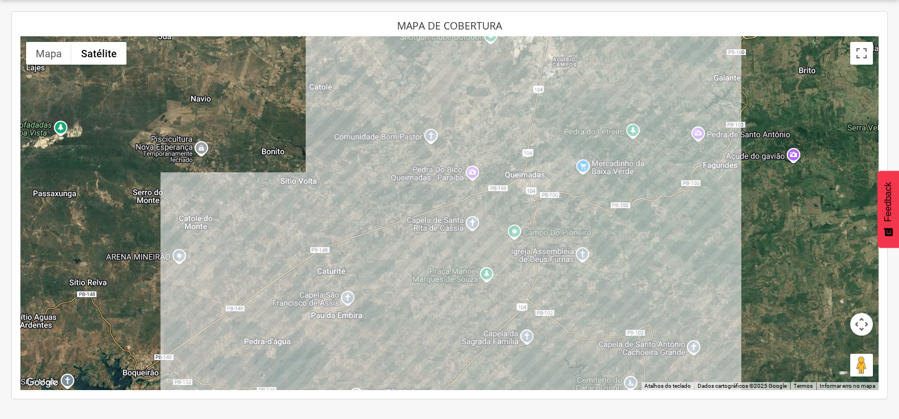
click at [533, 125] on div at bounding box center [449, 213] width 858 height 354
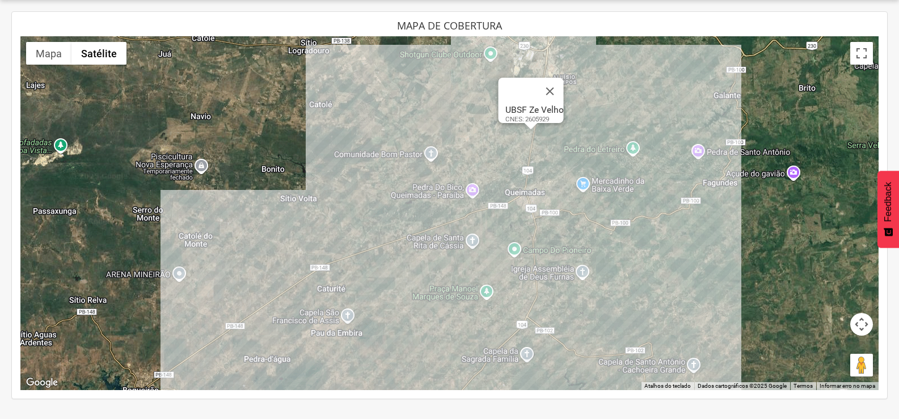
drag, startPoint x: 556, startPoint y: 157, endPoint x: 551, endPoint y: 196, distance: 38.9
click at [551, 196] on div "UBSF Ze Velho CNES: 2605929" at bounding box center [449, 213] width 858 height 354
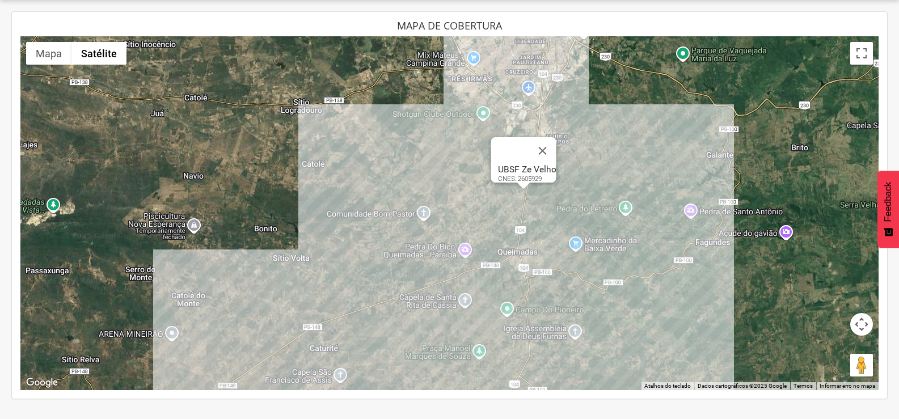
click at [534, 122] on div "UBSF Ze Velho CNES: 2605929" at bounding box center [449, 213] width 858 height 354
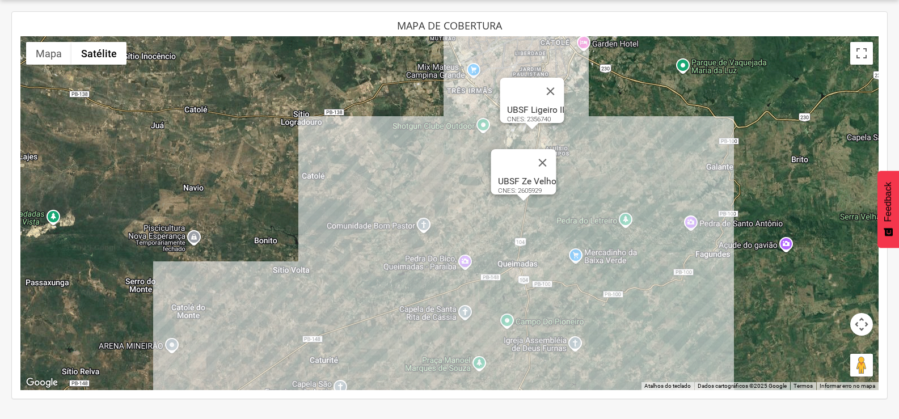
click at [545, 136] on div "UBSF Ze Velho CNES: 2605929 UBSF Ligeiro II CNES: 2356740" at bounding box center [449, 213] width 858 height 354
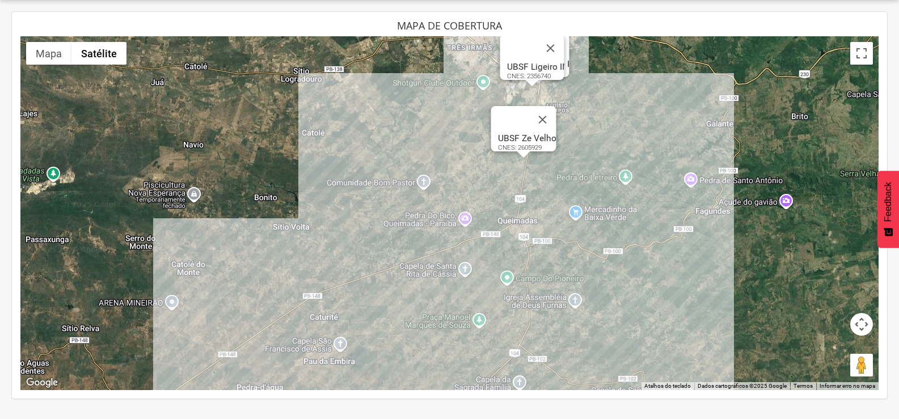
drag, startPoint x: 569, startPoint y: 235, endPoint x: 572, endPoint y: 138, distance: 97.1
click at [568, 166] on div "UBSF Ze Velho CNES: 2605929 UBSF Ligeiro II CNES: 2356740 UBSF Ligeiro I CNES: …" at bounding box center [449, 213] width 858 height 354
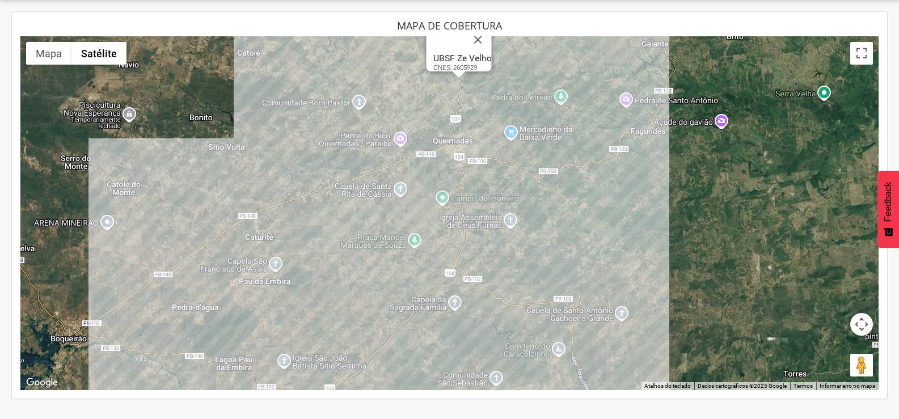
drag, startPoint x: 409, startPoint y: 244, endPoint x: 346, endPoint y: 264, distance: 65.9
click at [346, 264] on div "UBSF Ze Velho CNES: 2605929 UBSF Ligeiro II CNES: 2356740 UBSF Ligeiro I CNES: …" at bounding box center [449, 213] width 858 height 354
click at [282, 275] on div "UBSF Ze Velho CNES: 2605929 UBSF Ligeiro II CNES: 2356740 UBSF Ligeiro I CNES: …" at bounding box center [449, 213] width 858 height 354
click at [373, 278] on div "UBSF Ze Velho CNES: 2605929 UBSF Ligeiro II CNES: 2356740 UBSF Ligeiro I CNES: …" at bounding box center [449, 213] width 858 height 354
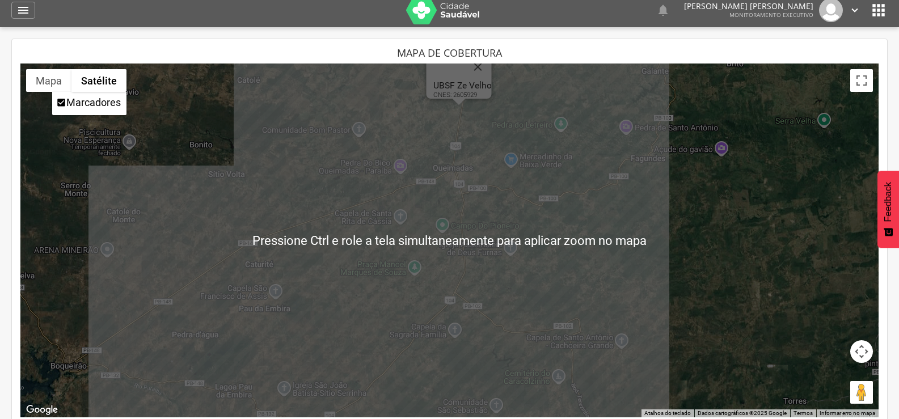
scroll to position [0, 0]
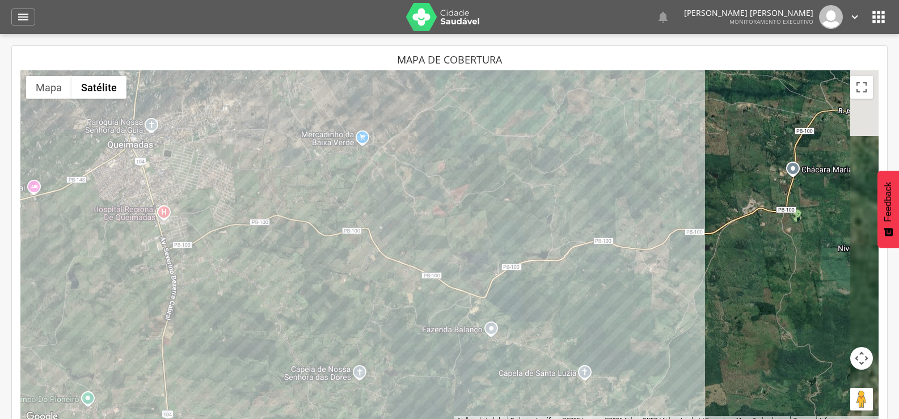
drag, startPoint x: 550, startPoint y: 144, endPoint x: 513, endPoint y: 294, distance: 154.9
click at [513, 293] on div "UBSF Ze Velho CNES: 2605929 UBSF Ligeiro II CNES: 2356740 UBSF Ligeiro I CNES: …" at bounding box center [449, 247] width 858 height 354
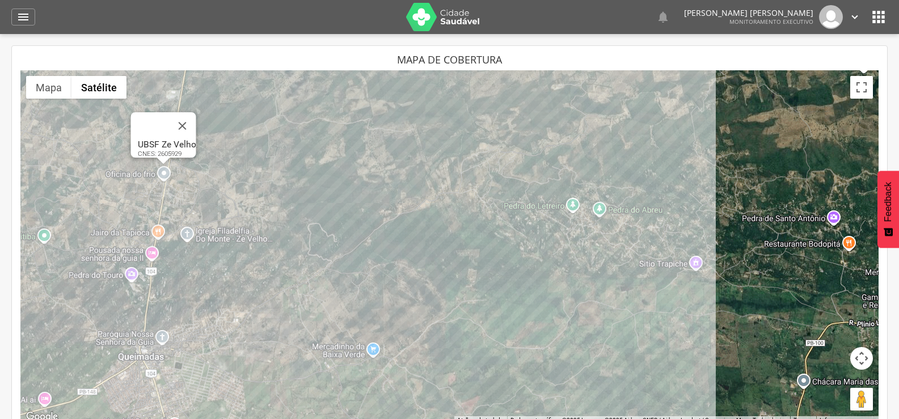
drag, startPoint x: 522, startPoint y: 178, endPoint x: 544, endPoint y: 309, distance: 133.4
click at [544, 309] on div "UBSF Ze Velho CNES: 2605929 UBSF Ligeiro II CNES: 2356740 UBSF Ligeiro I CNES: …" at bounding box center [449, 247] width 858 height 354
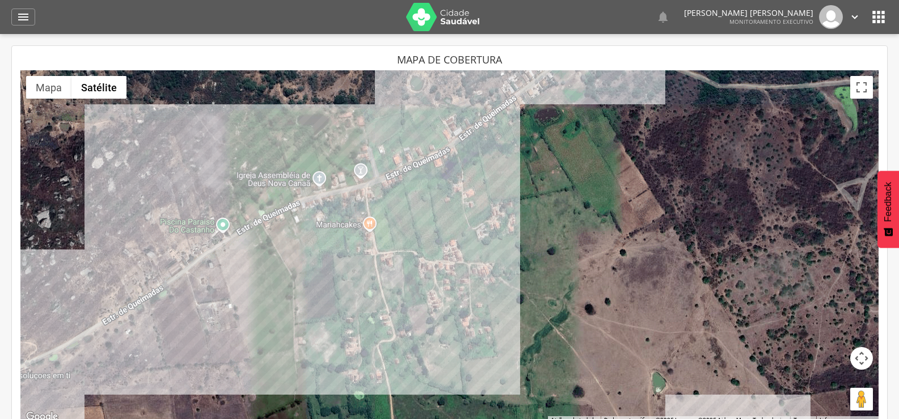
drag, startPoint x: 319, startPoint y: 295, endPoint x: 402, endPoint y: 230, distance: 105.1
click at [402, 230] on div "UBSF Ze Velho CNES: 2605929 UBSF Ligeiro II CNES: 2356740 UBSF Ligeiro I CNES: …" at bounding box center [449, 247] width 858 height 354
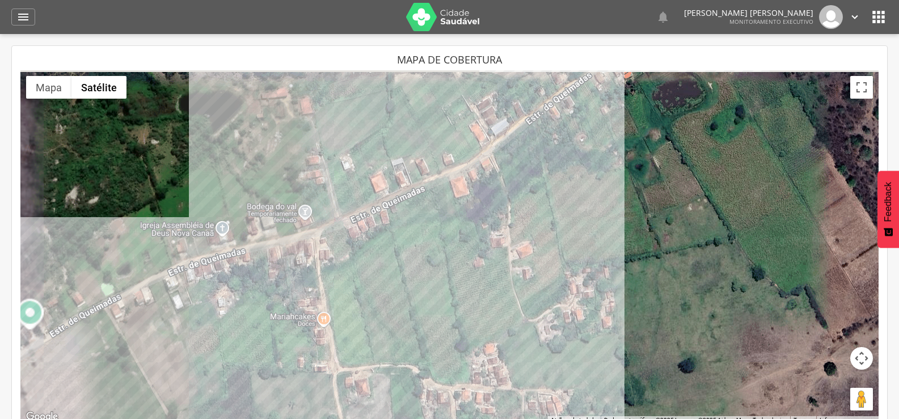
drag, startPoint x: 446, startPoint y: 140, endPoint x: 452, endPoint y: 191, distance: 51.4
click at [452, 191] on div "UBSF Ze Velho CNES: 2605929 UBSF Ligeiro II CNES: 2356740 UBSF Ligeiro I CNES: …" at bounding box center [449, 247] width 858 height 354
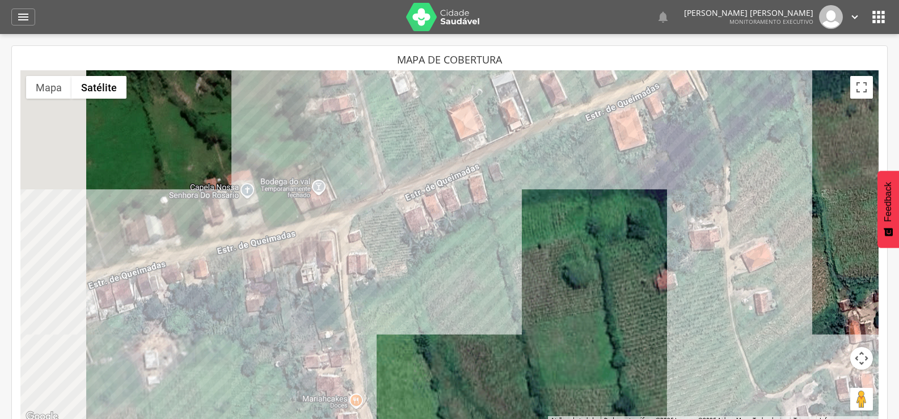
drag, startPoint x: 412, startPoint y: 228, endPoint x: 584, endPoint y: 158, distance: 186.2
click at [584, 158] on div "UBSF Ze Velho CNES: 2605929 UBSF Ligeiro II CNES: 2356740 UBSF Ligeiro I CNES: …" at bounding box center [449, 247] width 858 height 354
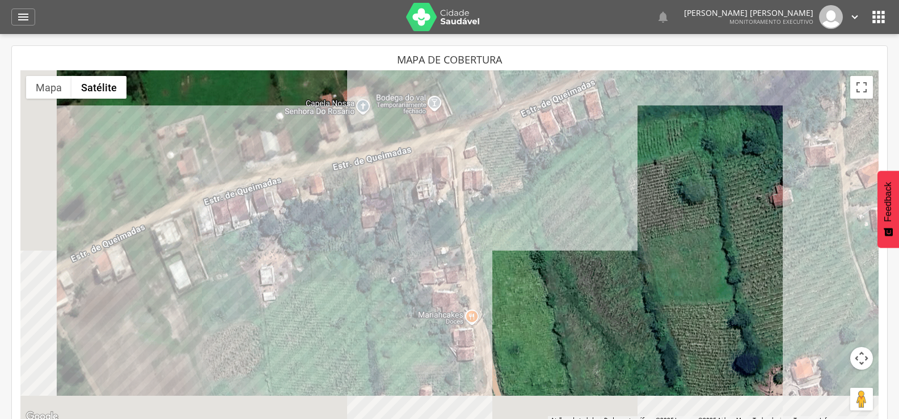
drag, startPoint x: 492, startPoint y: 269, endPoint x: 664, endPoint y: 192, distance: 188.4
click at [663, 192] on div "UBSF Ze Velho CNES: 2605929 UBSF Ligeiro II CNES: 2356740 UBSF Ligeiro I CNES: …" at bounding box center [449, 247] width 858 height 354
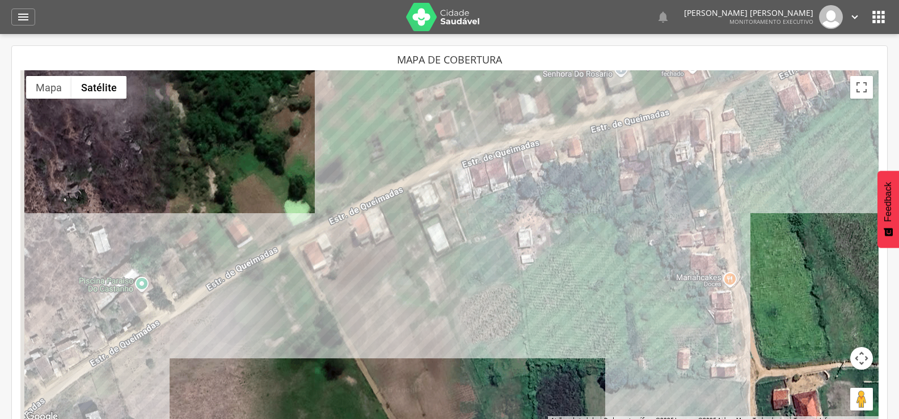
drag, startPoint x: 334, startPoint y: 280, endPoint x: 509, endPoint y: 210, distance: 189.2
click at [496, 221] on div "UBSF Ze Velho CNES: 2605929 UBSF Ligeiro II CNES: 2356740 UBSF Ligeiro I CNES: …" at bounding box center [449, 247] width 858 height 354
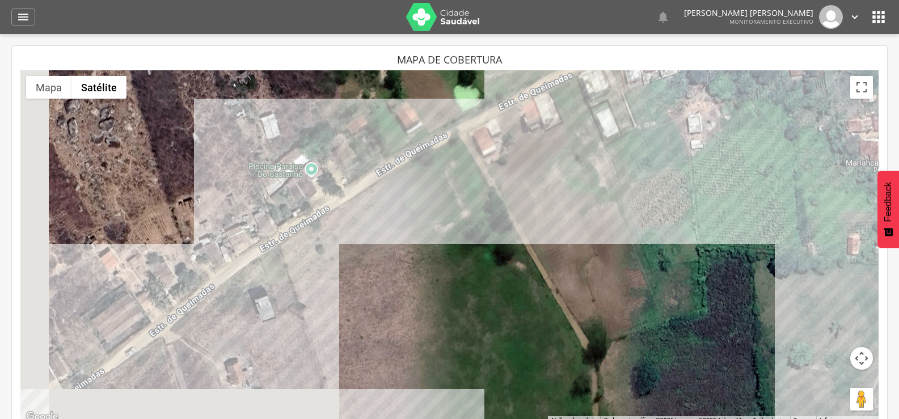
drag, startPoint x: 367, startPoint y: 278, endPoint x: 75, endPoint y: 389, distance: 312.0
click at [186, 332] on div "UBSF Ze Velho CNES: 2605929 UBSF Ligeiro II CNES: 2356740 UBSF Ligeiro I CNES: …" at bounding box center [449, 247] width 858 height 354
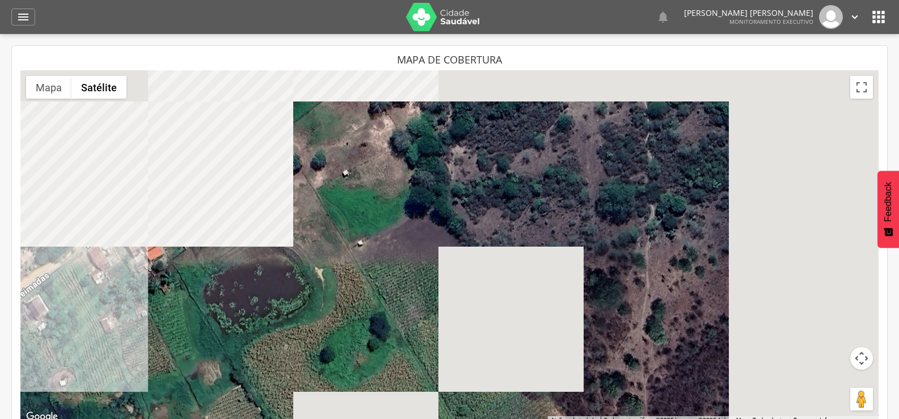
drag, startPoint x: 466, startPoint y: 176, endPoint x: 386, endPoint y: 332, distance: 175.6
click at [403, 305] on div "UBSF Ze Velho CNES: 2605929 UBSF Ligeiro II CNES: 2356740 UBSF Ligeiro I CNES: …" at bounding box center [449, 247] width 858 height 354
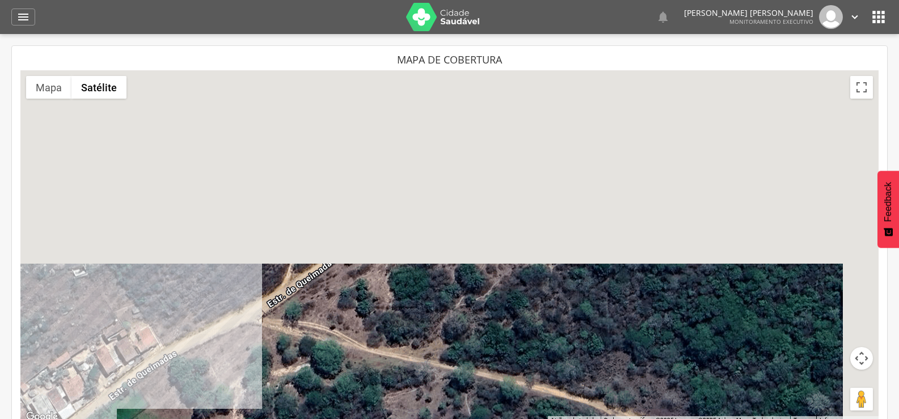
drag, startPoint x: 462, startPoint y: 212, endPoint x: 238, endPoint y: 389, distance: 285.5
click at [284, 349] on div "UBSF Ze Velho CNES: 2605929 UBSF Ligeiro II CNES: 2356740 UBSF Ligeiro I CNES: …" at bounding box center [449, 247] width 858 height 354
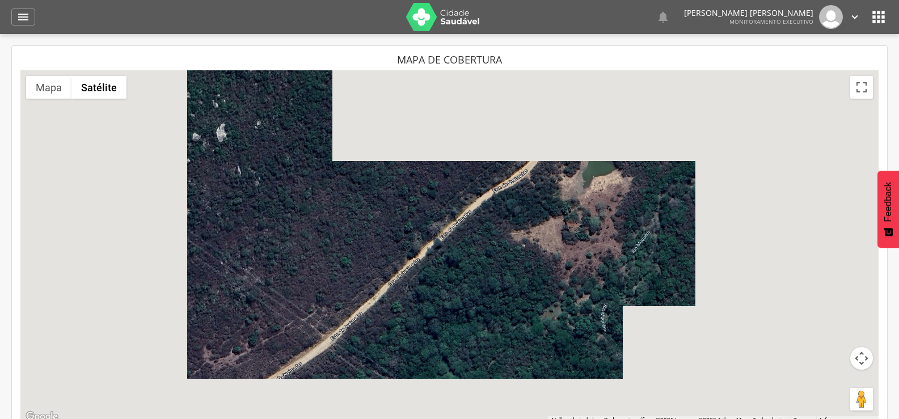
drag, startPoint x: 461, startPoint y: 224, endPoint x: 330, endPoint y: 335, distance: 171.0
click at [360, 310] on div "UBSF Ze Velho CNES: 2605929 UBSF Ligeiro II CNES: 2356740 UBSF Ligeiro I CNES: …" at bounding box center [449, 247] width 858 height 354
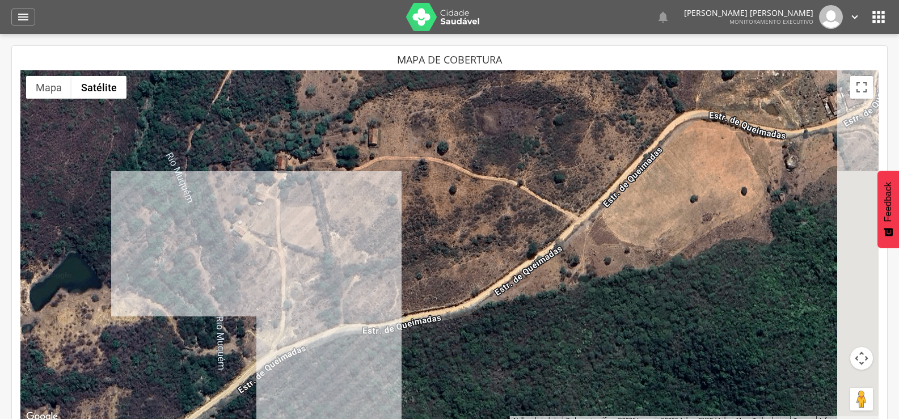
drag, startPoint x: 517, startPoint y: 293, endPoint x: 284, endPoint y: 369, distance: 245.8
click at [318, 348] on div "UBSF Ze Velho CNES: 2605929 UBSF Ligeiro II CNES: 2356740 UBSF Ligeiro I CNES: …" at bounding box center [449, 247] width 858 height 354
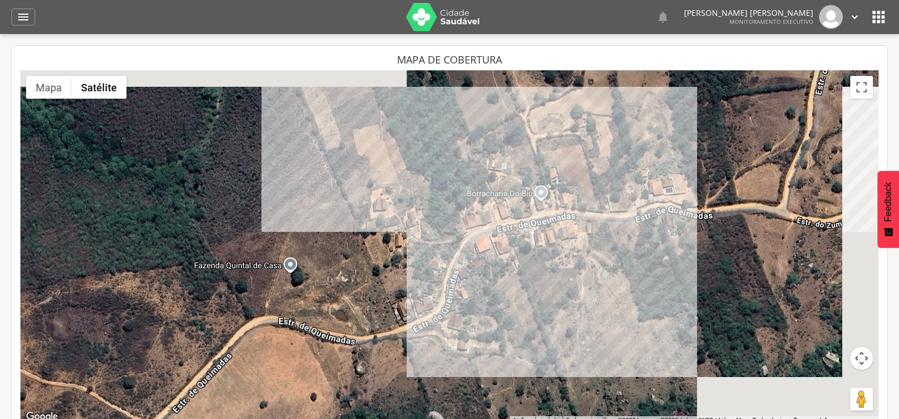
drag, startPoint x: 542, startPoint y: 214, endPoint x: 328, endPoint y: 346, distance: 251.1
click at [328, 346] on div "UBSF Ze Velho CNES: 2605929 UBSF Ligeiro II CNES: 2356740 UBSF Ligeiro I CNES: …" at bounding box center [449, 247] width 858 height 354
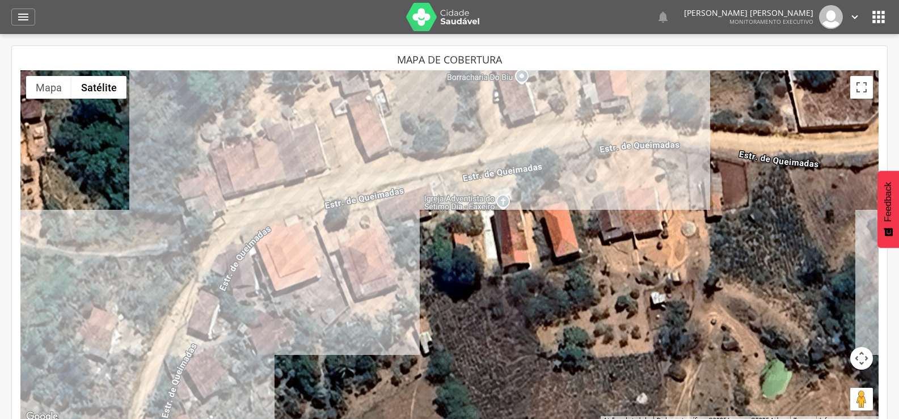
drag, startPoint x: 371, startPoint y: 269, endPoint x: 471, endPoint y: 251, distance: 102.0
click at [471, 251] on div "UBSF Ze Velho CNES: 2605929 UBSF Ligeiro II CNES: 2356740 UBSF Ligeiro I CNES: …" at bounding box center [449, 247] width 858 height 354
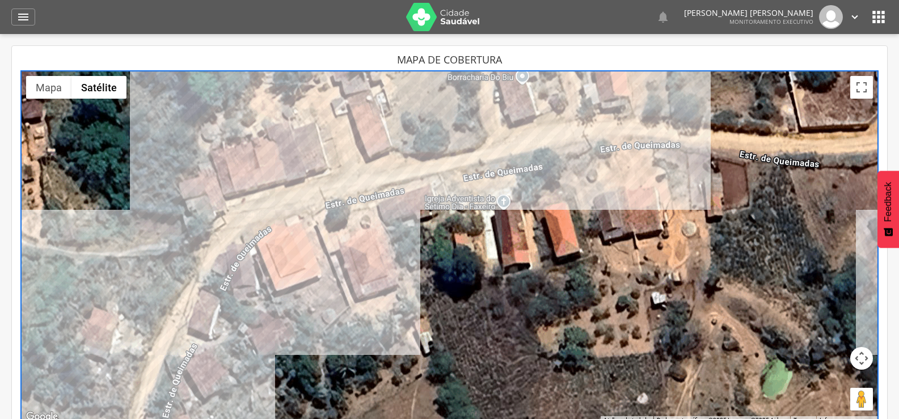
click at [299, 154] on div "UBSF Ze Velho CNES: 2605929 UBSF Ligeiro II CNES: 2356740 UBSF Ligeiro I CNES: …" at bounding box center [449, 247] width 858 height 354
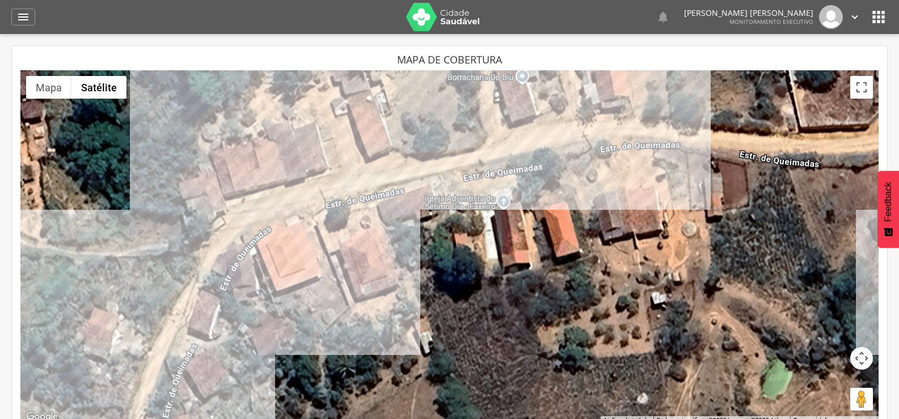
click at [303, 155] on div "UBSF Ze Velho CNES: 2605929 UBSF Ligeiro II CNES: 2356740 UBSF Ligeiro I CNES: …" at bounding box center [449, 247] width 858 height 354
click at [256, 189] on div "UBSF Ze Velho CNES: 2605929 UBSF Ligeiro II CNES: 2356740 UBSF Ligeiro I CNES: …" at bounding box center [449, 247] width 858 height 354
click at [250, 181] on div "UBSF Ze Velho CNES: 2605929 UBSF Ligeiro II CNES: 2356740 UBSF Ligeiro I CNES: …" at bounding box center [449, 247] width 858 height 354
click at [247, 179] on div "UBSF Ze Velho CNES: 2605929 UBSF Ligeiro II CNES: 2356740 UBSF Ligeiro I CNES: …" at bounding box center [449, 247] width 858 height 354
click at [250, 183] on div "UBSF Ze Velho CNES: 2605929 UBSF Ligeiro II CNES: 2356740 UBSF Ligeiro I CNES: …" at bounding box center [449, 247] width 858 height 354
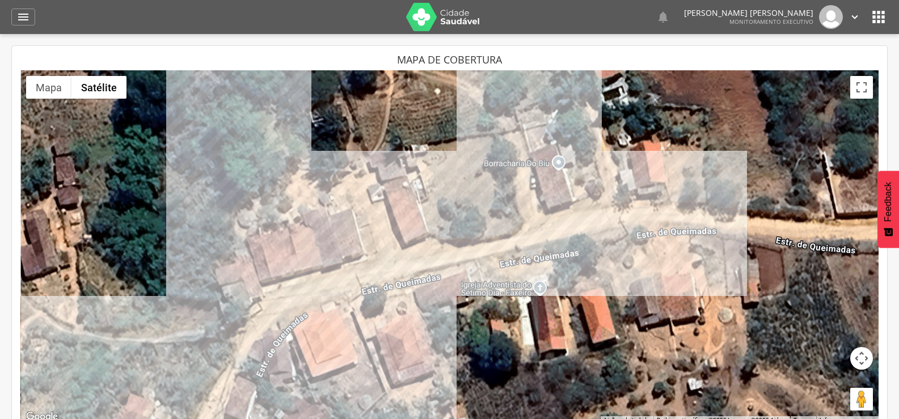
drag, startPoint x: 317, startPoint y: 205, endPoint x: 353, endPoint y: 292, distance: 93.6
click at [353, 292] on div "UBSF Ze Velho CNES: 2605929 UBSF Ligeiro II CNES: 2356740 UBSF Ligeiro I CNES: …" at bounding box center [449, 247] width 858 height 354
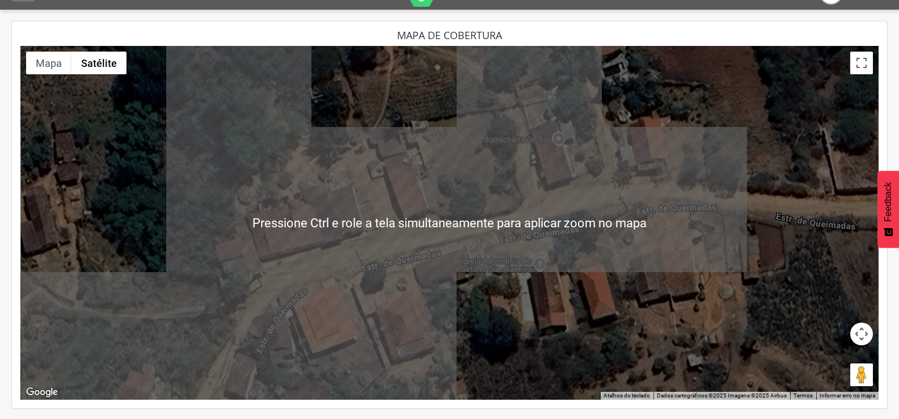
scroll to position [34, 0]
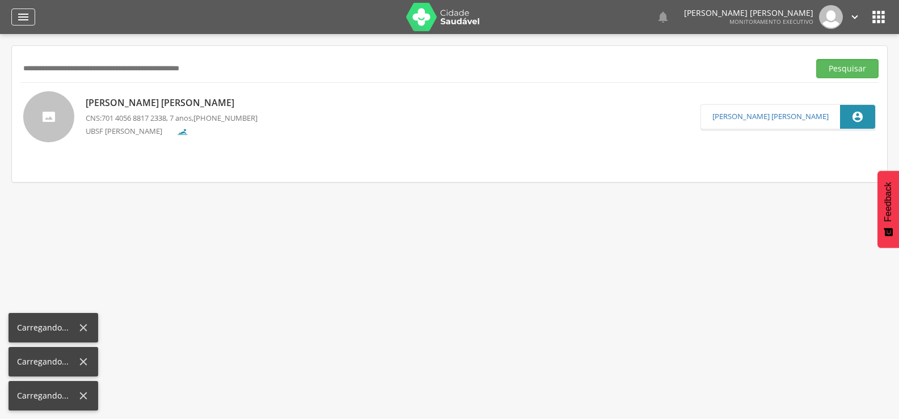
click at [18, 24] on div "" at bounding box center [23, 17] width 24 height 17
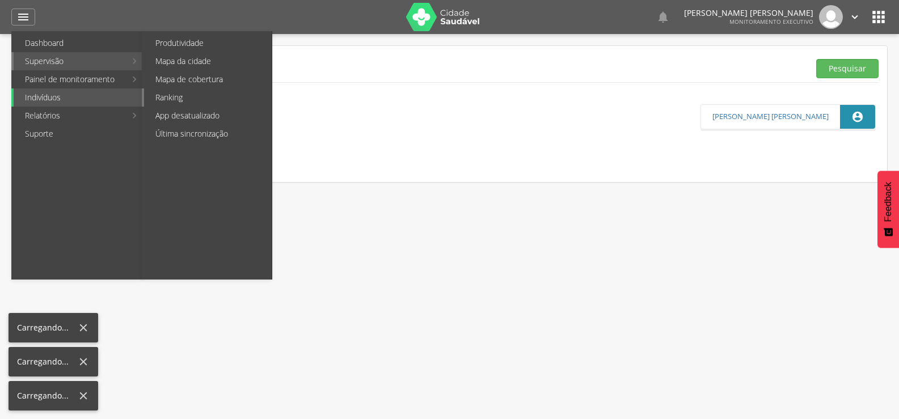
click at [182, 98] on link "Ranking" at bounding box center [208, 97] width 128 height 18
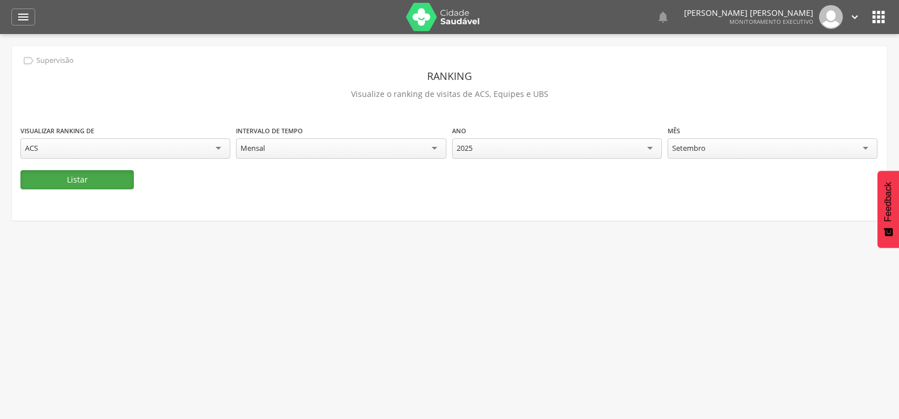
click at [112, 175] on button "Listar" at bounding box center [76, 179] width 113 height 19
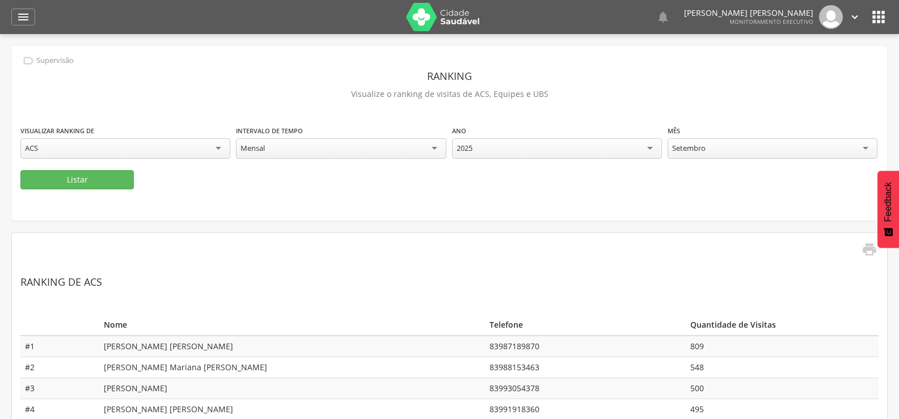
click at [21, 4] on div " Dashboard Supervisão Produtividade Mapa da cidade Mapa de cobertura Ranking A…" at bounding box center [449, 17] width 876 height 34
click at [21, 5] on div " Dashboard Supervisão Produtividade Mapa da cidade Mapa de cobertura Ranking A…" at bounding box center [449, 17] width 876 height 34
click at [21, 13] on icon "" at bounding box center [23, 17] width 14 height 14
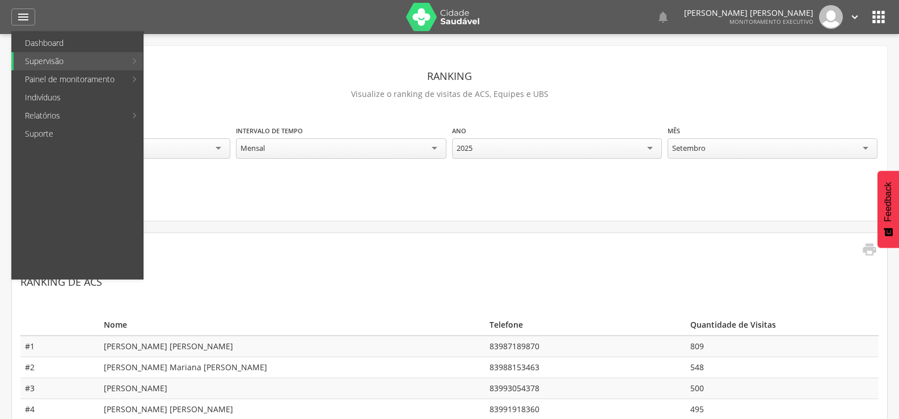
click at [365, 203] on div " Supervisão Ranking Visualize o ranking de visitas de ACS, Equipes e UBS Visua…" at bounding box center [449, 133] width 875 height 175
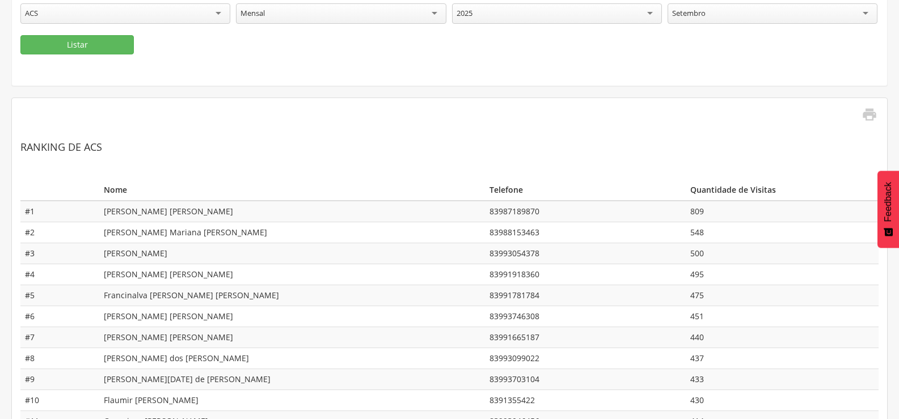
scroll to position [170, 0]
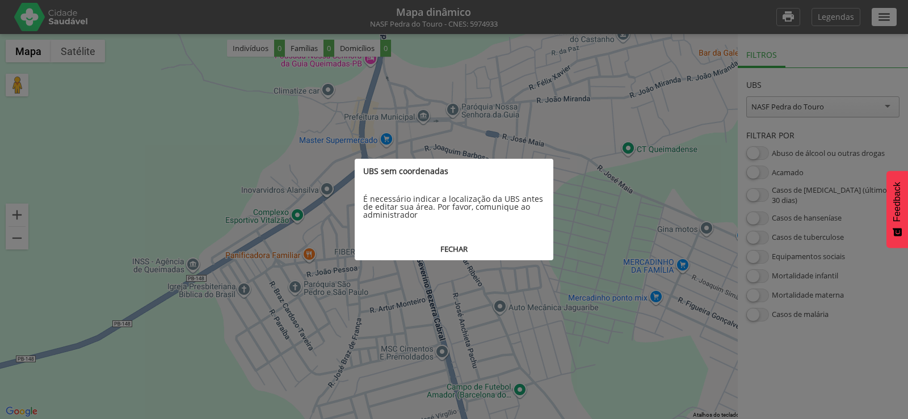
click at [438, 248] on button "FECHAR" at bounding box center [454, 249] width 199 height 21
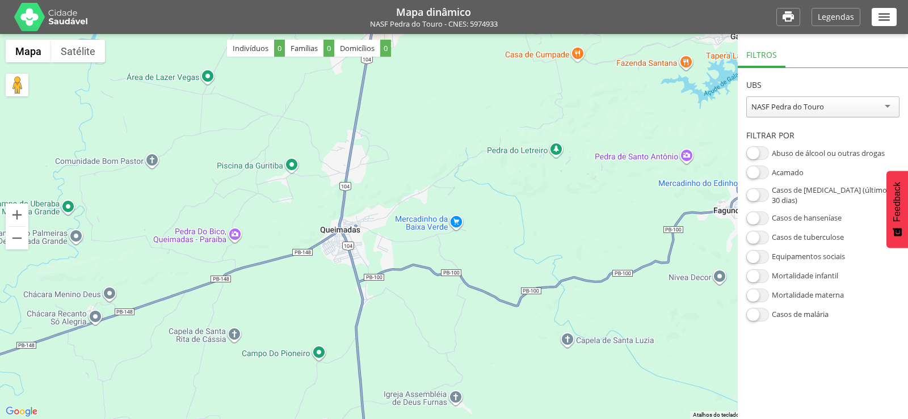
click at [821, 108] on div "NASF Pedra do Touro" at bounding box center [787, 107] width 73 height 10
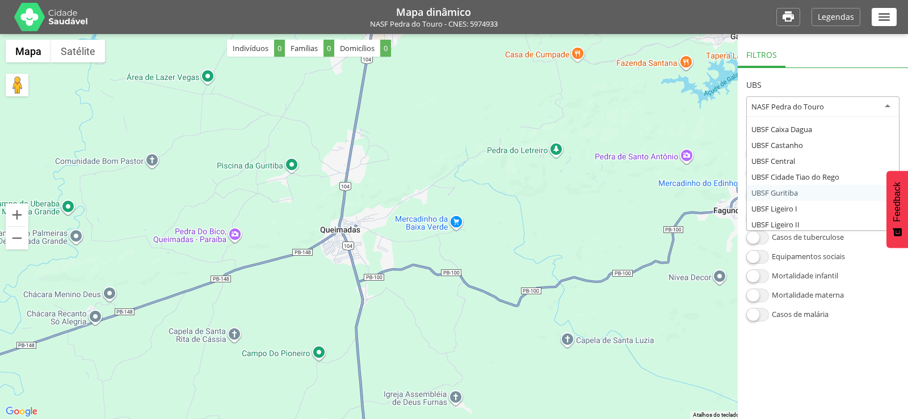
scroll to position [57, 0]
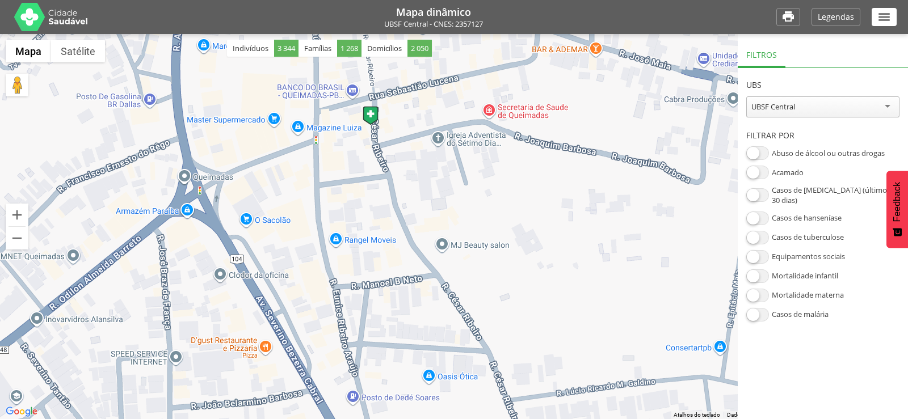
drag, startPoint x: 476, startPoint y: 239, endPoint x: 405, endPoint y: 157, distance: 108.6
click at [406, 158] on div at bounding box center [454, 226] width 908 height 385
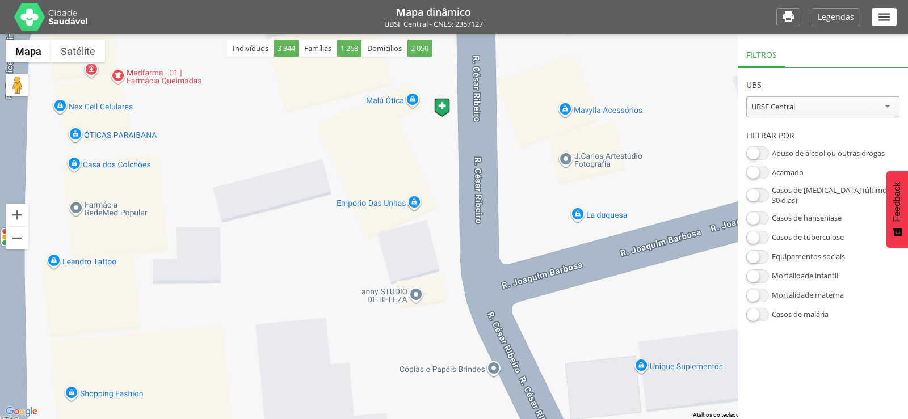
drag, startPoint x: 403, startPoint y: 116, endPoint x: 398, endPoint y: 190, distance: 73.9
click at [398, 190] on div at bounding box center [454, 226] width 908 height 385
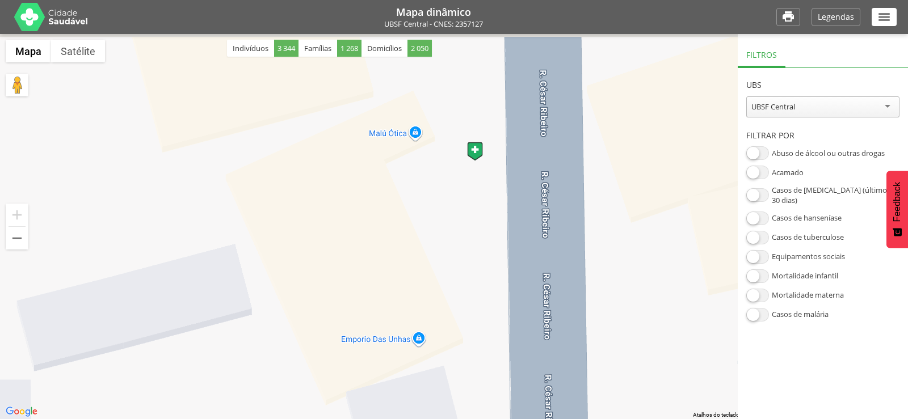
drag, startPoint x: 428, startPoint y: 175, endPoint x: 451, endPoint y: 265, distance: 93.0
click at [451, 264] on div at bounding box center [454, 226] width 908 height 385
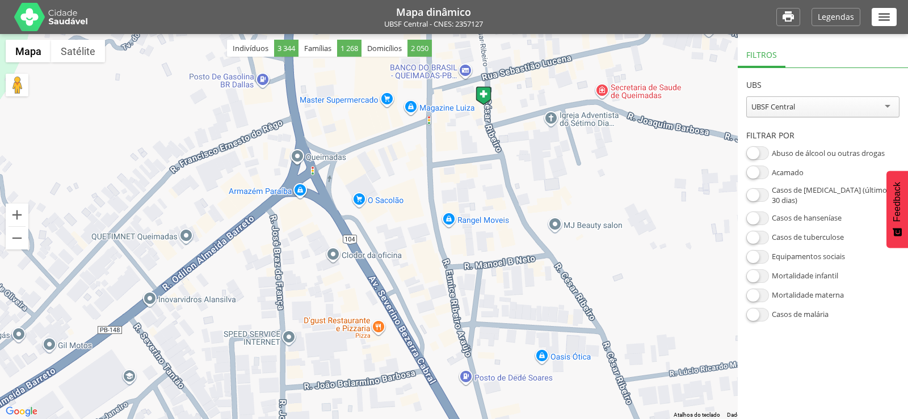
drag, startPoint x: 562, startPoint y: 302, endPoint x: 584, endPoint y: 152, distance: 151.4
click at [584, 152] on div at bounding box center [454, 226] width 908 height 385
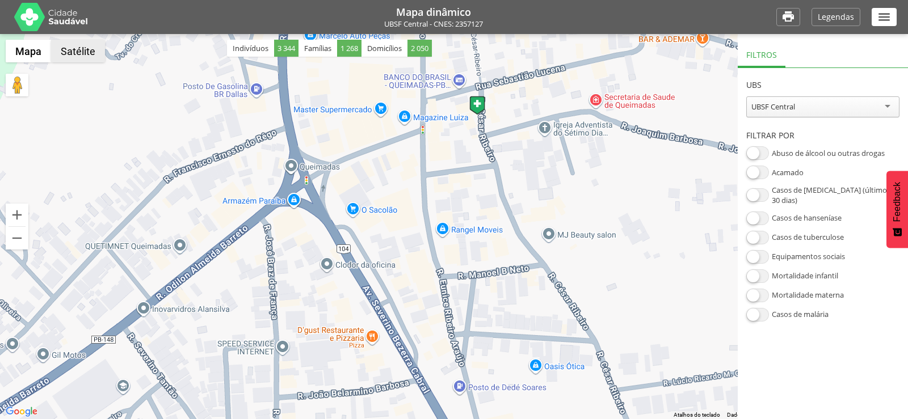
click at [78, 60] on button "Satélite" at bounding box center [78, 51] width 54 height 23
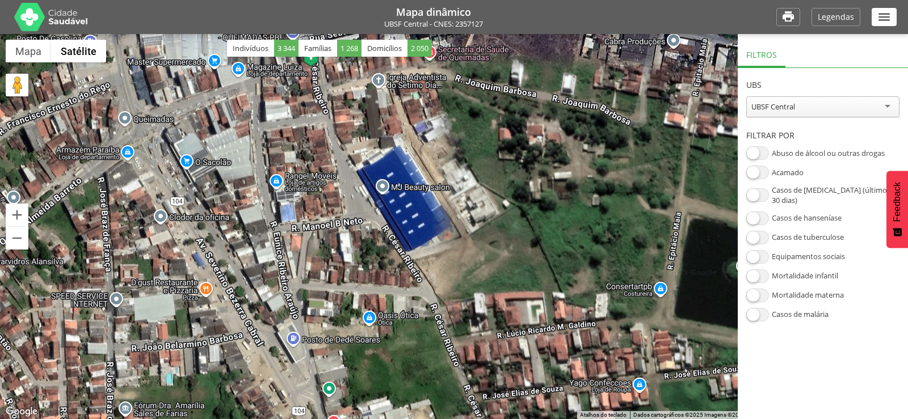
drag, startPoint x: 495, startPoint y: 171, endPoint x: 327, endPoint y: 127, distance: 173.1
click at [327, 127] on div at bounding box center [454, 226] width 908 height 385
click at [801, 123] on header "Filtrar por" at bounding box center [822, 133] width 153 height 28
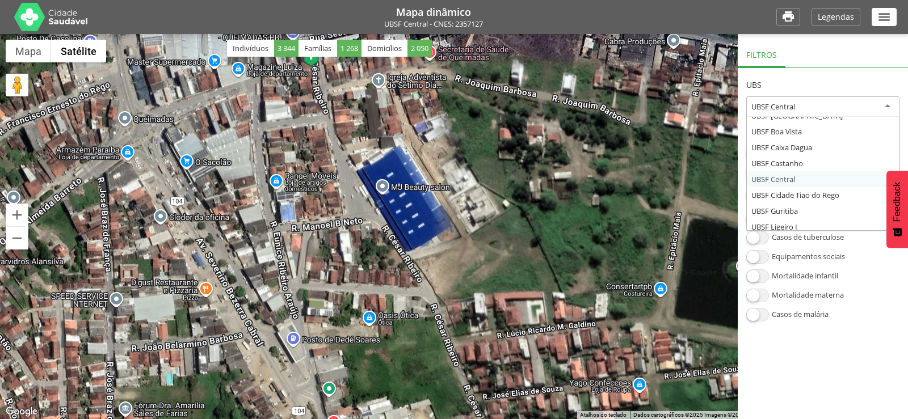
click at [801, 116] on div "UBSF Central NASF Pedra do Touro NASF Tataguassu UBSF Anibal Teixeira UBSF Baix…" at bounding box center [822, 107] width 153 height 22
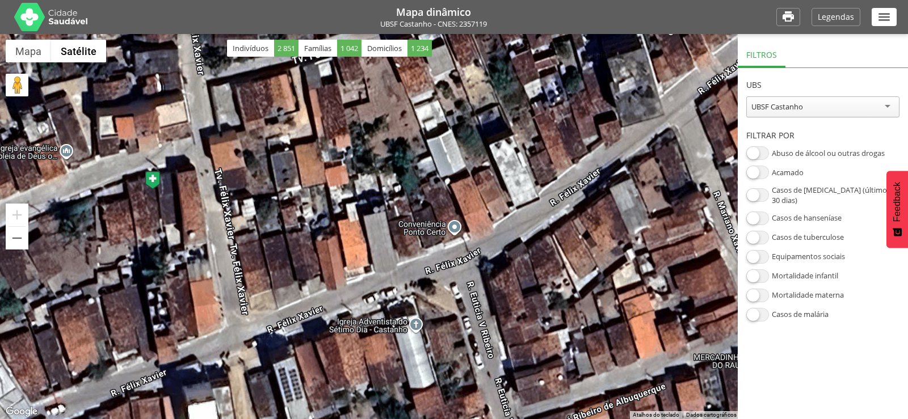
drag, startPoint x: 449, startPoint y: 200, endPoint x: 125, endPoint y: 194, distance: 323.9
click at [142, 193] on div at bounding box center [454, 226] width 908 height 385
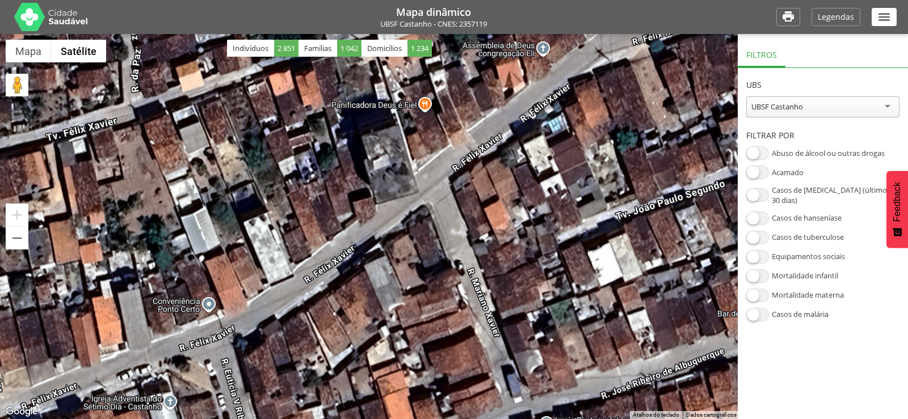
drag, startPoint x: 421, startPoint y: 135, endPoint x: 207, endPoint y: 296, distance: 267.9
click at [225, 283] on div at bounding box center [454, 226] width 908 height 385
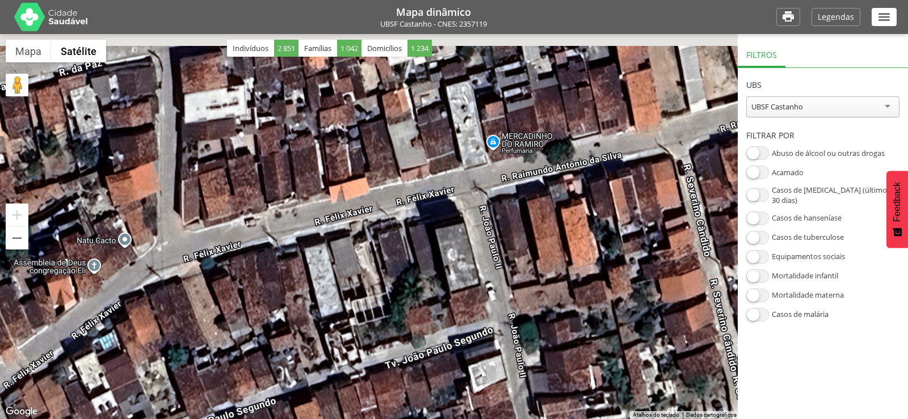
drag, startPoint x: 383, startPoint y: 221, endPoint x: 96, endPoint y: 300, distance: 297.1
click at [113, 294] on div at bounding box center [454, 226] width 908 height 385
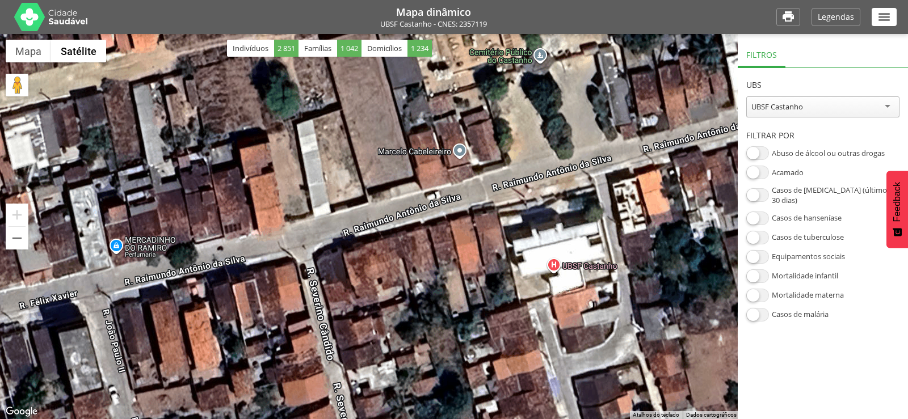
drag, startPoint x: 393, startPoint y: 208, endPoint x: 269, endPoint y: 233, distance: 126.8
click at [269, 233] on div at bounding box center [454, 226] width 908 height 385
click at [568, 265] on div at bounding box center [454, 226] width 908 height 385
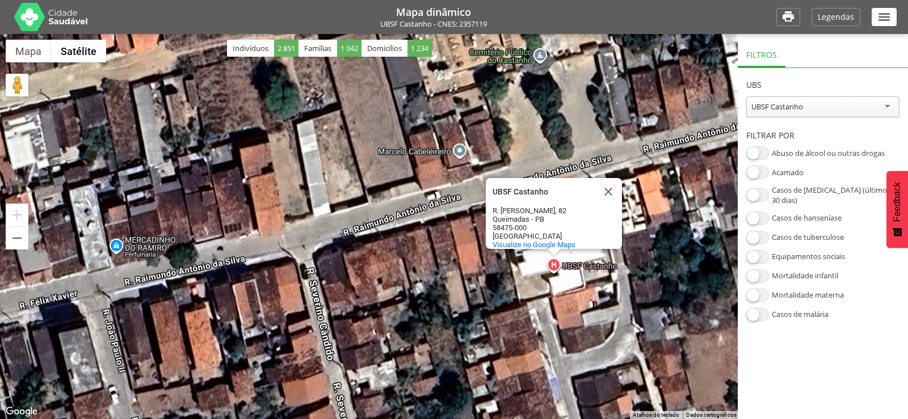
click at [550, 267] on div "UBSF Castanho UBSF Castanho R. Raimundo Antônio da Silva, 82 Queimadas - PB 584…" at bounding box center [454, 226] width 908 height 385
click at [750, 104] on div "UBSF Castanho" at bounding box center [822, 106] width 153 height 21
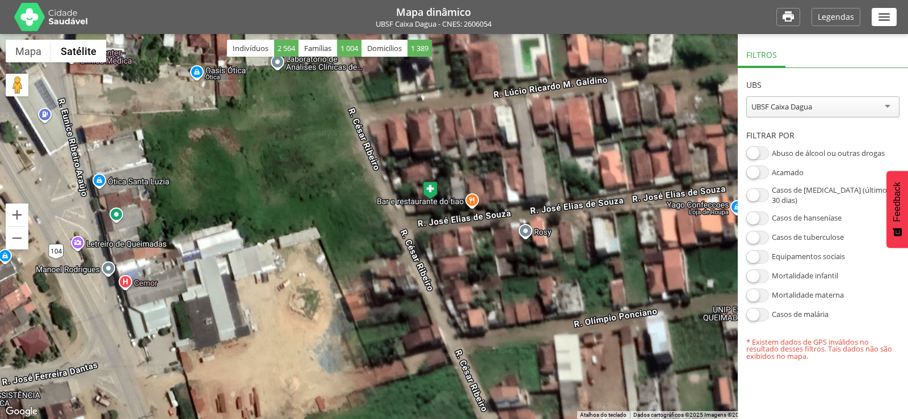
click at [429, 189] on img at bounding box center [430, 190] width 16 height 19
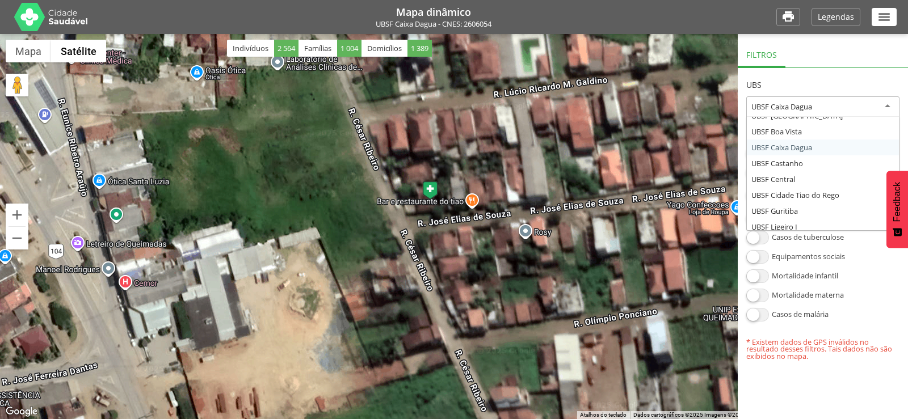
click at [812, 109] on div "UBSF Caixa Dagua" at bounding box center [781, 107] width 61 height 10
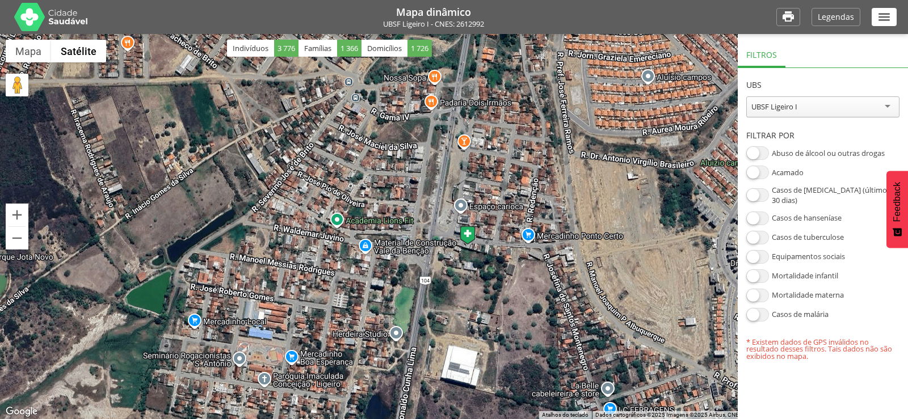
drag, startPoint x: 473, startPoint y: 180, endPoint x: 456, endPoint y: 170, distance: 20.1
click at [456, 170] on div "UBSF Castanho UBSF Castanho R. Raimundo Antônio da Silva, 82 Queimadas - PB 584…" at bounding box center [454, 226] width 908 height 385
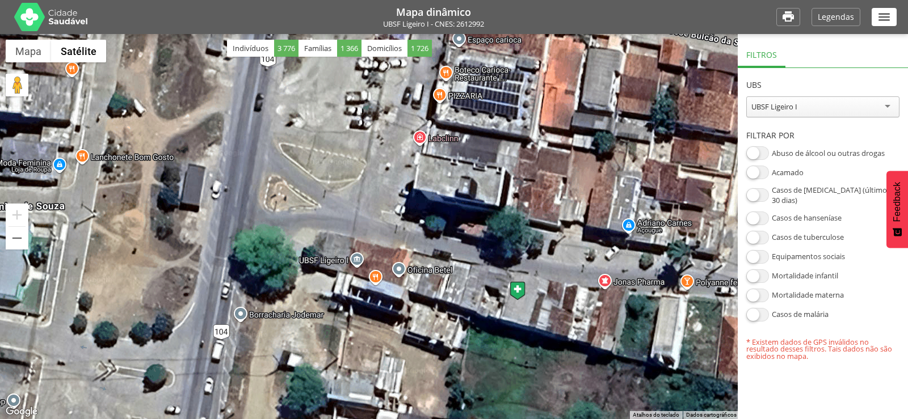
click at [811, 111] on div "UBSF Ligeiro I" at bounding box center [822, 106] width 153 height 21
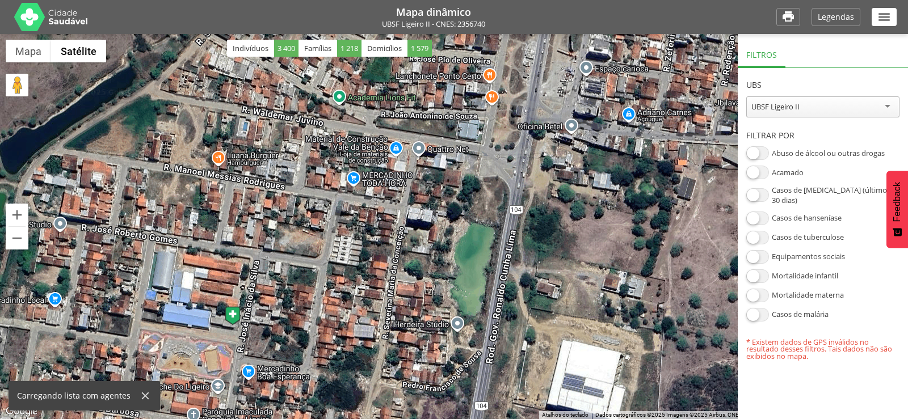
drag, startPoint x: 525, startPoint y: 266, endPoint x: 298, endPoint y: 427, distance: 277.8
click at [298, 419] on html "**********" at bounding box center [454, 209] width 908 height 419
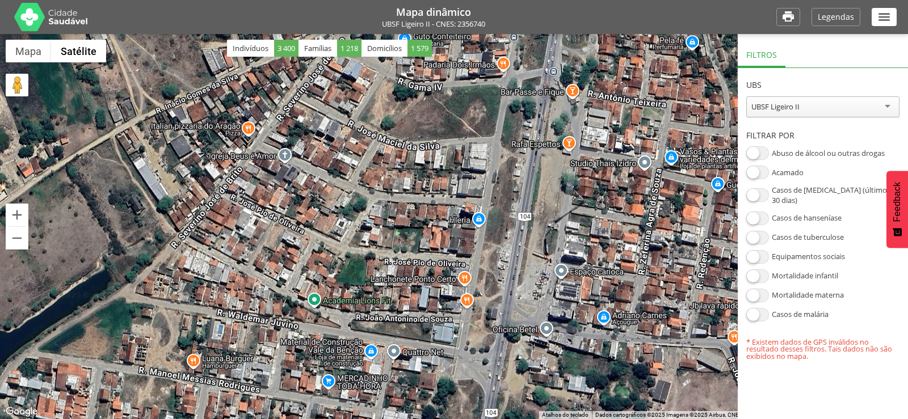
drag, startPoint x: 306, startPoint y: 350, endPoint x: 292, endPoint y: 441, distance: 92.3
click at [292, 419] on html "**********" at bounding box center [454, 209] width 908 height 419
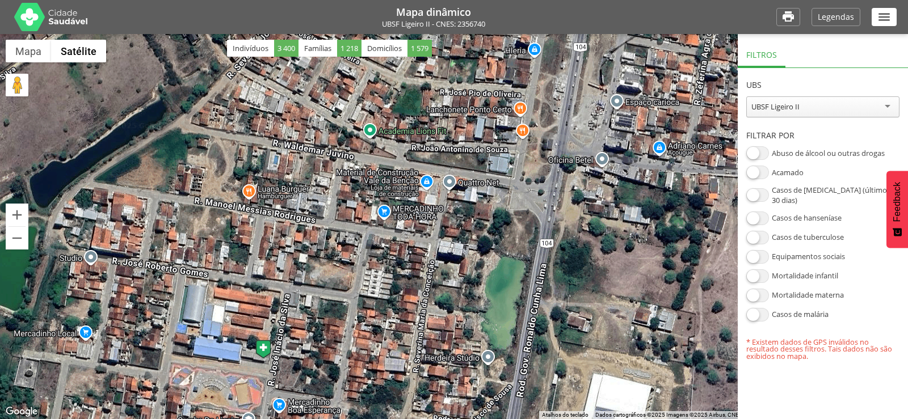
drag, startPoint x: 323, startPoint y: 311, endPoint x: 379, endPoint y: 139, distance: 181.0
click at [379, 139] on div "UBSF Castanho UBSF Castanho R. Raimundo Antônio da Silva, 82 Queimadas - PB 584…" at bounding box center [454, 226] width 908 height 385
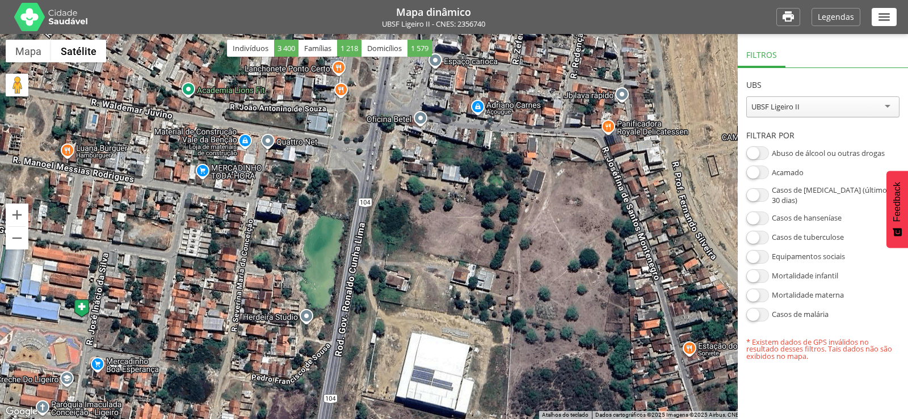
drag, startPoint x: 432, startPoint y: 309, endPoint x: 247, endPoint y: 264, distance: 189.6
click at [247, 264] on div "UBSF Castanho UBSF Castanho R. Raimundo Antônio da Silva, 82 Queimadas - PB 584…" at bounding box center [454, 226] width 908 height 385
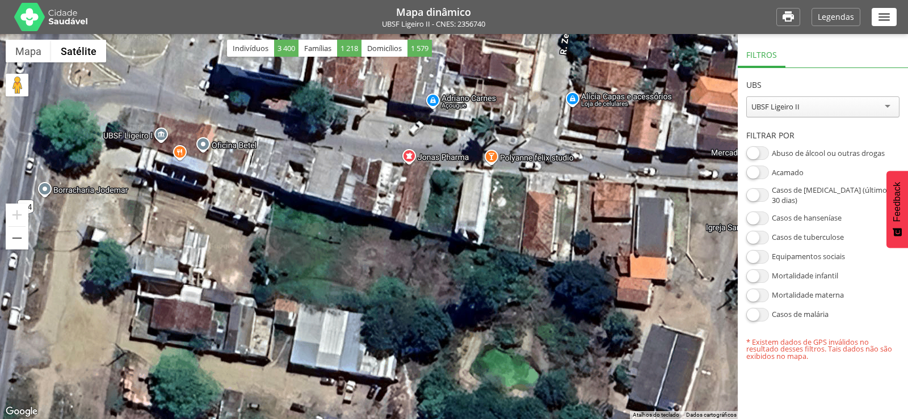
drag, startPoint x: 385, startPoint y: 137, endPoint x: 482, endPoint y: 319, distance: 206.8
click at [462, 305] on div "UBSF Castanho UBSF Castanho R. Raimundo Antônio da Silva, 82 Queimadas - PB 584…" at bounding box center [454, 226] width 908 height 385
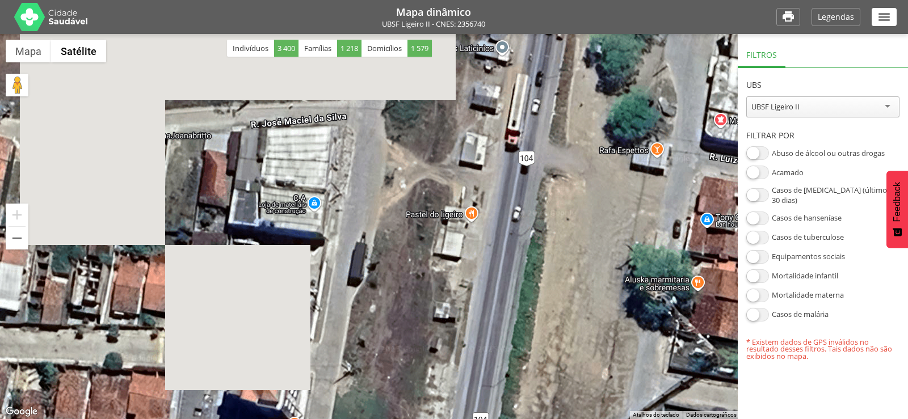
drag, startPoint x: 410, startPoint y: 258, endPoint x: 499, endPoint y: 315, distance: 106.1
click at [494, 312] on div "UBSF Castanho UBSF Castanho R. Raimundo Antônio da Silva, 82 Queimadas - PB 584…" at bounding box center [454, 226] width 908 height 385
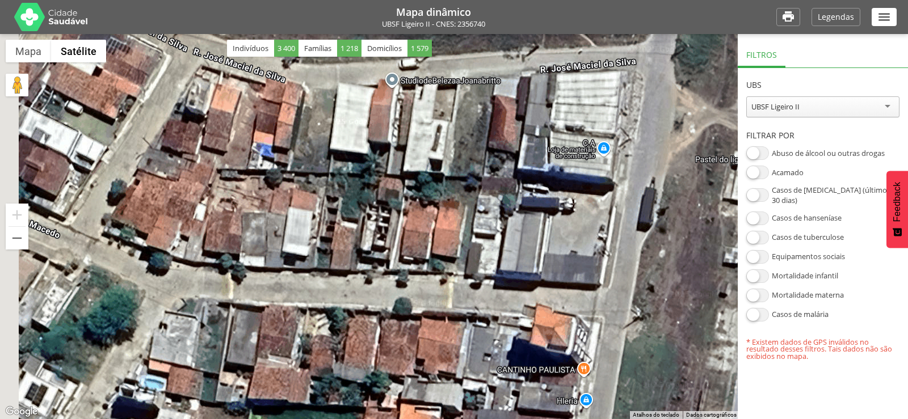
drag, startPoint x: 359, startPoint y: 260, endPoint x: 502, endPoint y: 72, distance: 236.0
click at [503, 73] on div "UBSF Castanho UBSF Castanho R. Raimundo Antônio da Silva, 82 Queimadas - PB 584…" at bounding box center [454, 226] width 908 height 385
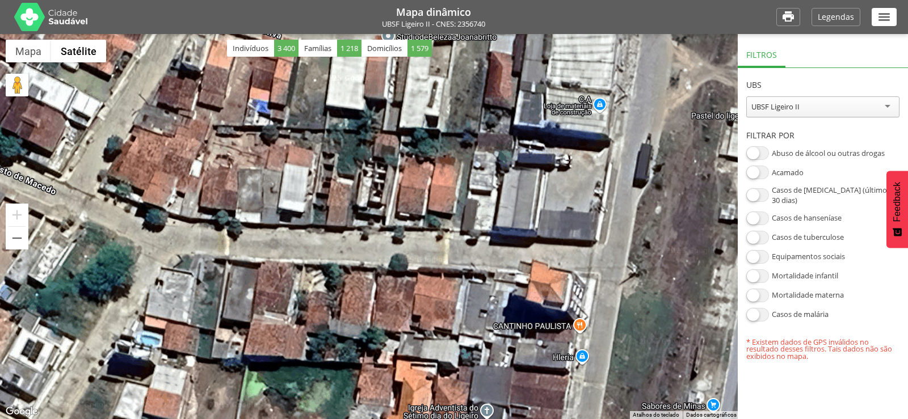
drag, startPoint x: 457, startPoint y: 278, endPoint x: 457, endPoint y: 154, distance: 123.7
click at [457, 154] on div "UBSF Castanho UBSF Castanho R. Raimundo Antônio da Silva, 82 Queimadas - PB 584…" at bounding box center [454, 226] width 908 height 385
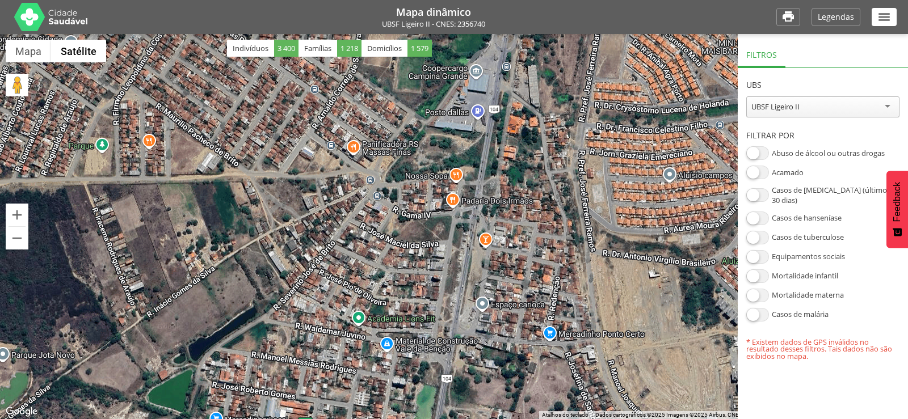
drag, startPoint x: 468, startPoint y: 170, endPoint x: 441, endPoint y: 272, distance: 106.2
click at [441, 272] on div "UBSF Castanho UBSF Castanho R. Raimundo Antônio da Silva, 82 Queimadas - PB 584…" at bounding box center [454, 226] width 908 height 385
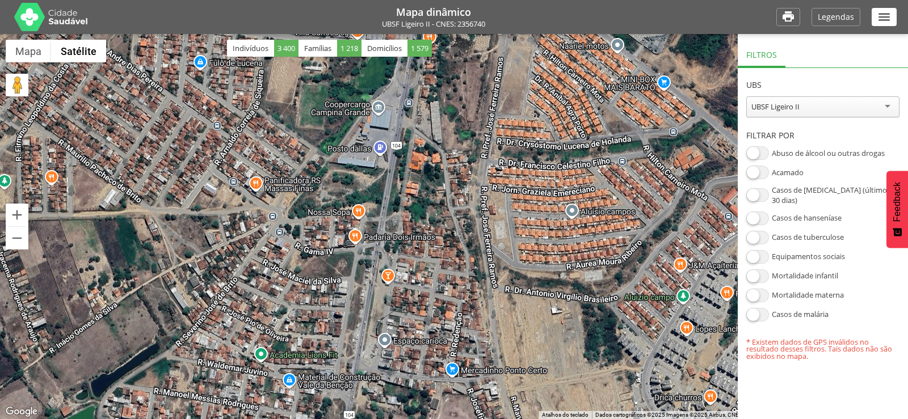
drag, startPoint x: 427, startPoint y: 242, endPoint x: 328, endPoint y: 285, distance: 108.0
click at [328, 285] on div "UBSF Castanho UBSF Castanho R. Raimundo Antônio da Silva, 82 Queimadas - PB 584…" at bounding box center [454, 226] width 908 height 385
click at [871, 109] on div "UBSF Ligeiro II" at bounding box center [822, 106] width 153 height 21
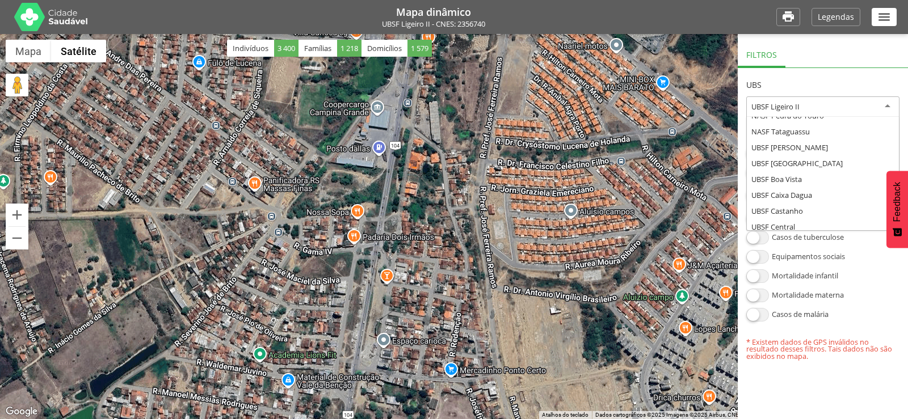
scroll to position [0, 0]
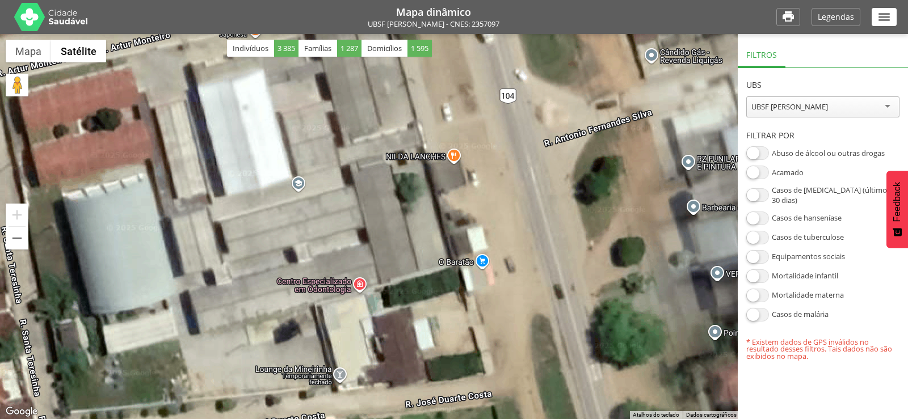
drag, startPoint x: 436, startPoint y: 88, endPoint x: 475, endPoint y: 428, distance: 341.4
click at [475, 419] on html "**********" at bounding box center [454, 209] width 908 height 419
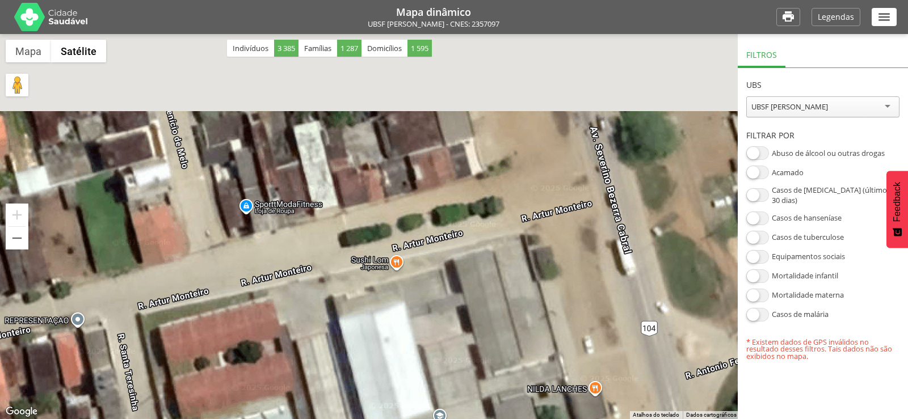
drag, startPoint x: 462, startPoint y: 329, endPoint x: 587, endPoint y: 438, distance: 166.0
click at [587, 419] on html "**********" at bounding box center [454, 209] width 908 height 419
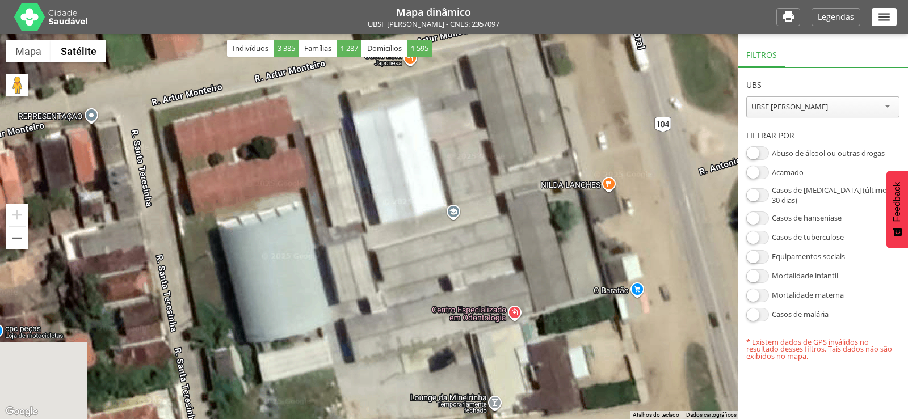
drag, startPoint x: 535, startPoint y: 290, endPoint x: 516, endPoint y: 15, distance: 275.8
click at [516, 15] on div "**********" at bounding box center [454, 209] width 908 height 419
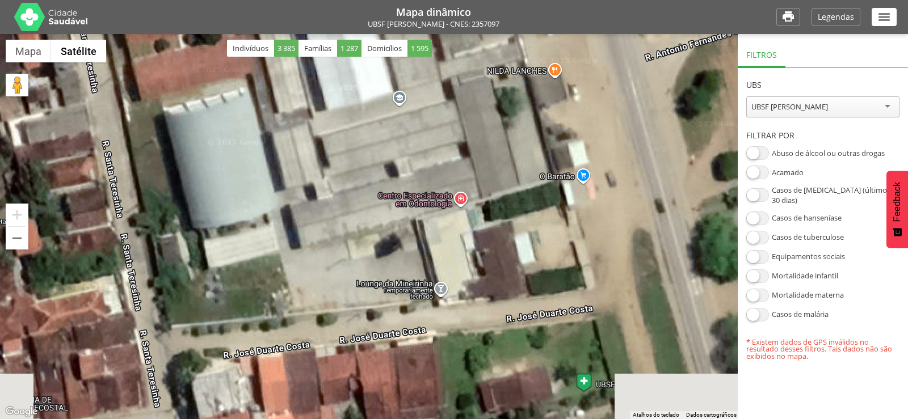
drag, startPoint x: 546, startPoint y: 213, endPoint x: 464, endPoint y: 67, distance: 167.1
click at [464, 67] on div "UBSF Castanho UBSF Castanho R. Raimundo Antônio da Silva, 82 Queimadas - PB 584…" at bounding box center [454, 226] width 908 height 385
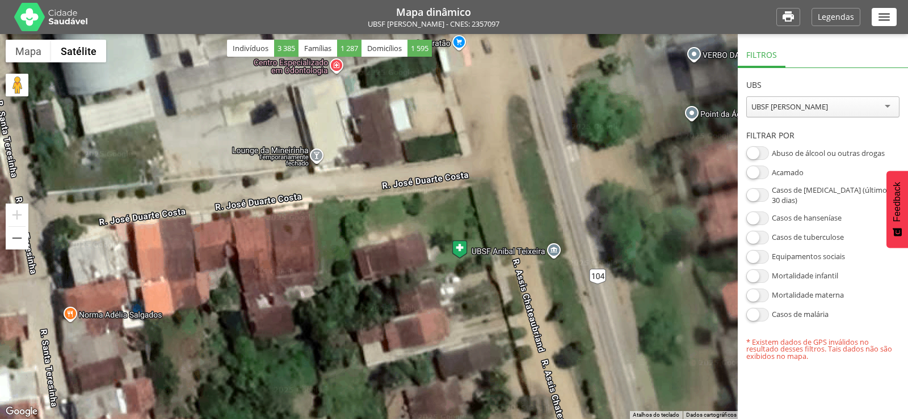
drag, startPoint x: 567, startPoint y: 261, endPoint x: 469, endPoint y: 243, distance: 99.2
click at [469, 243] on div "UBSF Castanho UBSF Castanho R. Raimundo Antônio da Silva, 82 Queimadas - PB 584…" at bounding box center [454, 226] width 908 height 385
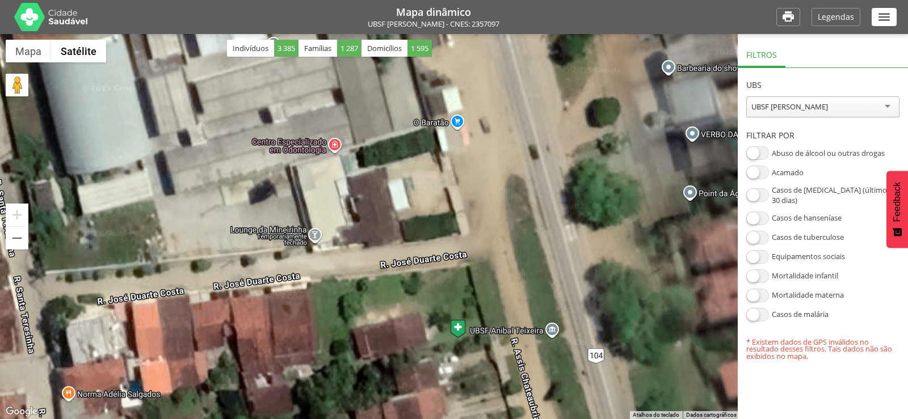
click at [791, 106] on div "UBSF [PERSON_NAME]" at bounding box center [789, 107] width 77 height 10
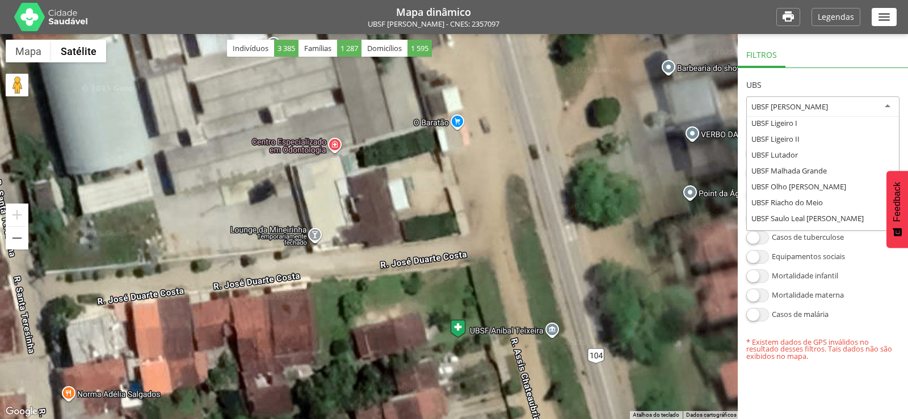
scroll to position [204, 0]
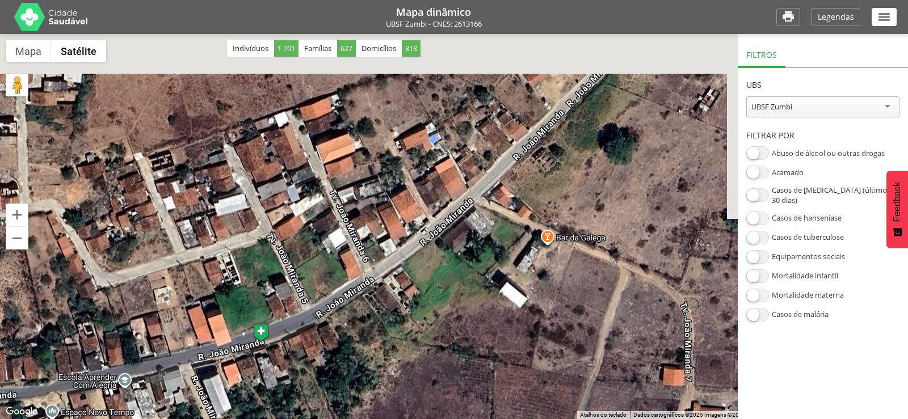
drag, startPoint x: 451, startPoint y: 199, endPoint x: 252, endPoint y: 343, distance: 245.8
click at [253, 343] on img at bounding box center [261, 332] width 16 height 19
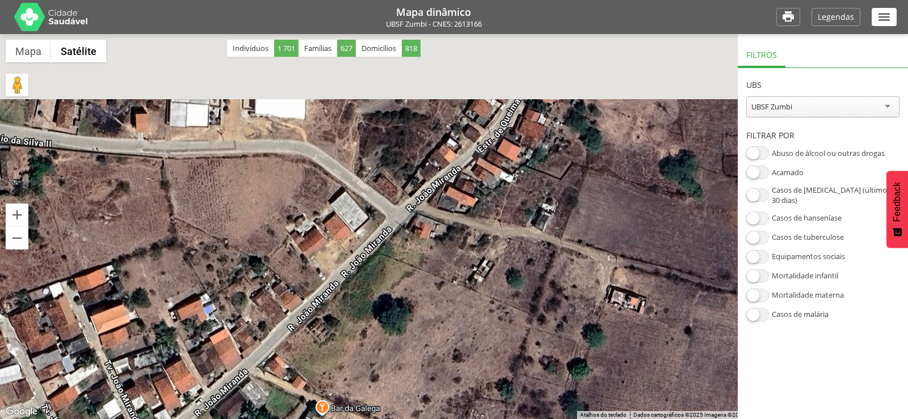
drag, startPoint x: 502, startPoint y: 208, endPoint x: 289, endPoint y: 375, distance: 271.1
click at [289, 375] on div "UBSF Castanho UBSF Castanho R. Raimundo Antônio da Silva, 82 Queimadas - PB 584…" at bounding box center [454, 226] width 908 height 385
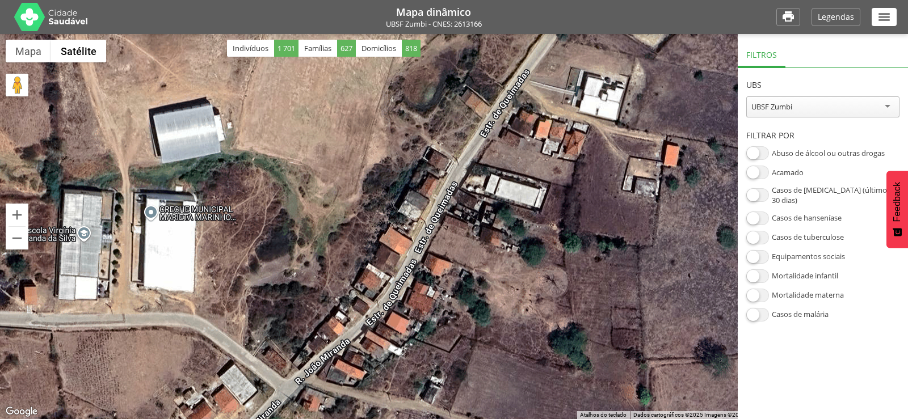
drag, startPoint x: 463, startPoint y: 174, endPoint x: 345, endPoint y: 353, distance: 215.1
click at [348, 352] on div "UBSF Castanho UBSF Castanho R. Raimundo Antônio da Silva, 82 Queimadas - PB 584…" at bounding box center [454, 226] width 908 height 385
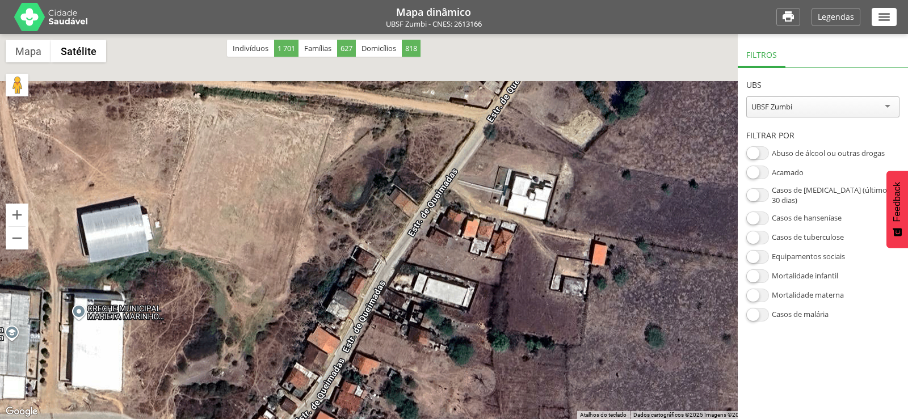
drag, startPoint x: 482, startPoint y: 132, endPoint x: 453, endPoint y: 210, distance: 82.9
click at [453, 210] on div "UBSF Castanho UBSF Castanho R. Raimundo Antônio da Silva, 82 Queimadas - PB 584…" at bounding box center [454, 226] width 908 height 385
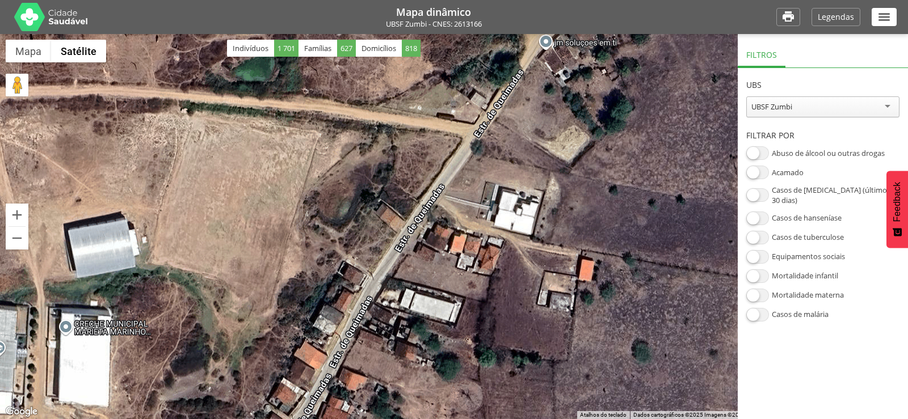
drag, startPoint x: 428, startPoint y: 297, endPoint x: 478, endPoint y: 204, distance: 106.1
click at [478, 204] on div "UBSF Castanho UBSF Castanho R. Raimundo Antônio da Silva, 82 Queimadas - PB 584…" at bounding box center [454, 226] width 908 height 385
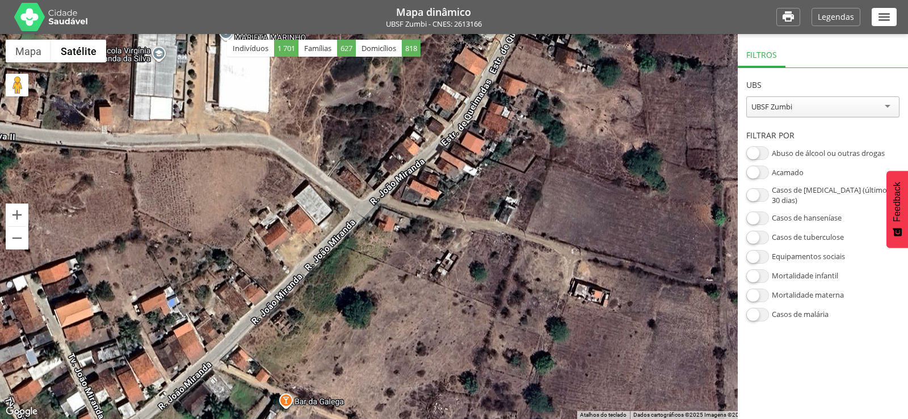
drag, startPoint x: 431, startPoint y: 252, endPoint x: 534, endPoint y: 97, distance: 186.1
click at [530, 102] on div "UBSF Castanho UBSF Castanho R. Raimundo Antônio da Silva, 82 Queimadas - PB 584…" at bounding box center [454, 226] width 908 height 385
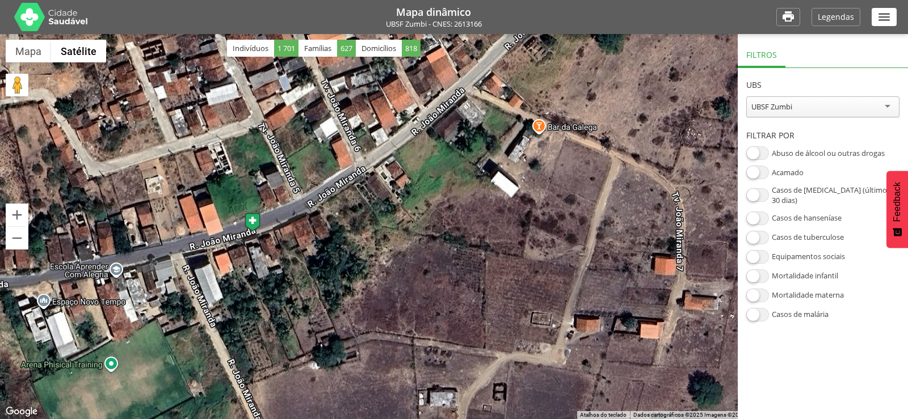
drag, startPoint x: 433, startPoint y: 252, endPoint x: 570, endPoint y: 170, distance: 159.4
click at [570, 170] on div "UBSF Castanho UBSF Castanho R. Raimundo Antônio da Silva, 82 Queimadas - PB 584…" at bounding box center [454, 226] width 908 height 385
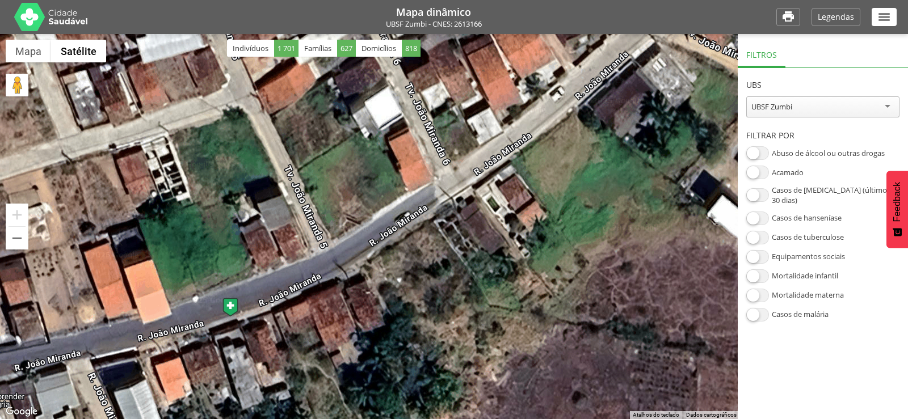
drag, startPoint x: 398, startPoint y: 184, endPoint x: 372, endPoint y: 261, distance: 81.6
click at [372, 261] on div "UBSF Castanho UBSF Castanho R. Raimundo Antônio da Silva, 82 Queimadas - PB 584…" at bounding box center [454, 226] width 908 height 385
click at [783, 18] on icon "" at bounding box center [788, 17] width 14 height 15
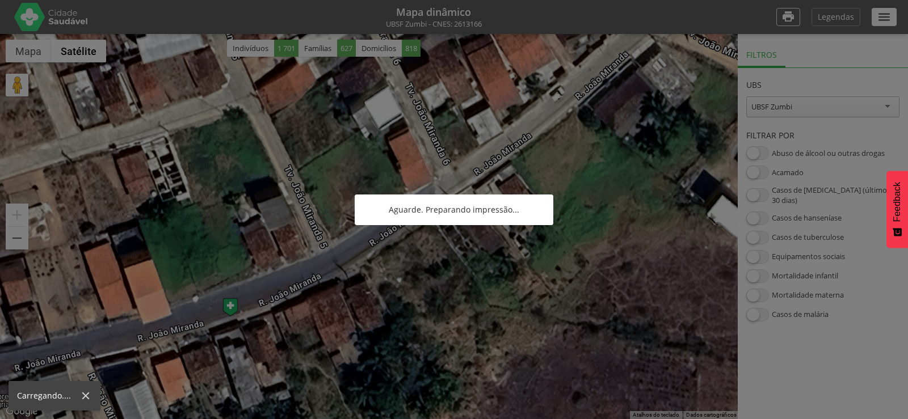
scroll to position [0, 0]
click at [646, 85] on div at bounding box center [454, 209] width 908 height 419
